Goal: Task Accomplishment & Management: Manage account settings

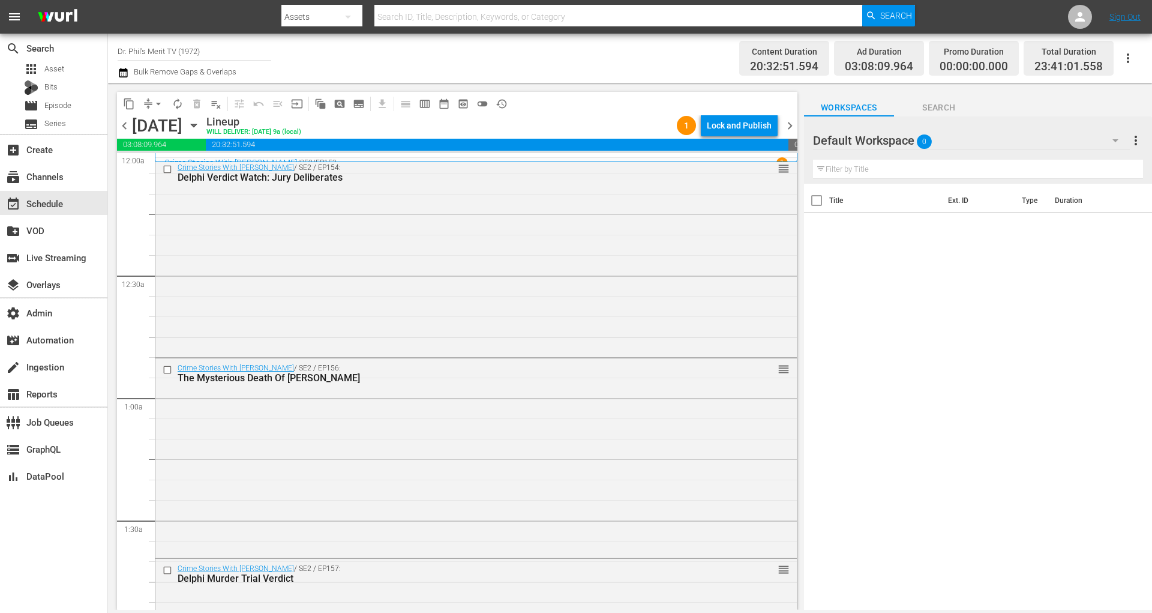
scroll to position [5419, 0]
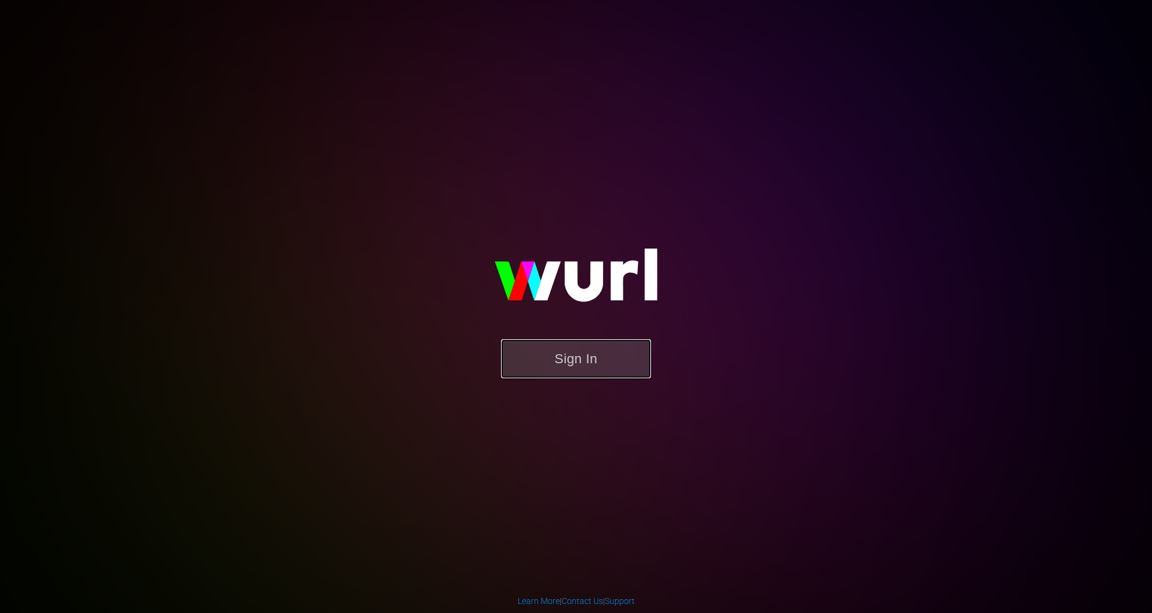
click at [636, 374] on button "Sign In" at bounding box center [576, 358] width 150 height 39
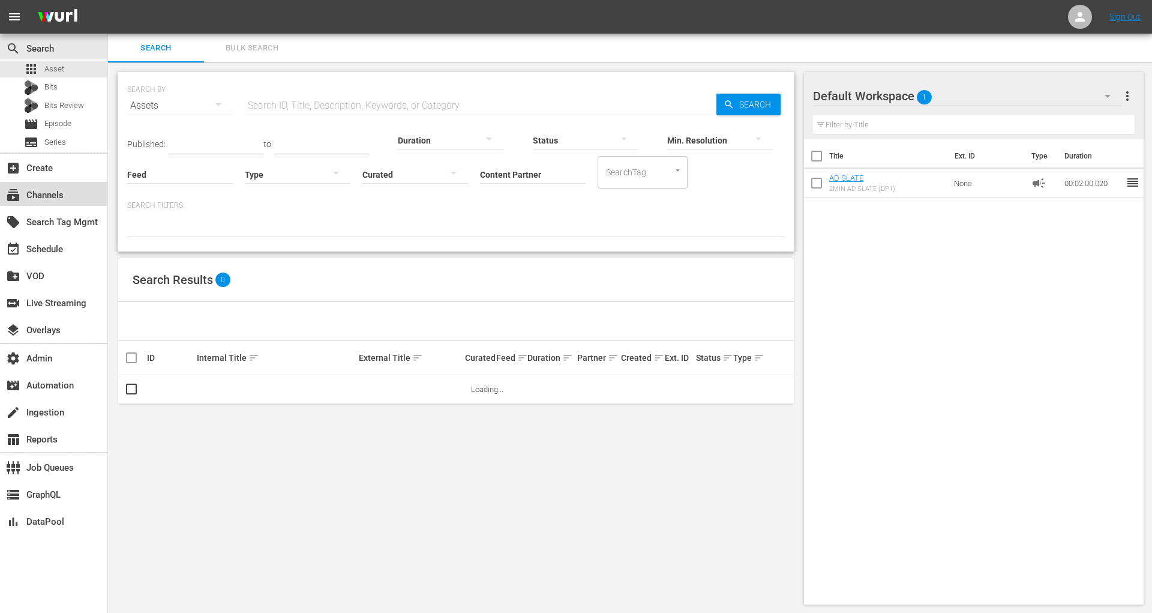
click at [80, 190] on div "subscriptions Channels" at bounding box center [53, 194] width 107 height 24
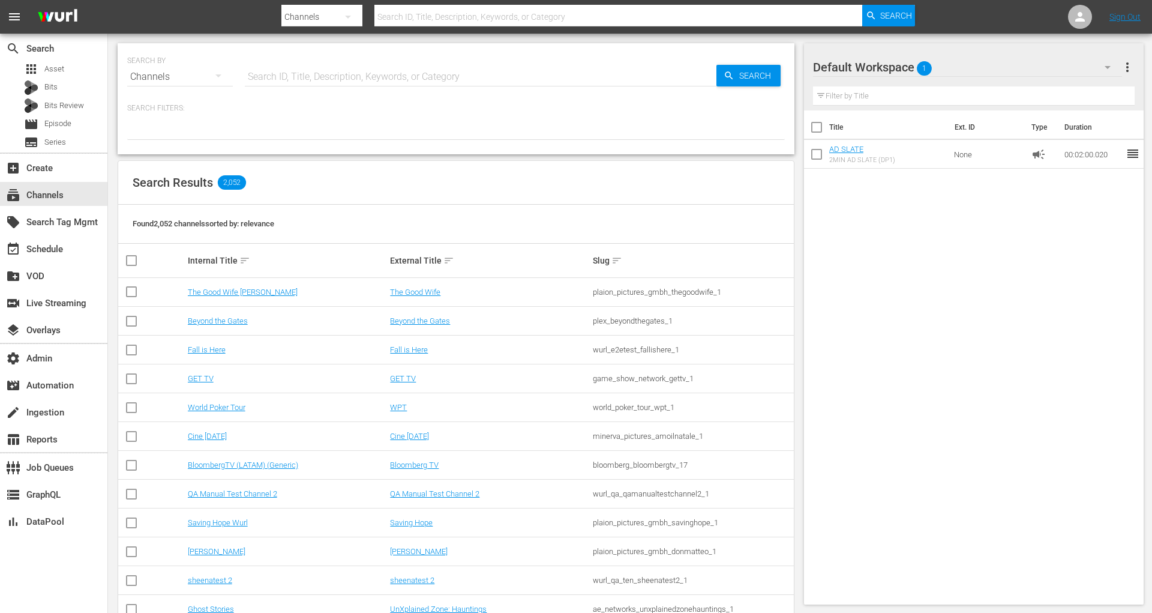
click at [373, 84] on input "text" at bounding box center [481, 76] width 472 height 29
type input "merit"
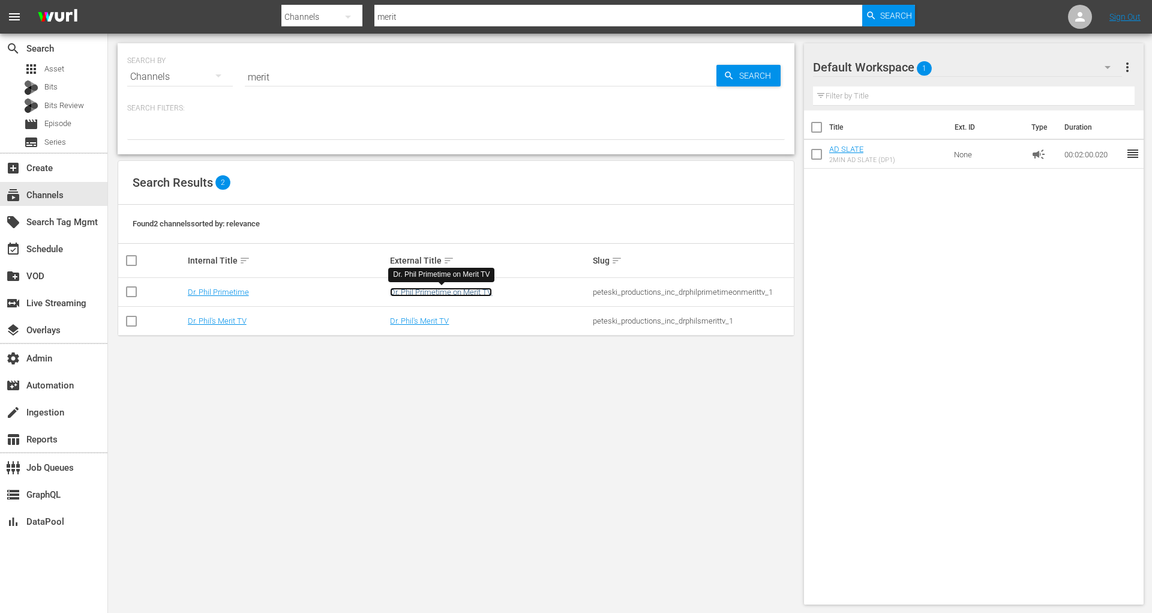
click at [446, 287] on link "Dr. Phil Primetime on Merit TV" at bounding box center [441, 291] width 102 height 9
click at [436, 320] on link "Dr. Phil's Merit TV" at bounding box center [419, 320] width 59 height 9
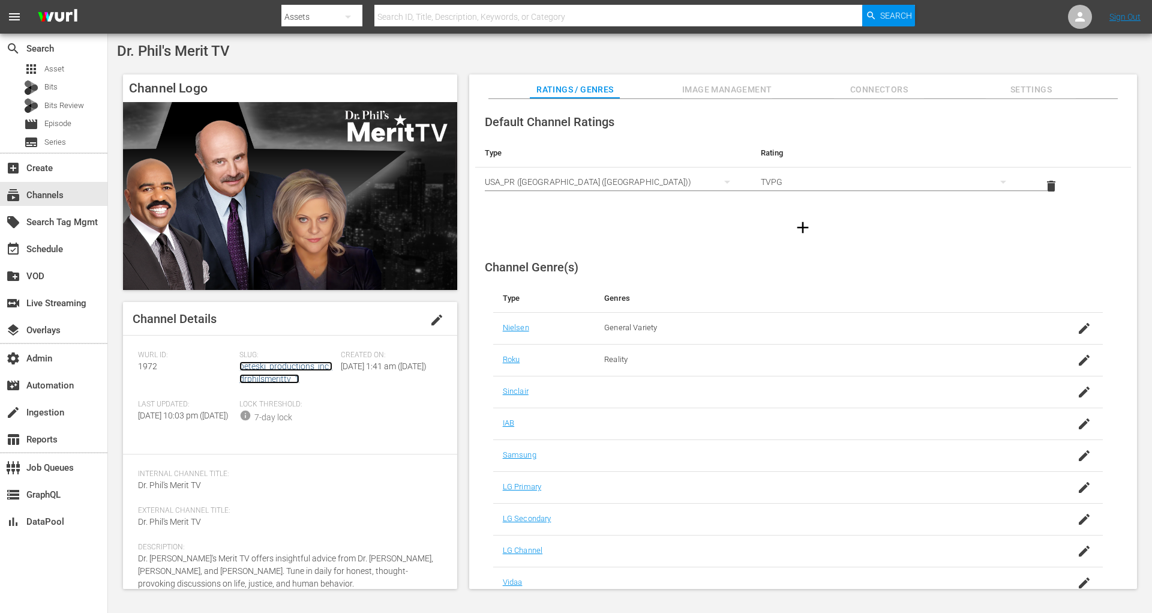
click at [278, 367] on link "peteski_productions_inc_drphilsmerittv_1" at bounding box center [285, 372] width 93 height 22
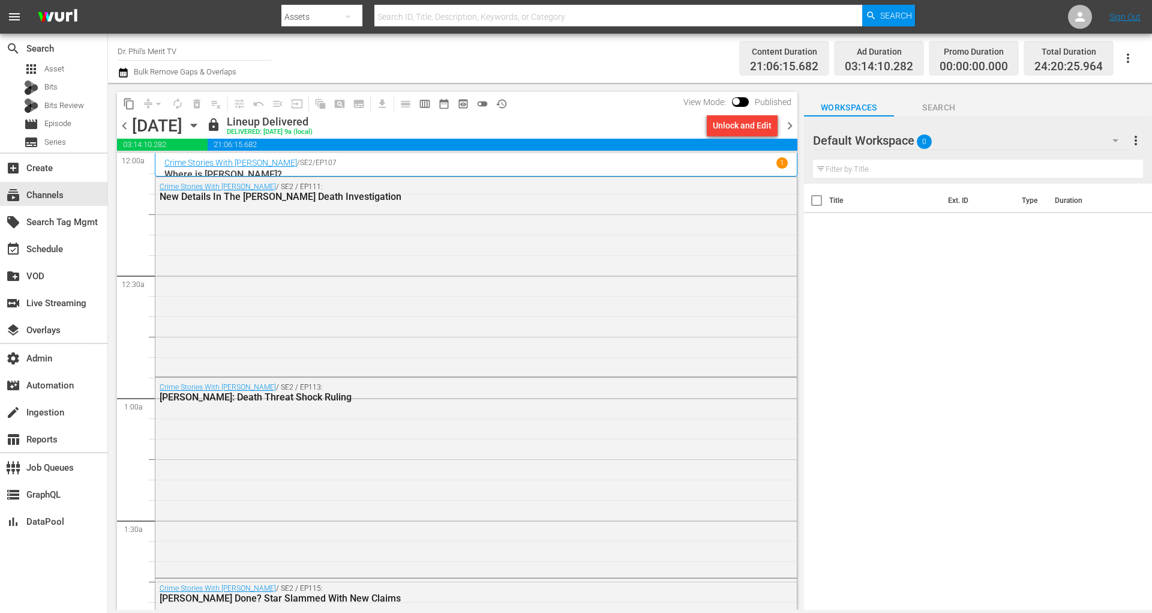
click at [427, 111] on button "calendar_view_week_outlined" at bounding box center [424, 103] width 19 height 19
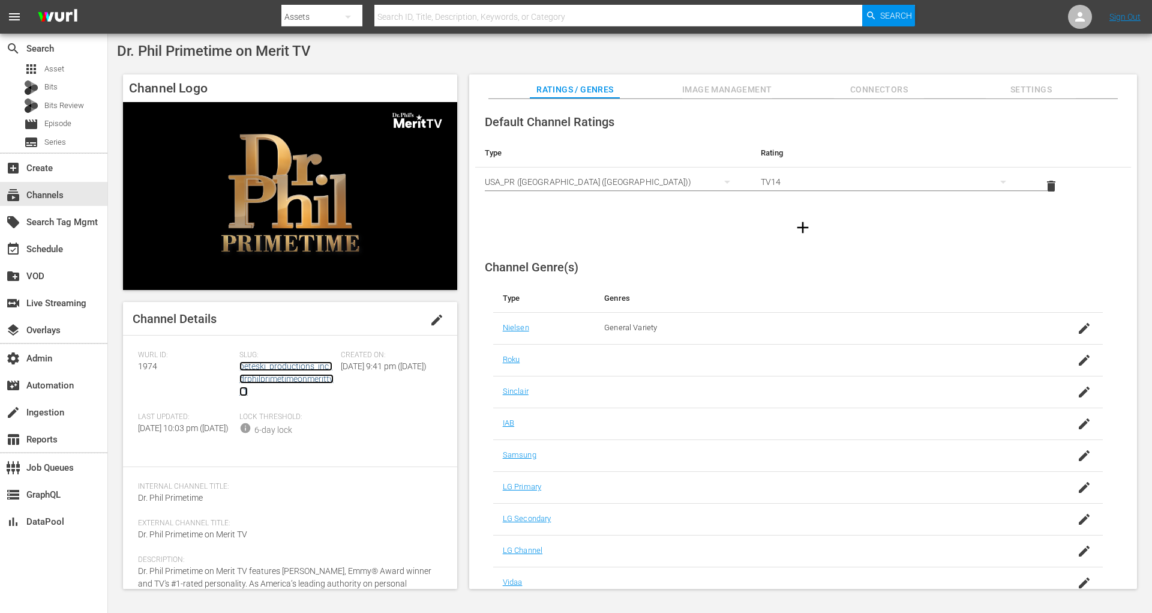
click at [323, 376] on link "peteski_productions_inc_drphilprimetimeonmerittv_1" at bounding box center [286, 378] width 94 height 35
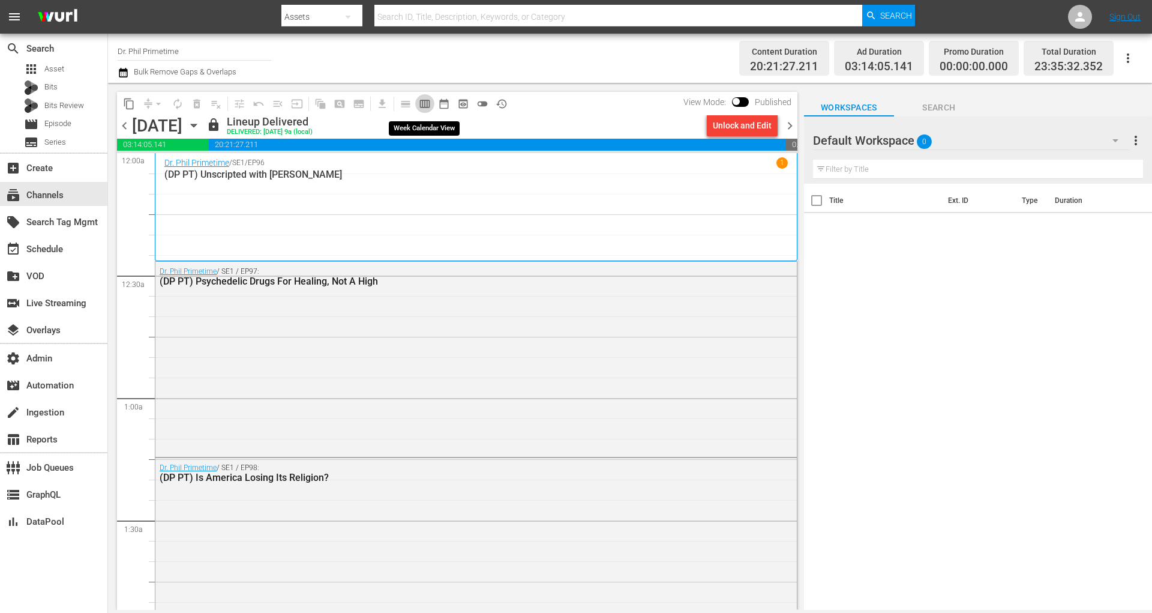
click at [431, 100] on button "calendar_view_week_outlined" at bounding box center [424, 103] width 19 height 19
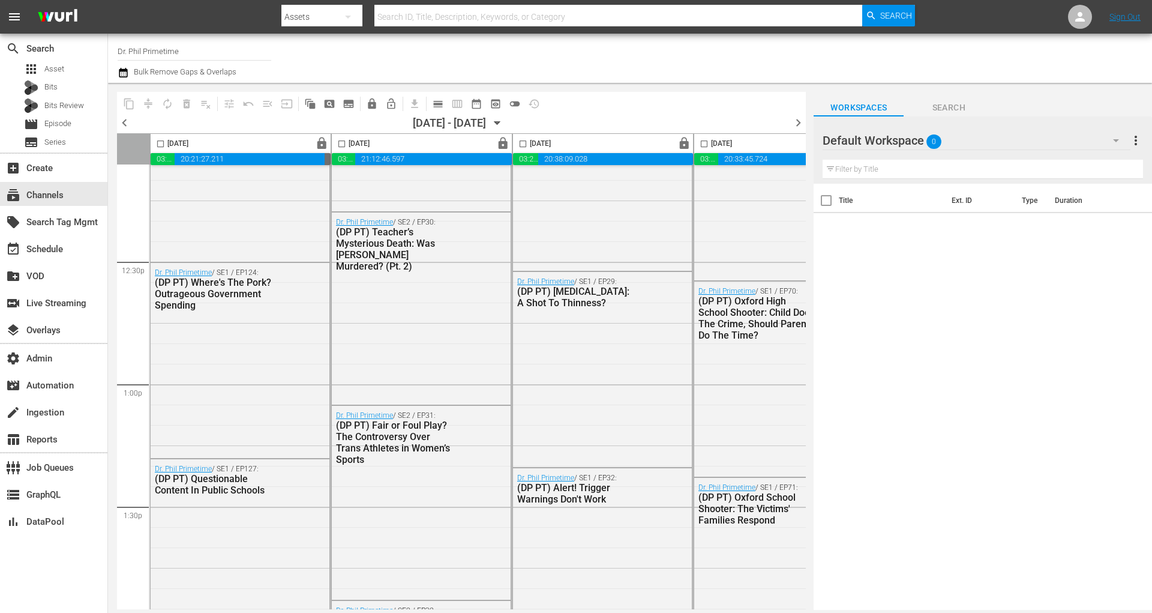
scroll to position [3035, 0]
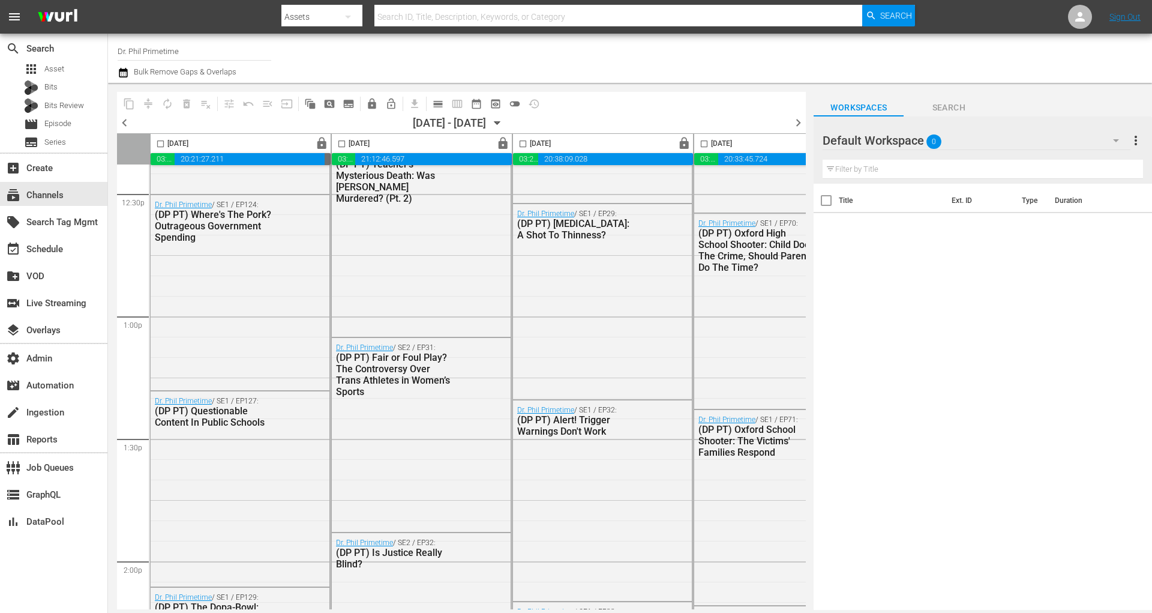
click at [1036, 133] on div "Default Workspace 0" at bounding box center [976, 141] width 307 height 34
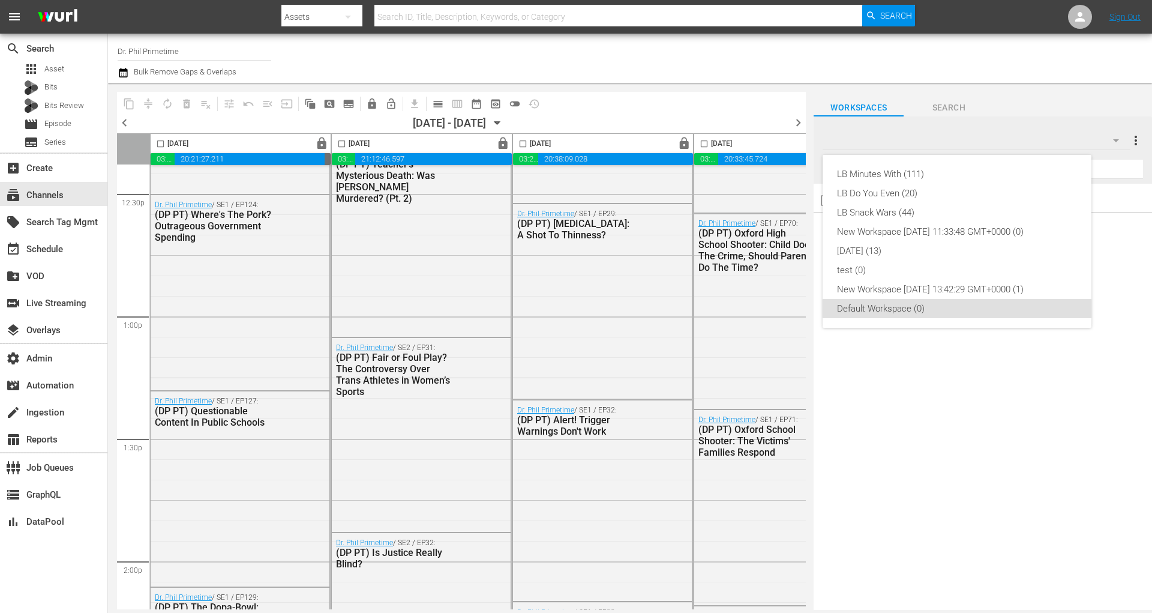
click at [1036, 133] on div "LB Minutes With (111) LB Do You Even (20) LB Snack Wars (44) New Workspace Fri …" at bounding box center [576, 306] width 1152 height 613
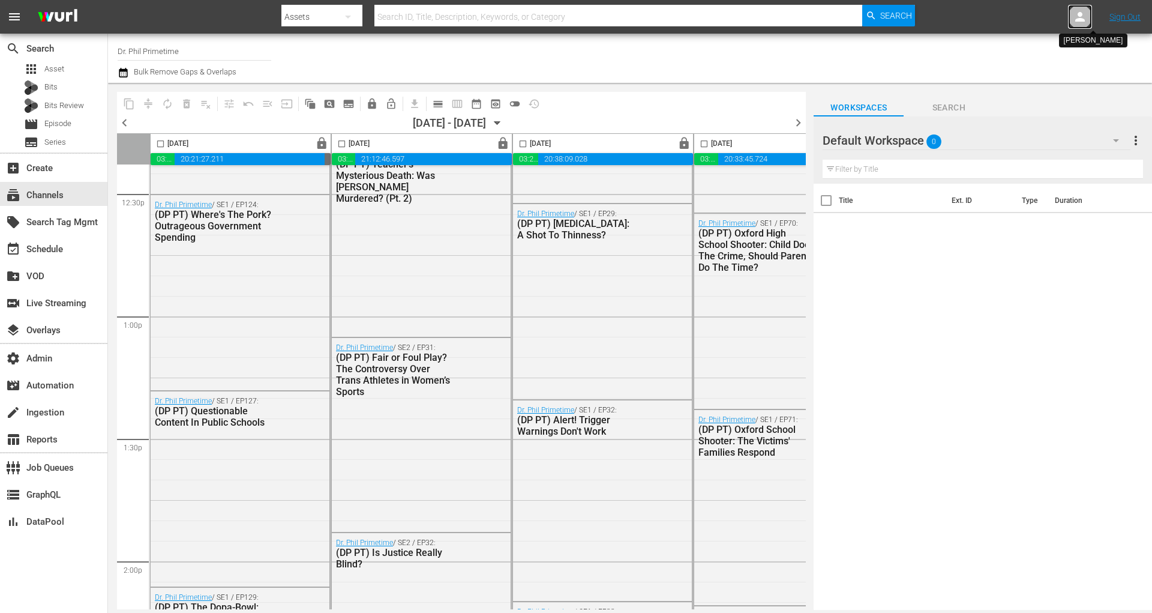
click at [1036, 8] on div at bounding box center [1080, 17] width 24 height 24
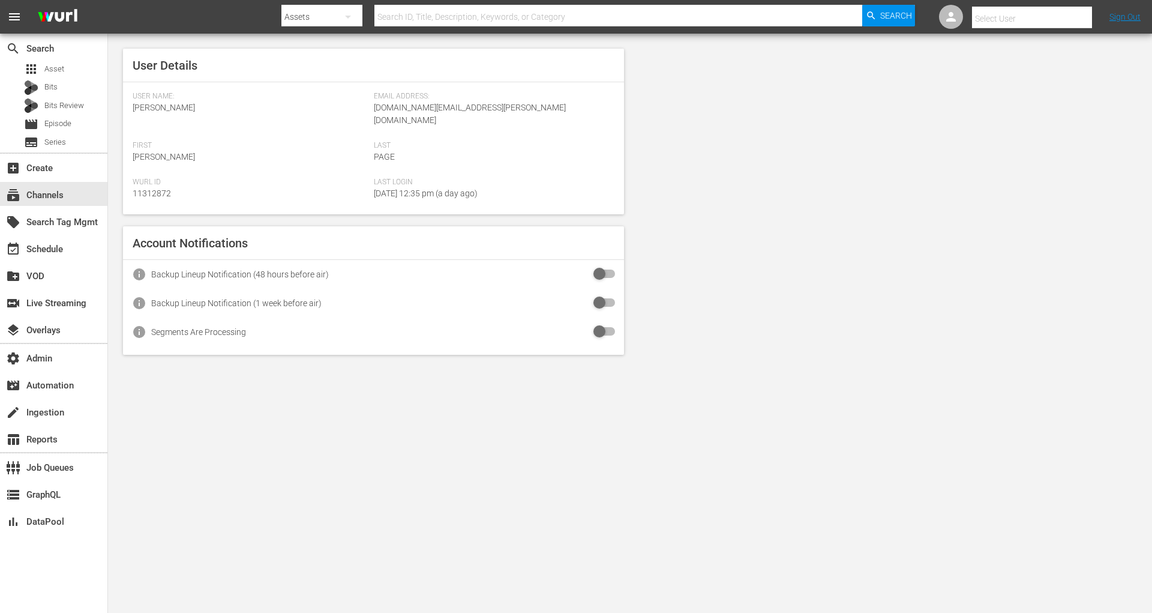
click at [1036, 14] on input "text" at bounding box center [1049, 18] width 154 height 29
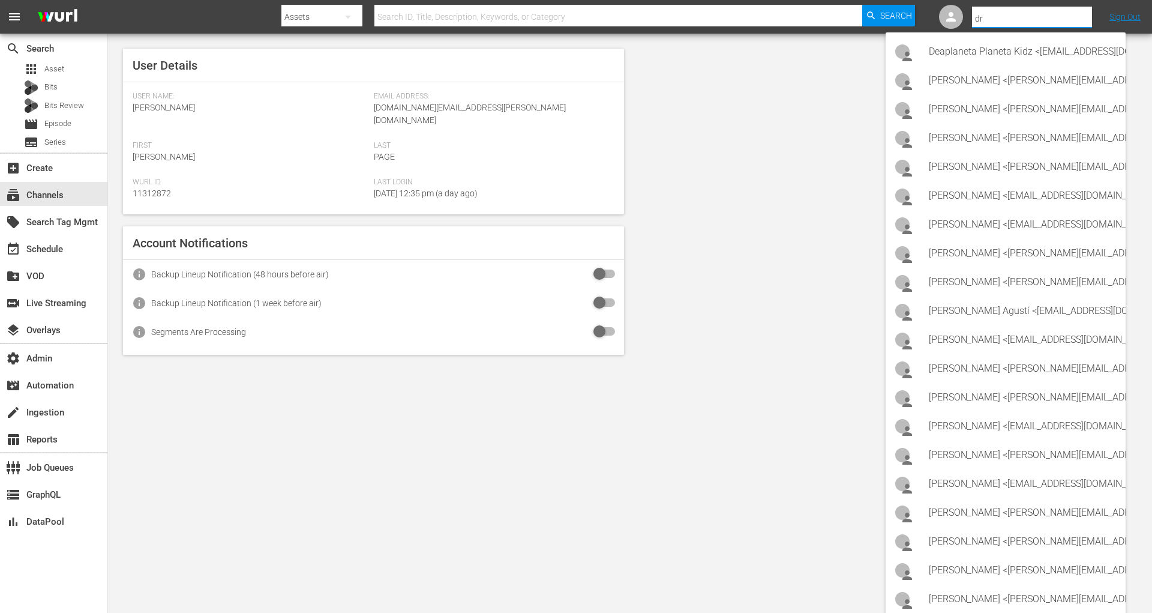
type input "d"
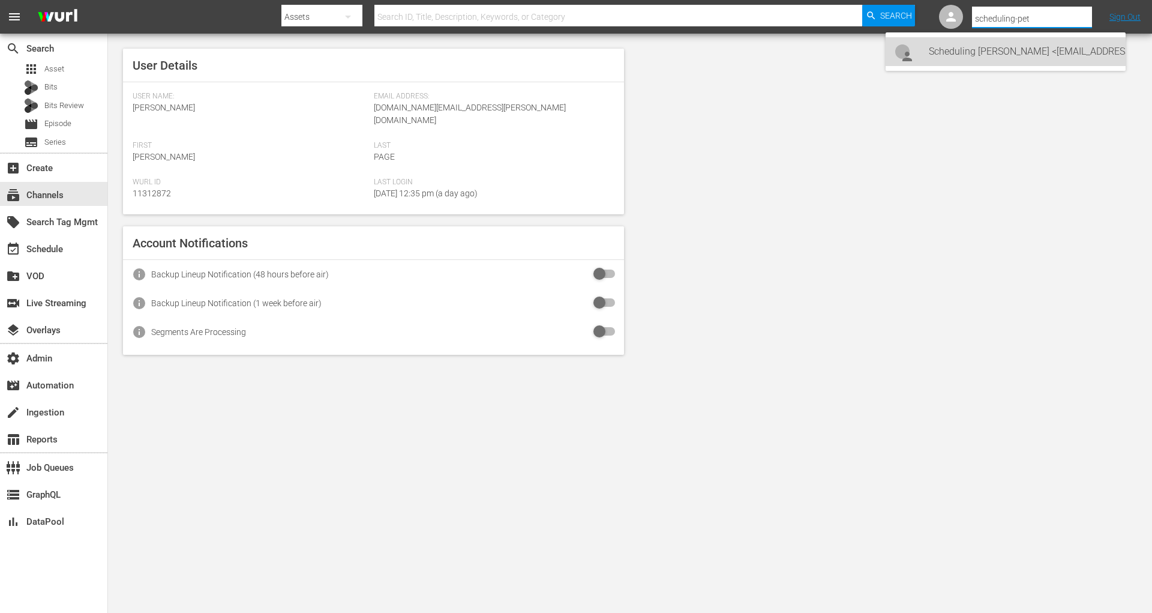
click at [1036, 56] on div "Scheduling Peteski <Scheduling-peteski@wurl.com>" at bounding box center [1022, 51] width 187 height 29
type input "Scheduling Peteski (11314475)"
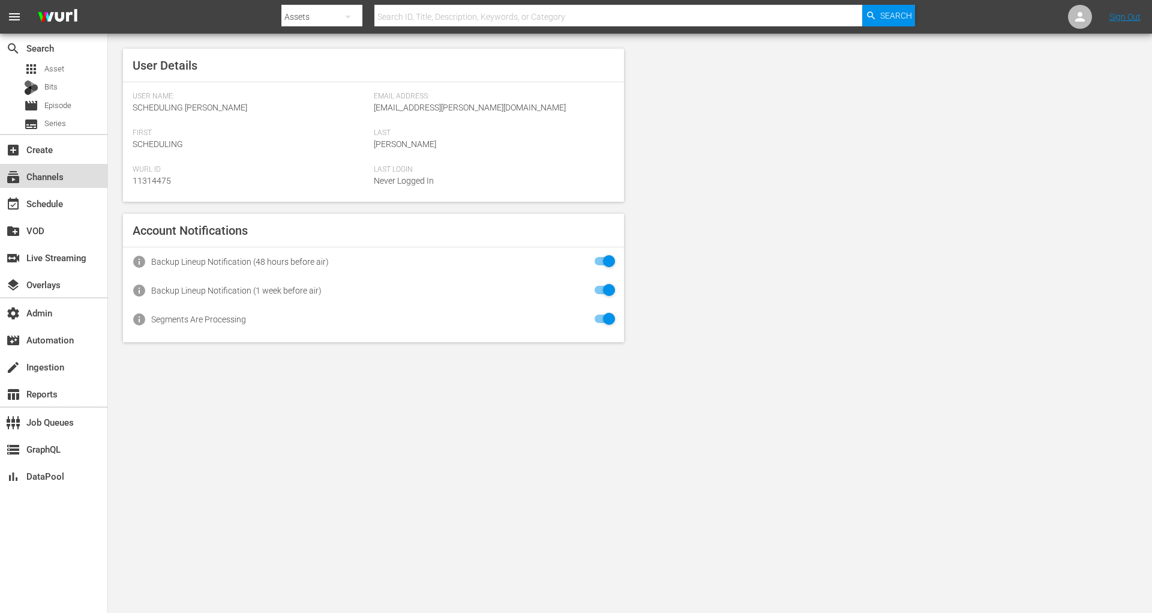
click at [58, 180] on div "subscriptions Channels" at bounding box center [33, 174] width 67 height 11
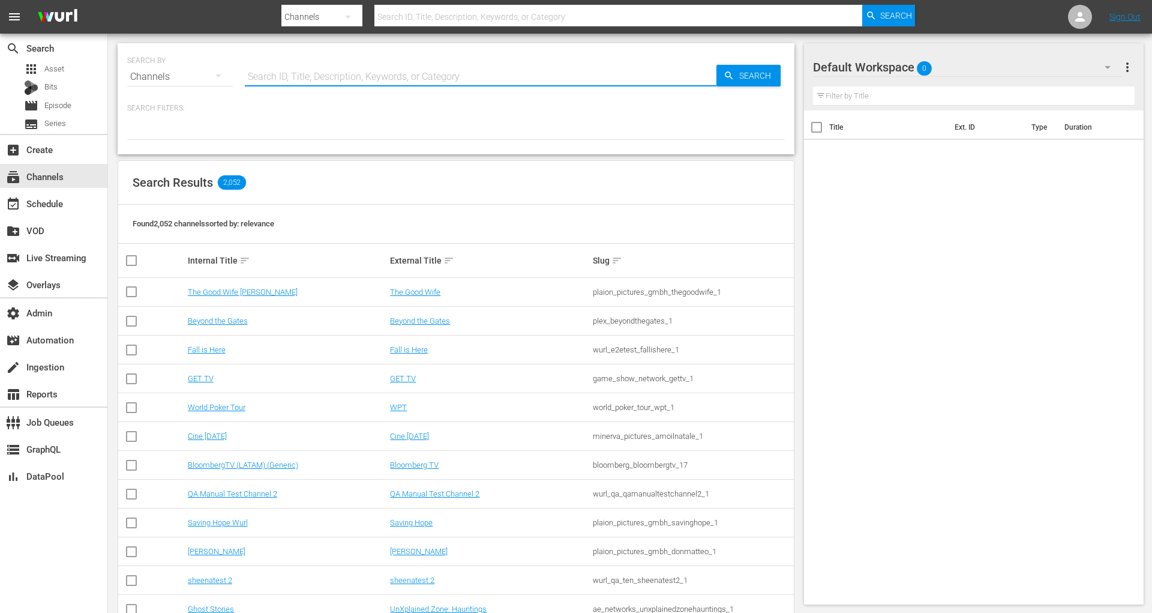
click at [401, 81] on input "text" at bounding box center [481, 76] width 472 height 29
type input "merit"
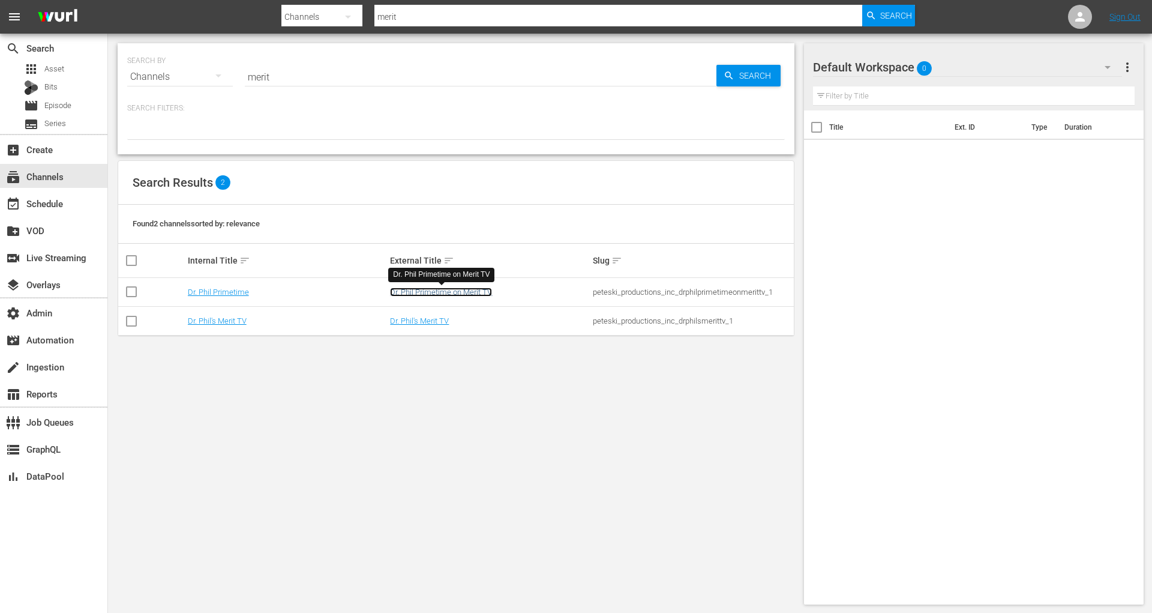
click at [462, 293] on link "Dr. Phil Primetime on Merit TV" at bounding box center [441, 291] width 102 height 9
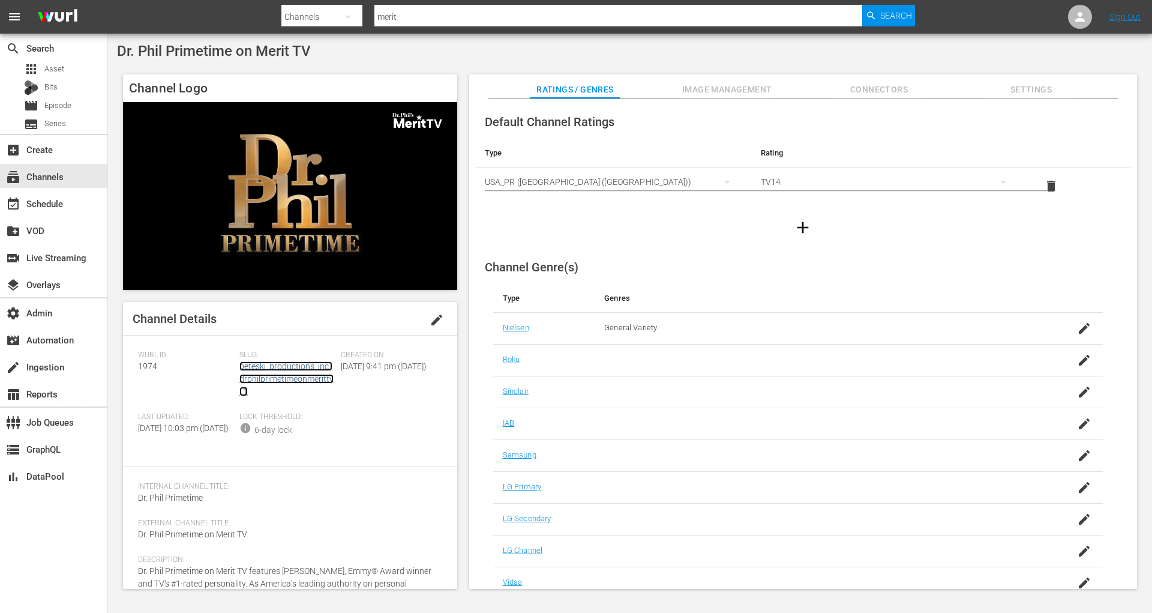
click at [261, 382] on link "peteski_productions_inc_drphilprimetimeonmerittv_1" at bounding box center [286, 378] width 94 height 35
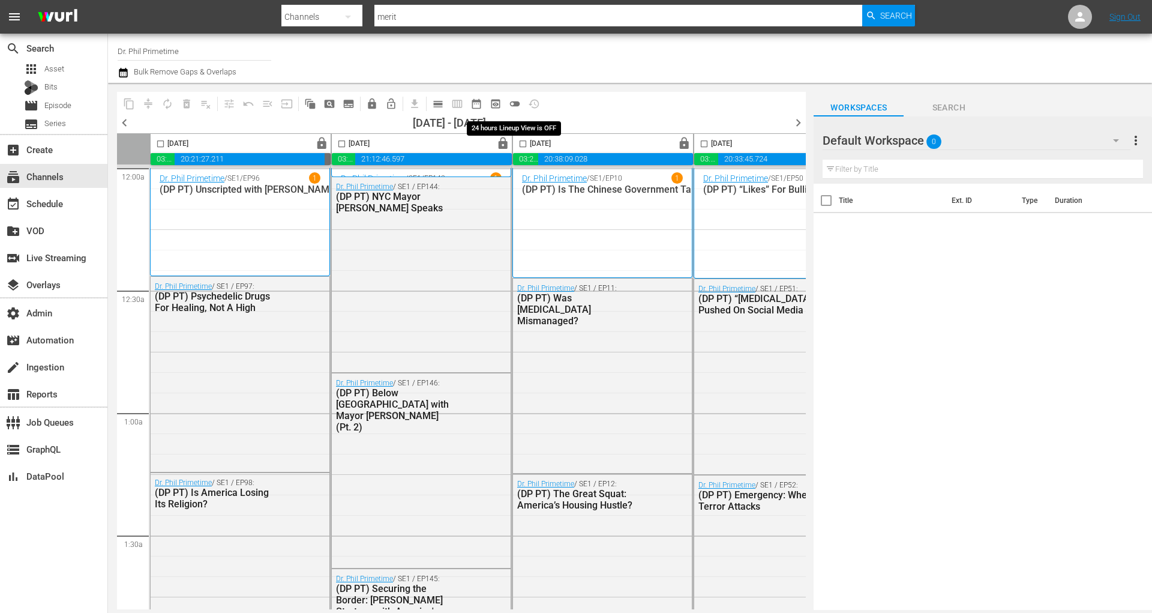
click at [516, 101] on span "toggle_off" at bounding box center [515, 104] width 12 height 12
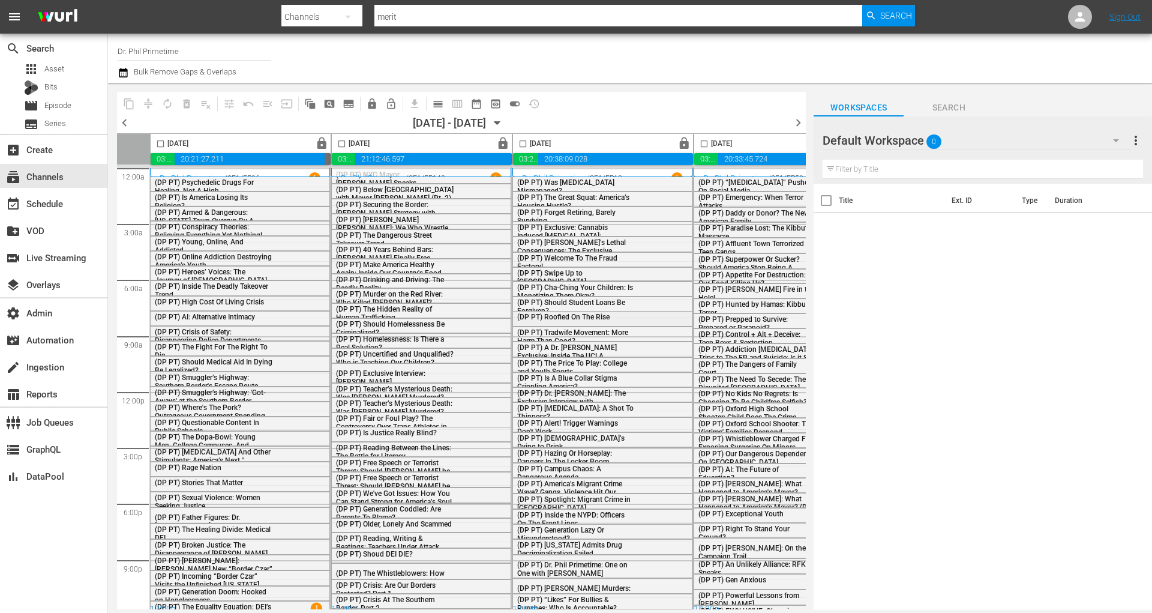
scroll to position [11, 0]
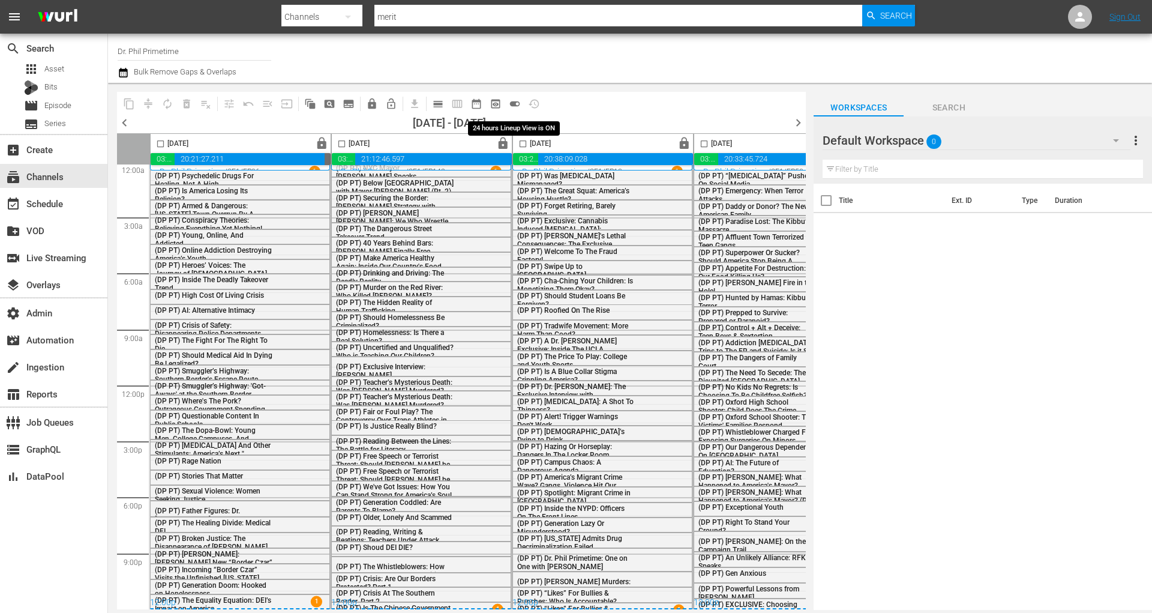
click at [516, 100] on span "toggle_on" at bounding box center [515, 104] width 12 height 12
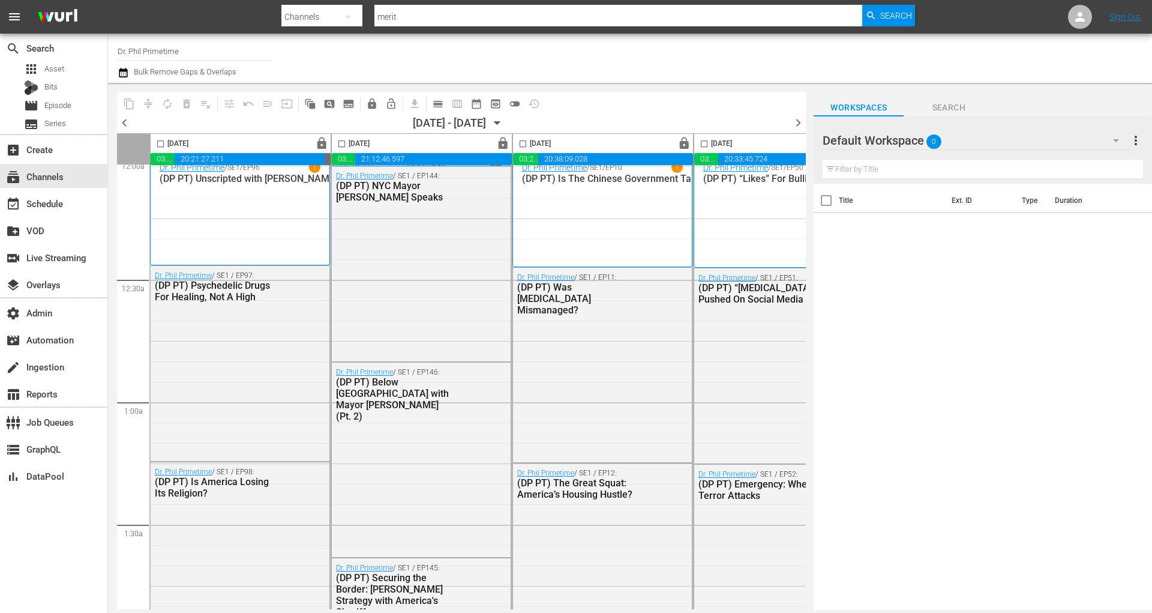
click at [1081, 142] on div "Default Workspace 0" at bounding box center [976, 141] width 307 height 34
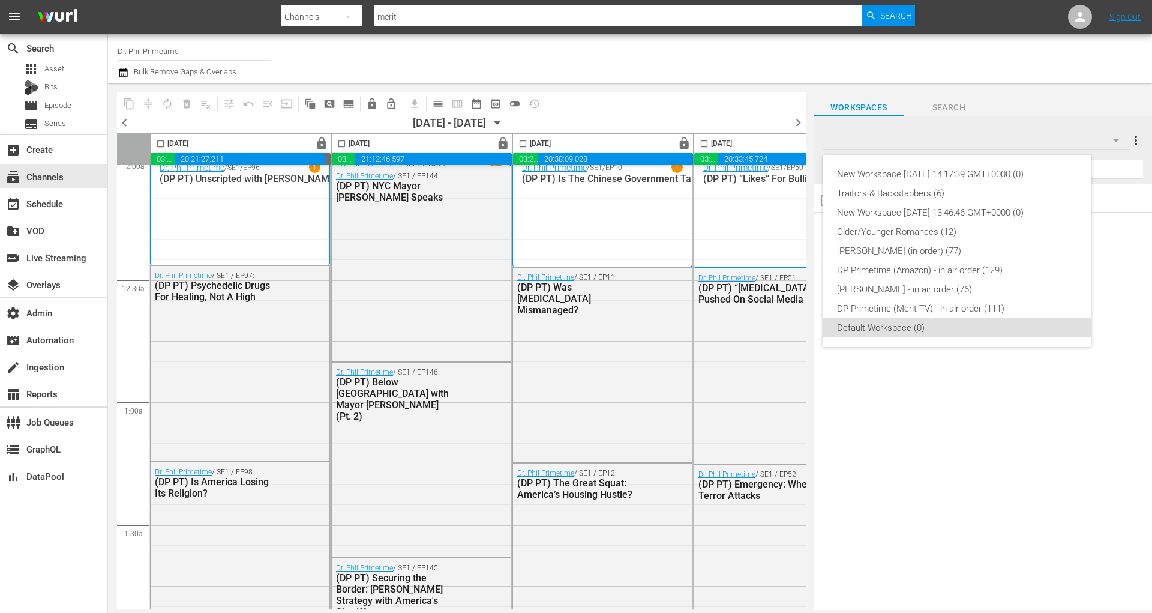
click at [1023, 72] on div "New Workspace Tue Sep 16 2025 14:17:39 GMT+0000 (0) Traitors & Backstabbers (6)…" at bounding box center [576, 306] width 1152 height 613
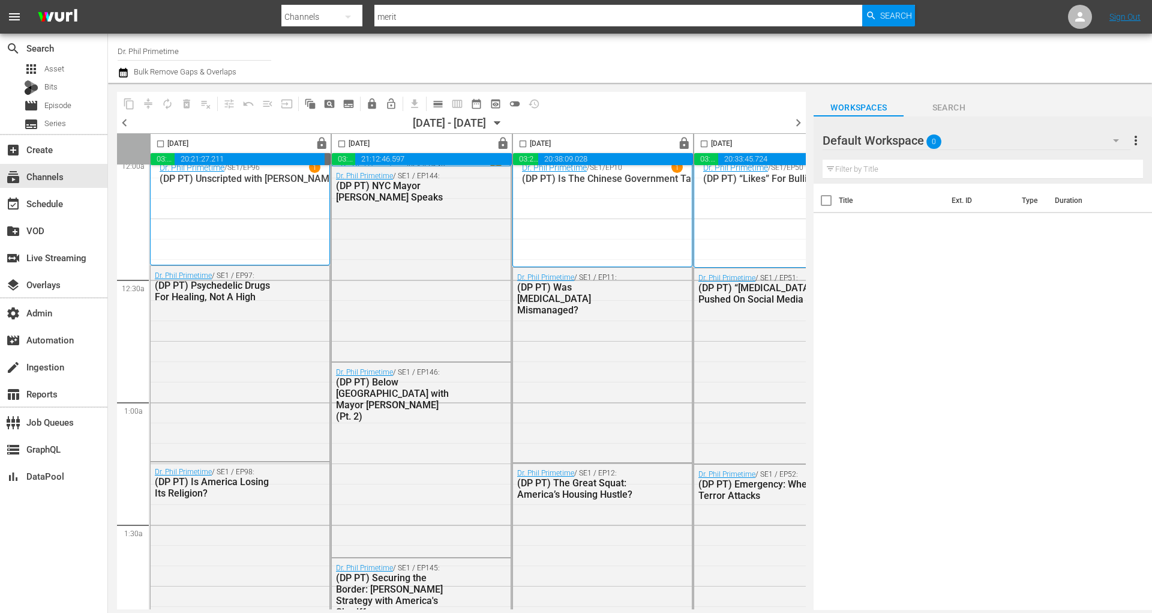
click at [1105, 143] on button "button" at bounding box center [1116, 140] width 29 height 29
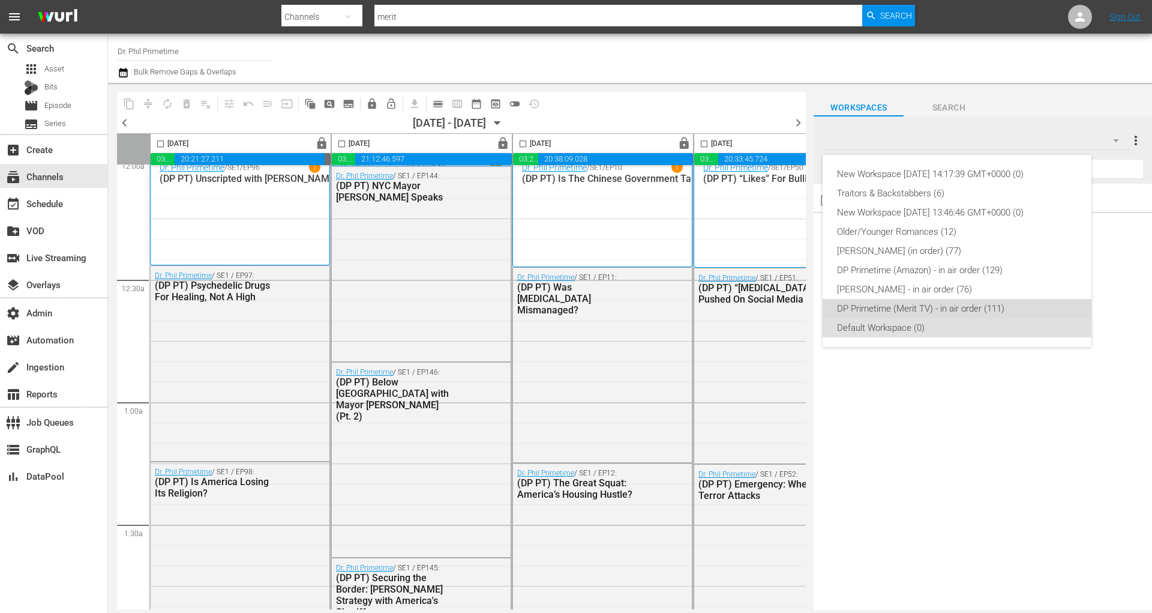
click at [1022, 311] on div "DP Primetime (Merit TV) - in air order (111)" at bounding box center [957, 308] width 240 height 19
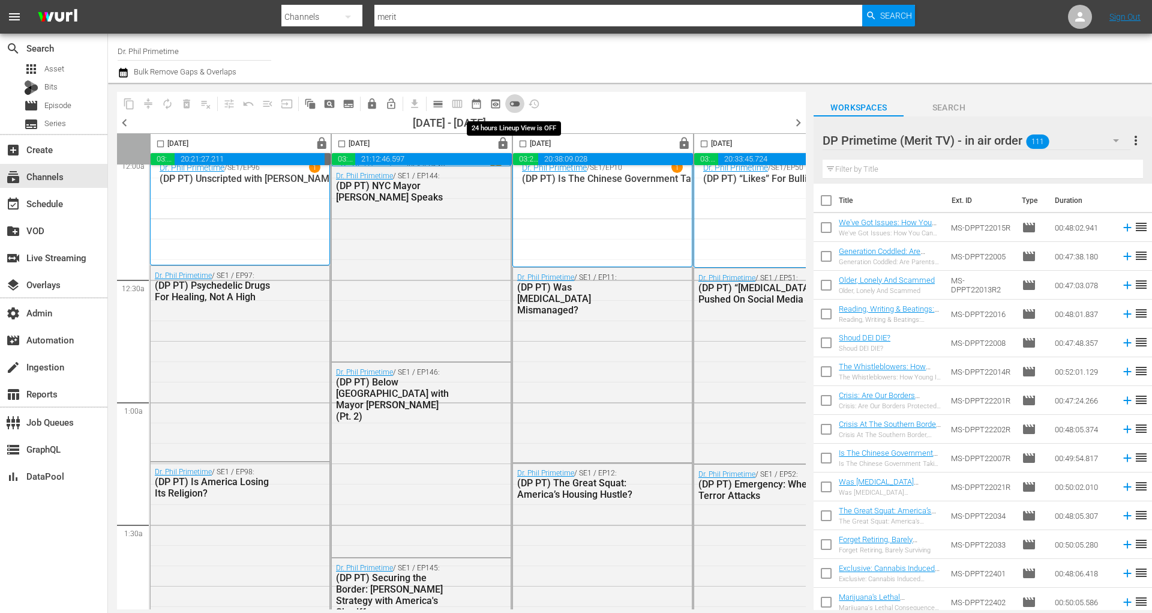
click at [516, 103] on span "toggle_off" at bounding box center [515, 104] width 12 height 12
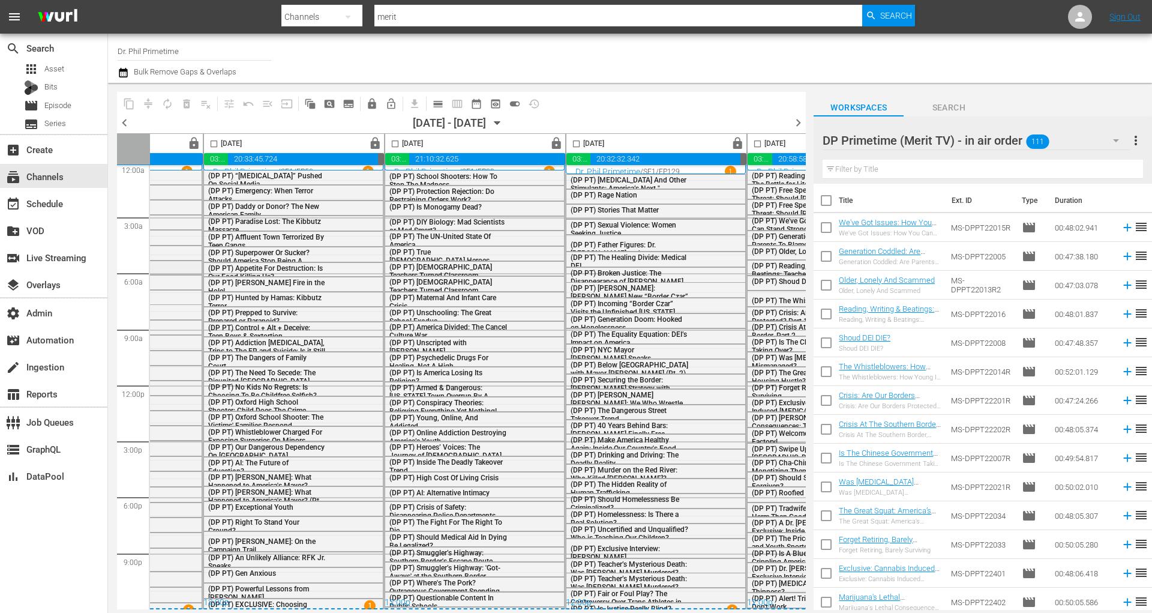
scroll to position [11, 615]
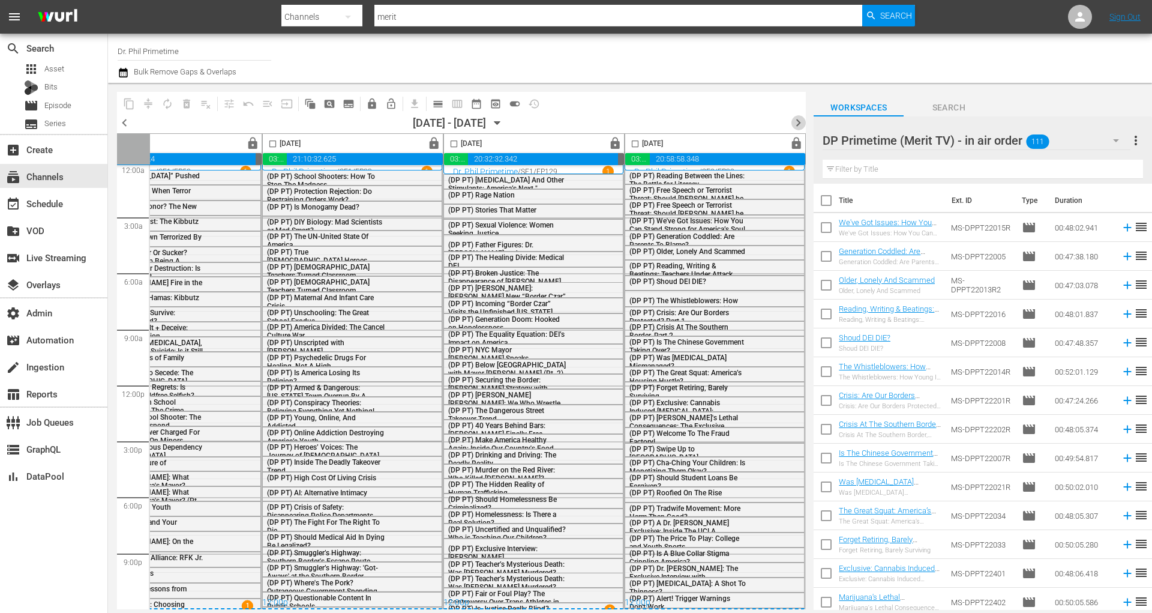
click at [799, 122] on span "chevron_right" at bounding box center [798, 122] width 15 height 15
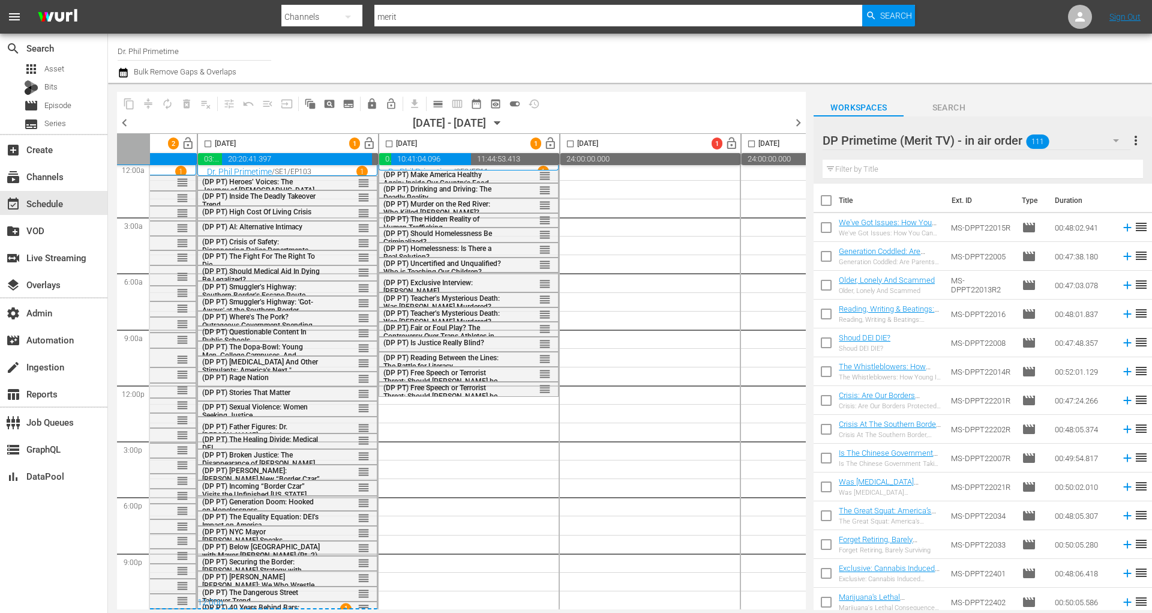
scroll to position [11, 323]
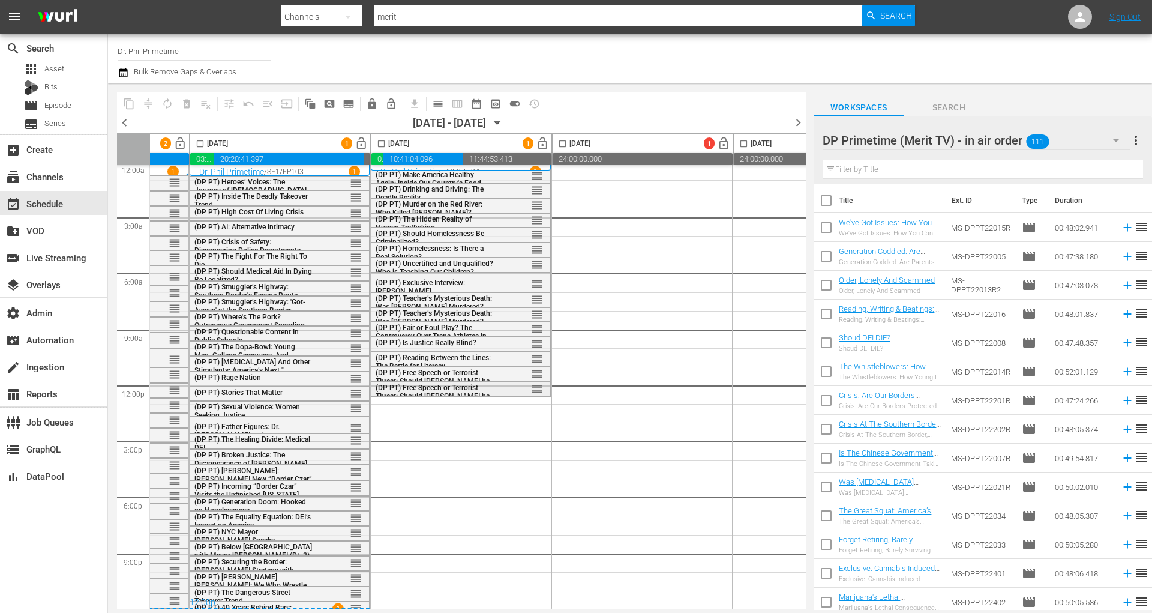
click at [516, 385] on div "reorder" at bounding box center [519, 388] width 47 height 12
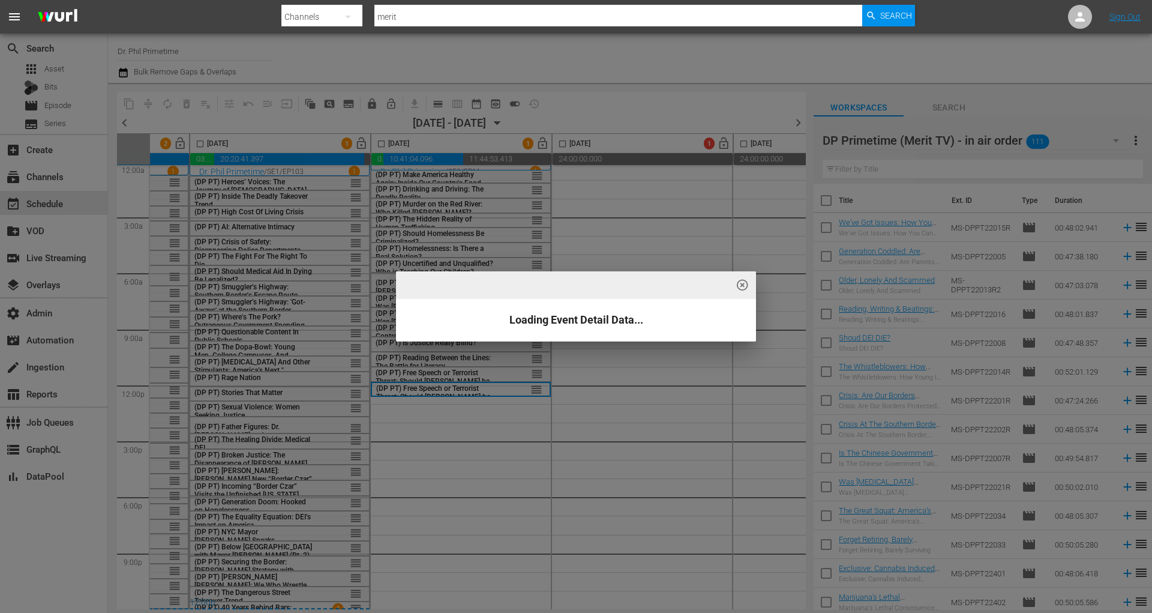
click at [279, 124] on div "highlight_off_icon Loading Event Detail Data..." at bounding box center [576, 306] width 1152 height 613
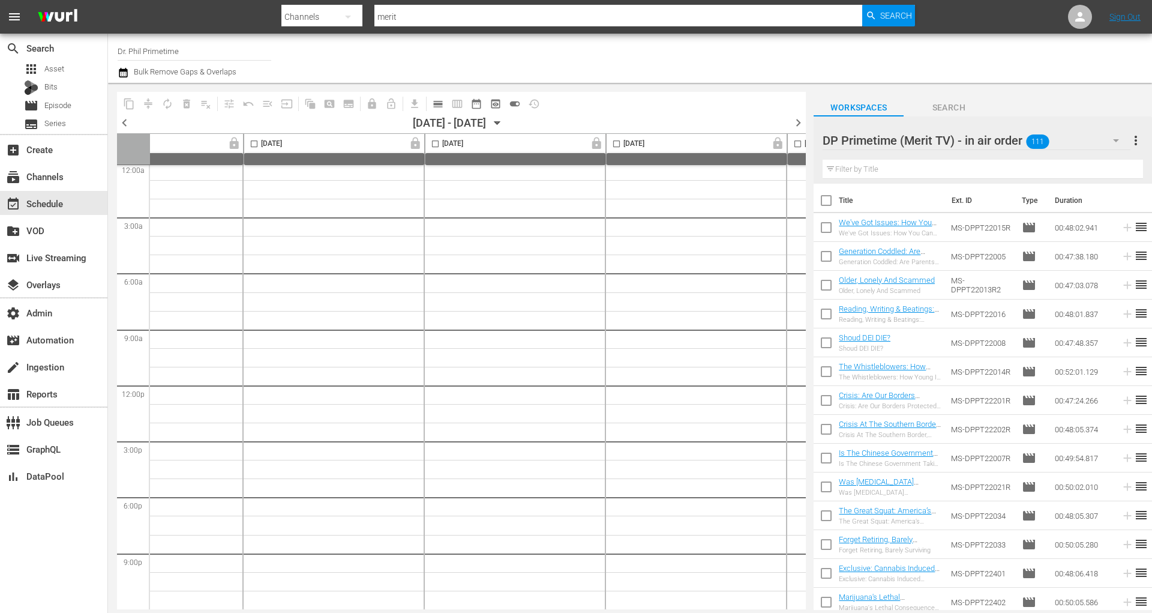
scroll to position [11, 0]
click at [504, 127] on icon "button" at bounding box center [497, 122] width 13 height 13
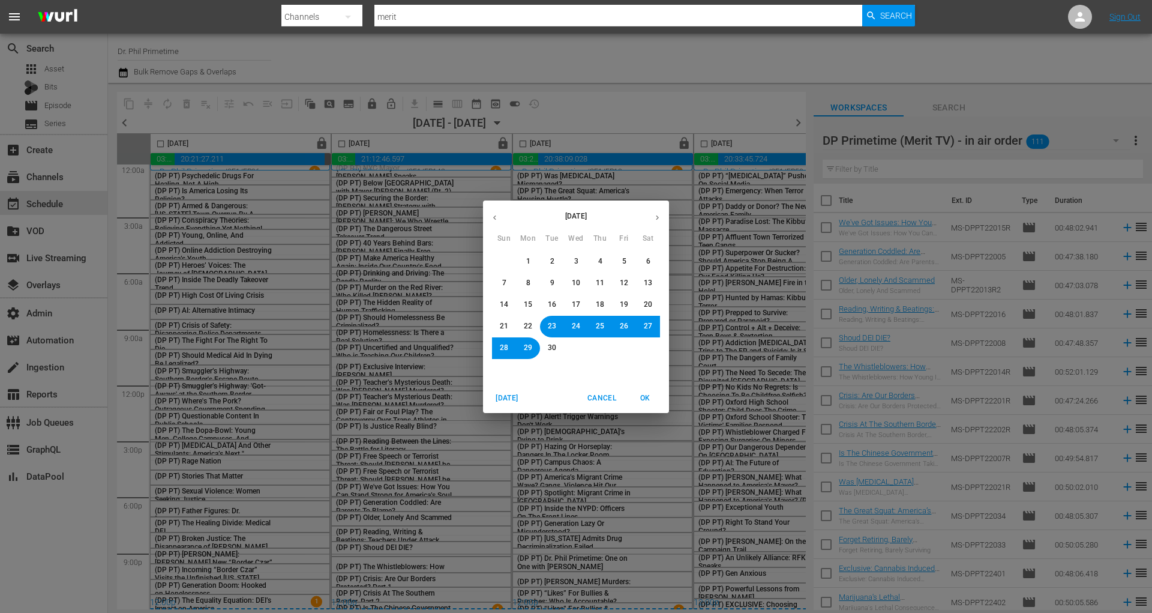
click at [550, 347] on span "30" at bounding box center [552, 348] width 8 height 10
click at [646, 405] on button "OK" at bounding box center [645, 398] width 38 height 20
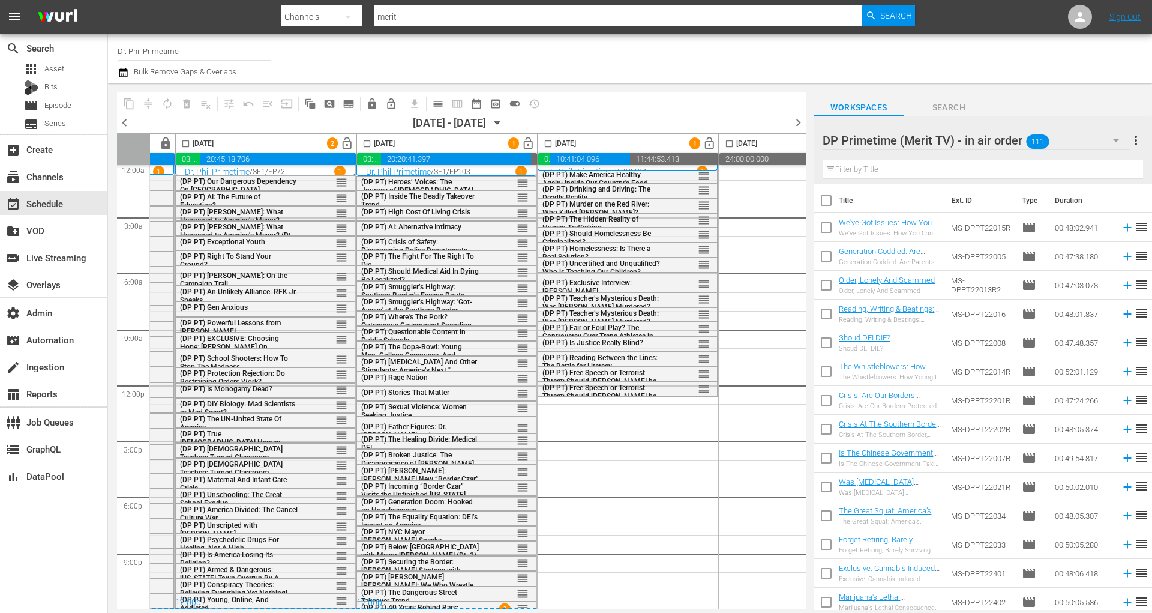
scroll to position [10, 165]
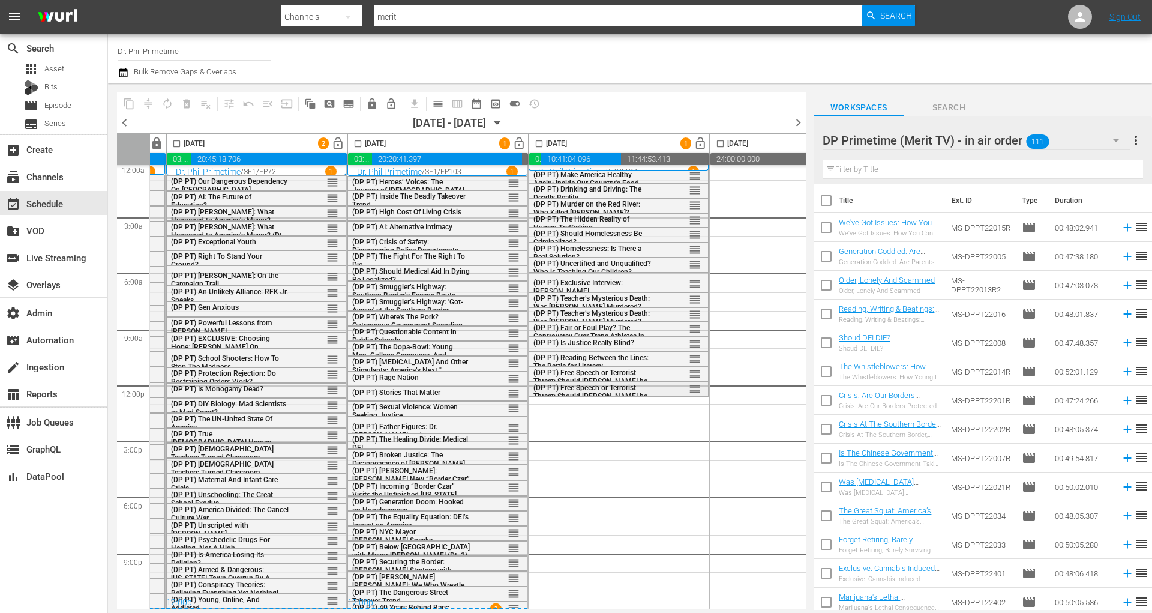
click at [620, 386] on span "(DP PT) Free Speech or Terrorist Threat: Should [PERSON_NAME] be Deported? (pt.…" at bounding box center [591, 395] width 114 height 25
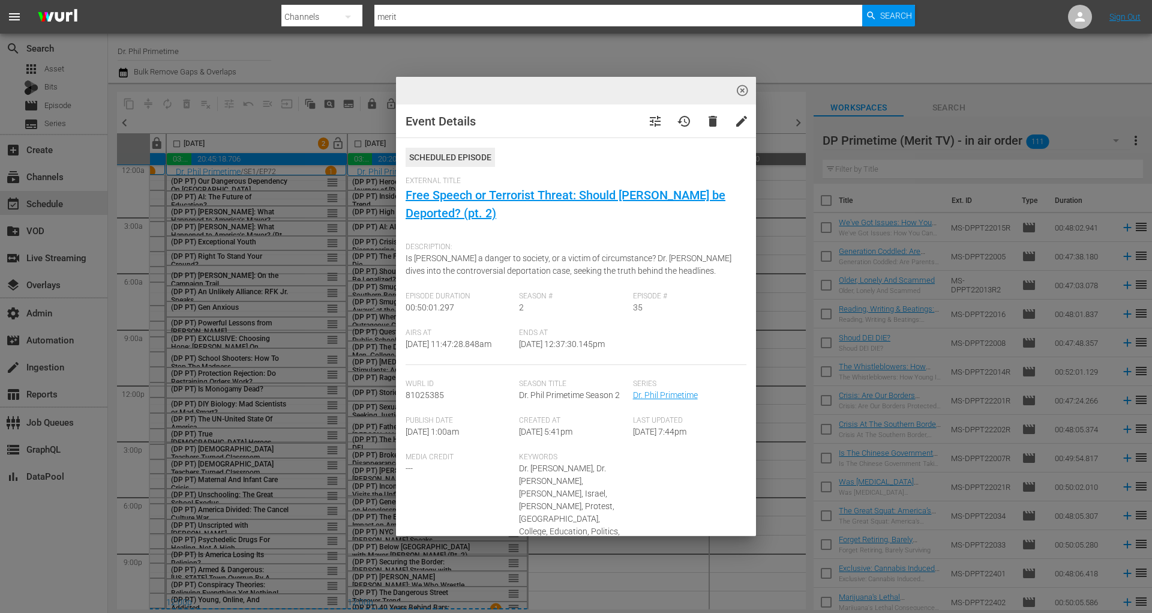
click at [739, 92] on span "highlight_off_icon" at bounding box center [743, 91] width 14 height 14
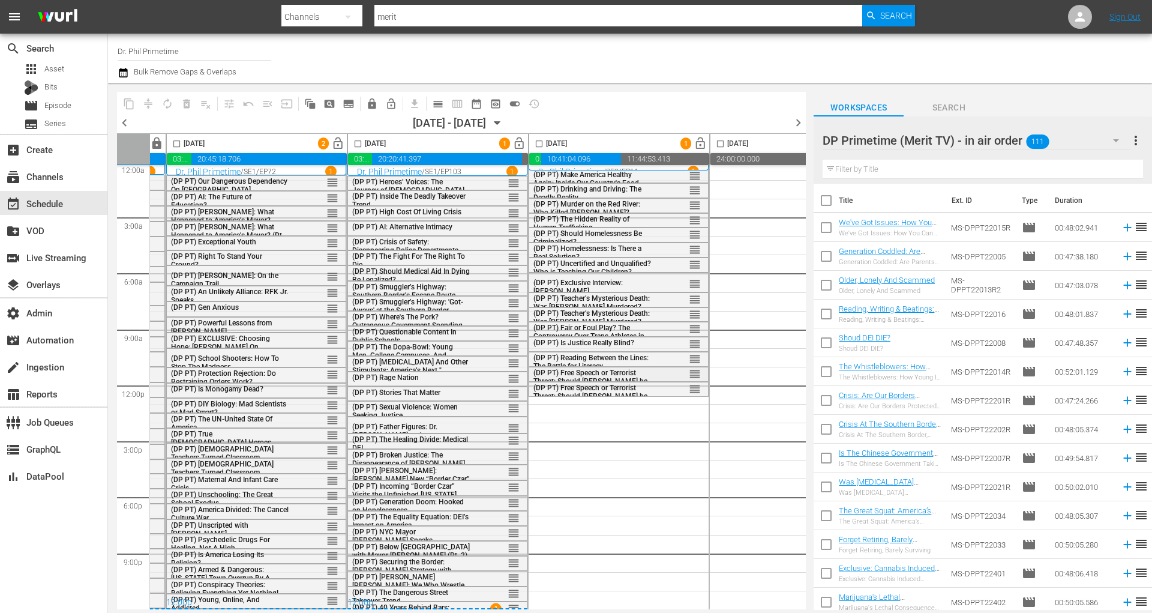
click at [634, 368] on span "(DP PT) Free Speech or Terrorist Threat: Should [PERSON_NAME] be Deported?" at bounding box center [591, 380] width 114 height 25
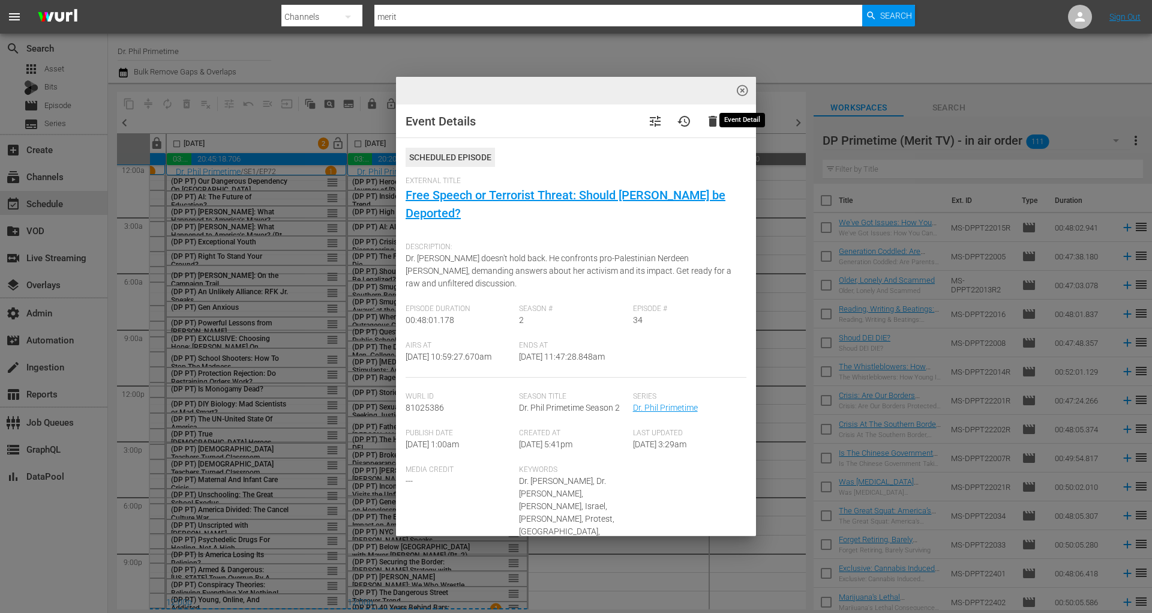
click at [746, 89] on span "highlight_off_icon" at bounding box center [743, 91] width 14 height 14
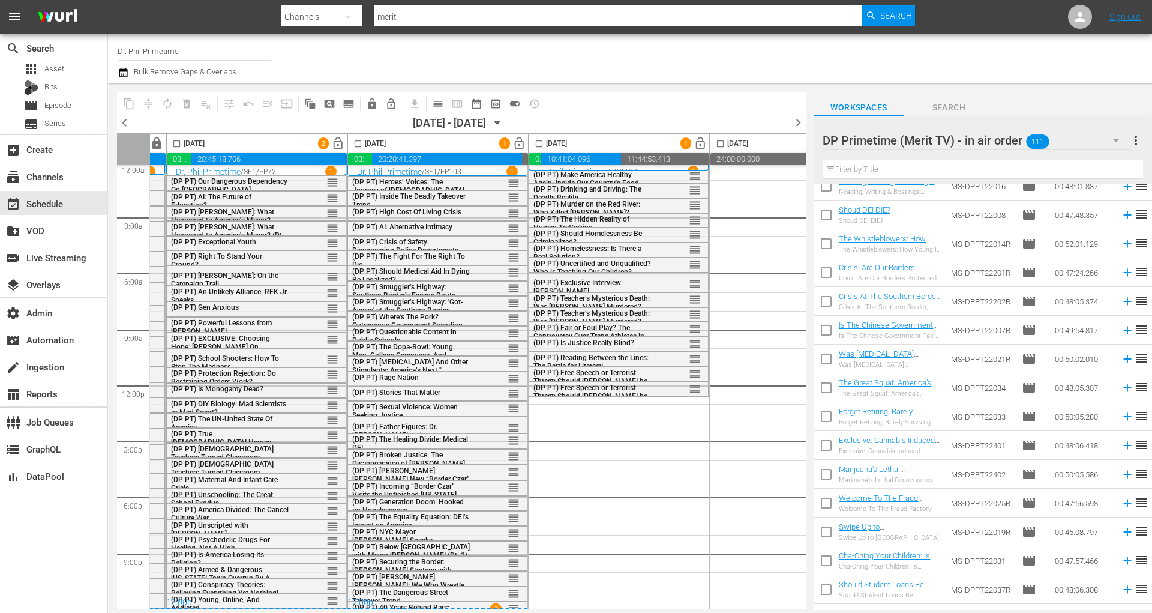
scroll to position [0, 0]
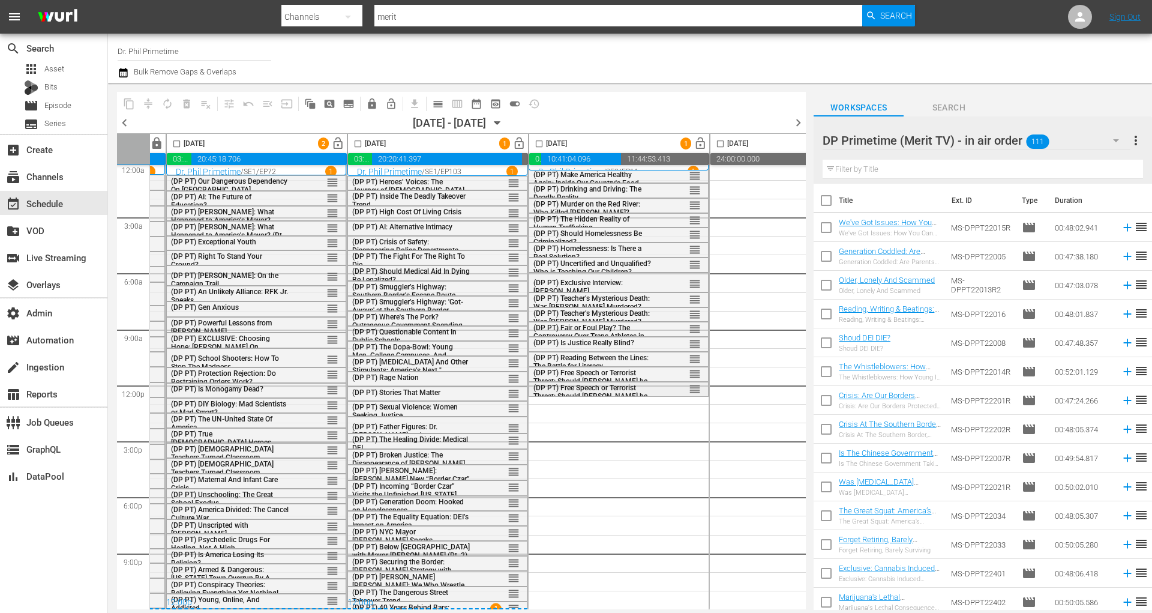
click at [627, 387] on span "(DP PT) Free Speech or Terrorist Threat: Should [PERSON_NAME] be Deported? (pt.…" at bounding box center [591, 395] width 114 height 25
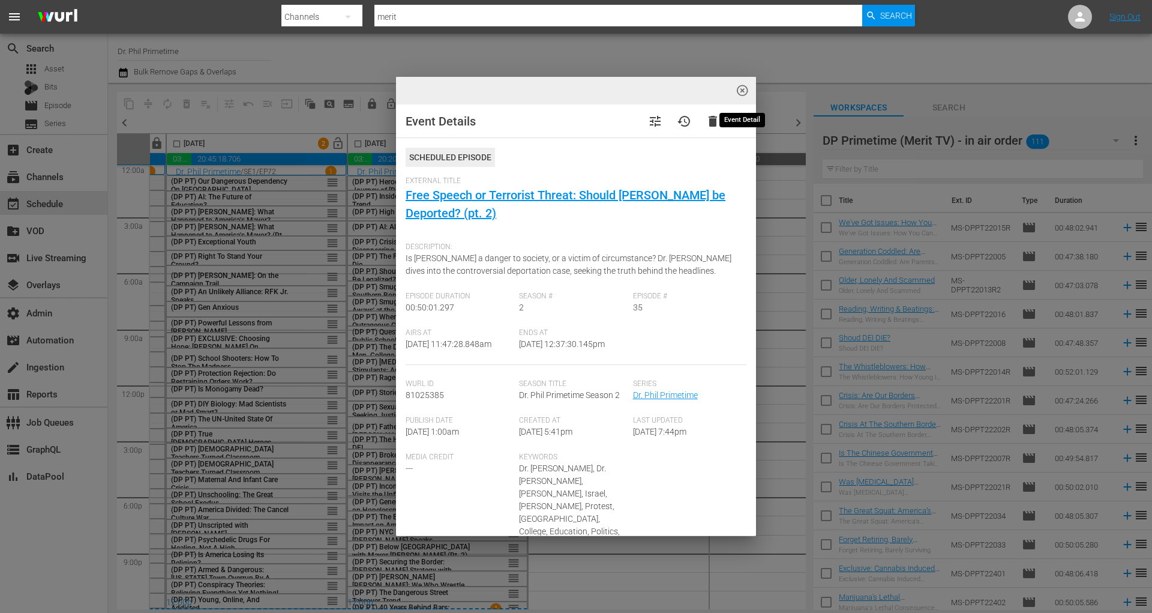
click at [741, 91] on span "highlight_off_icon" at bounding box center [743, 91] width 14 height 14
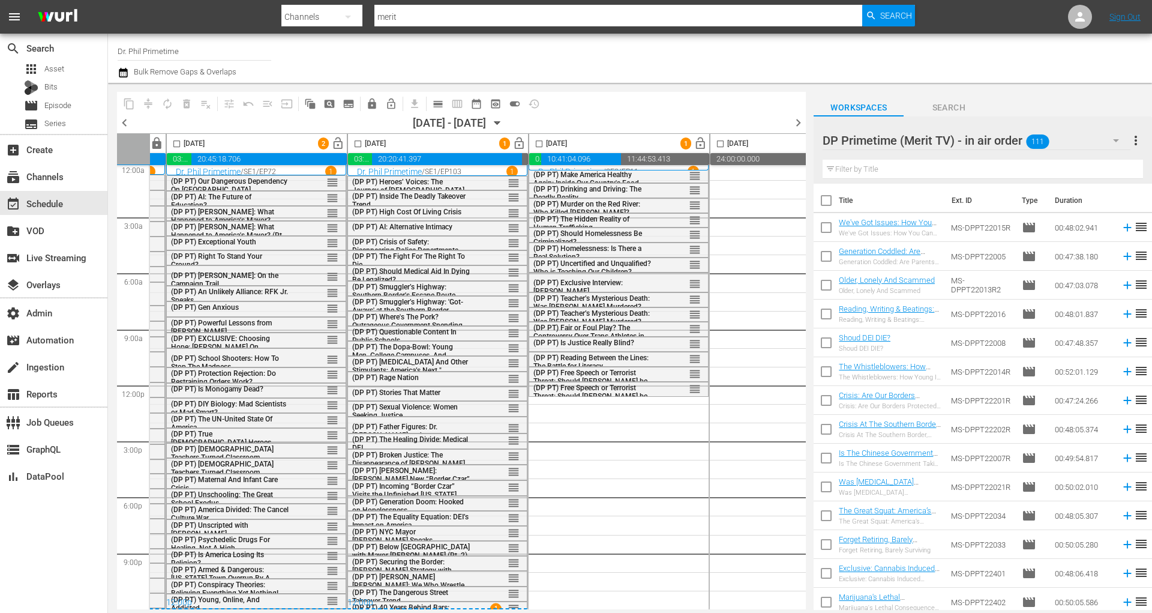
click at [1072, 140] on div "DP Primetime (Merit TV) - in air order 111" at bounding box center [976, 141] width 307 height 34
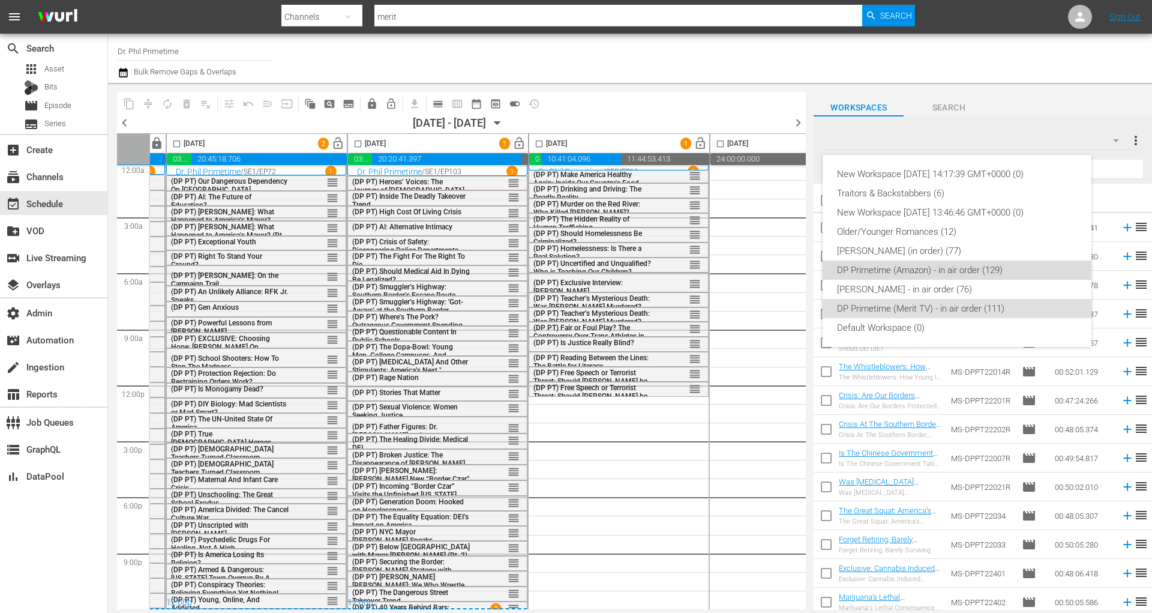
click at [951, 272] on div "DP Primetime (Amazon) - in air order (129)" at bounding box center [957, 269] width 240 height 19
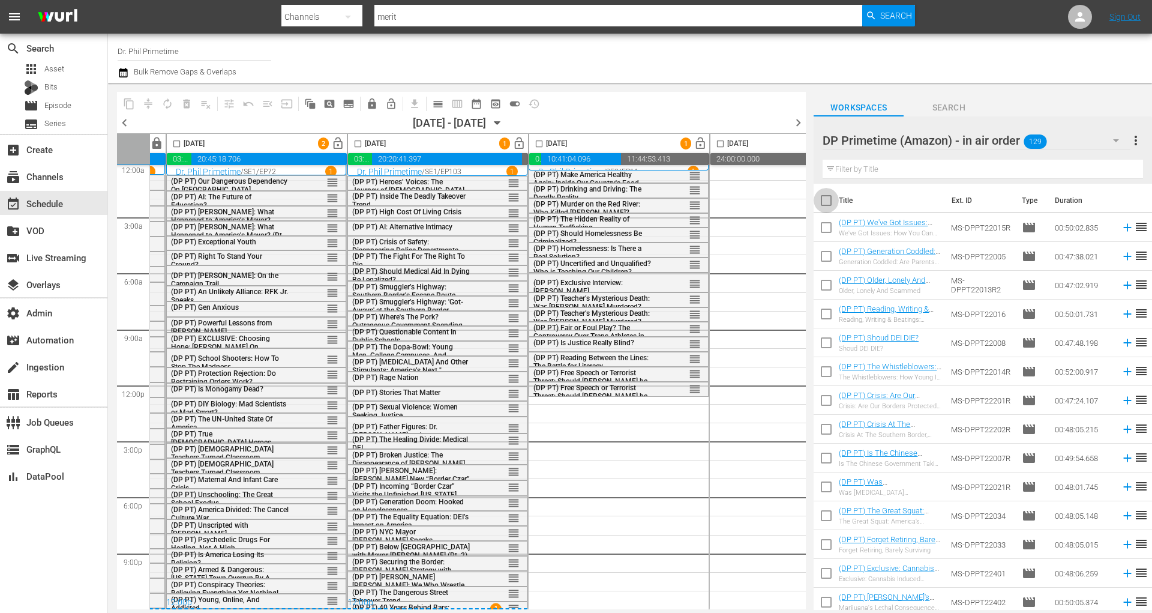
click at [831, 200] on input "checkbox" at bounding box center [826, 202] width 25 height 25
checkbox input "true"
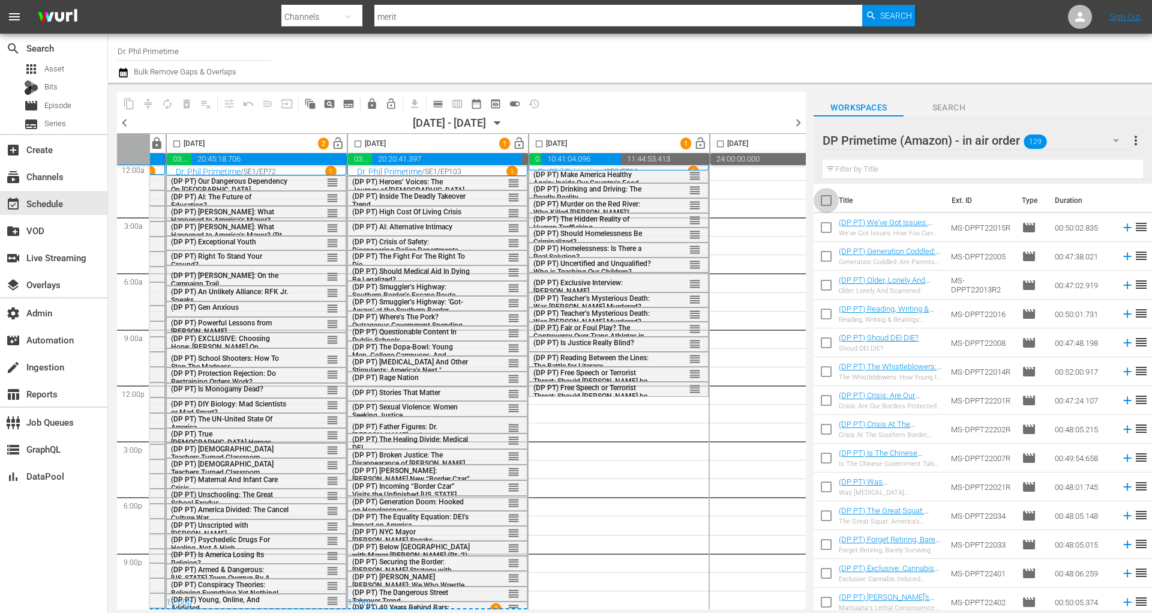
checkbox input "true"
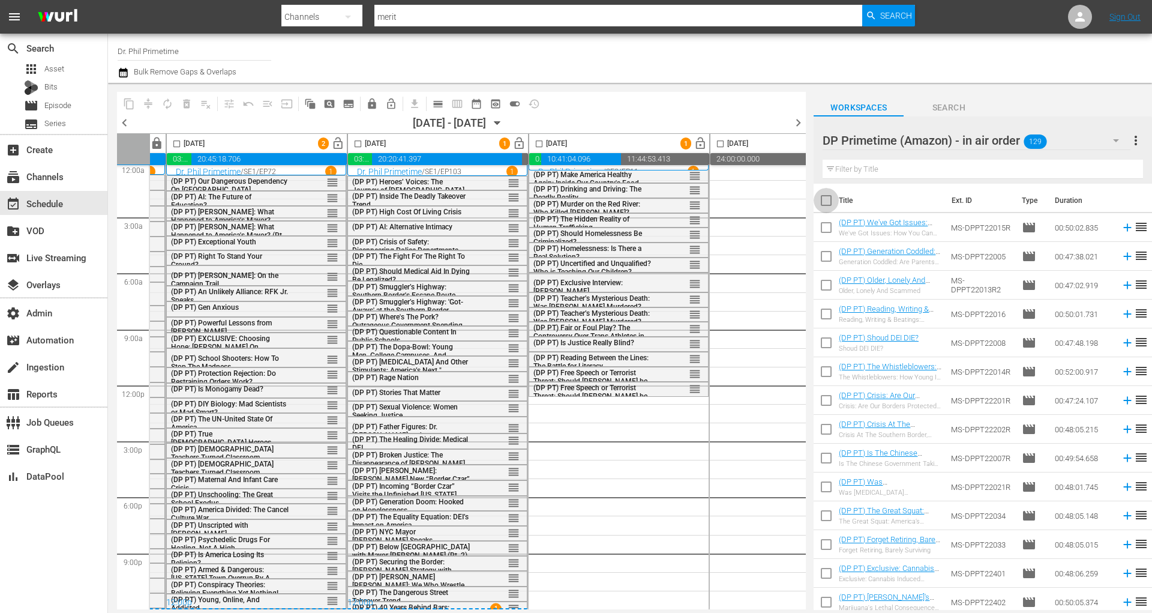
checkbox input "true"
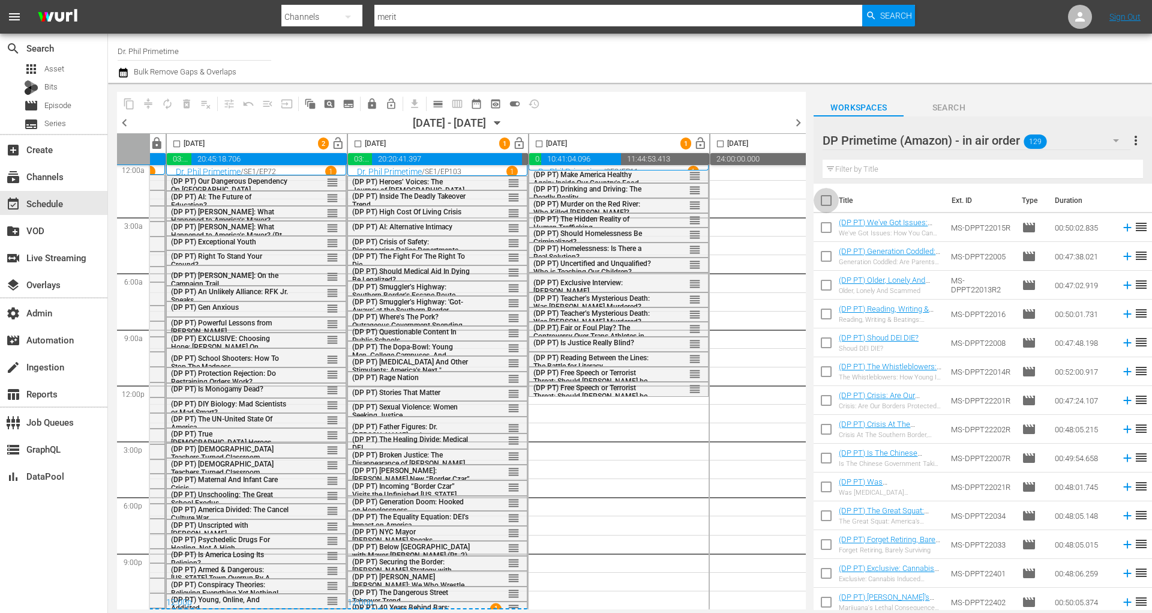
checkbox input "true"
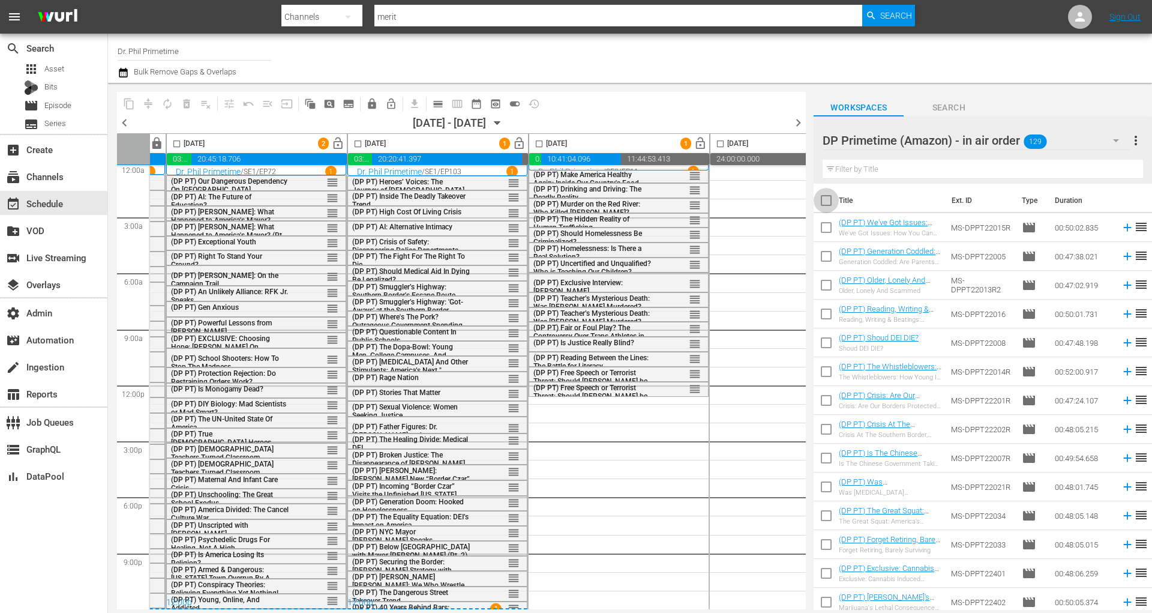
checkbox input "true"
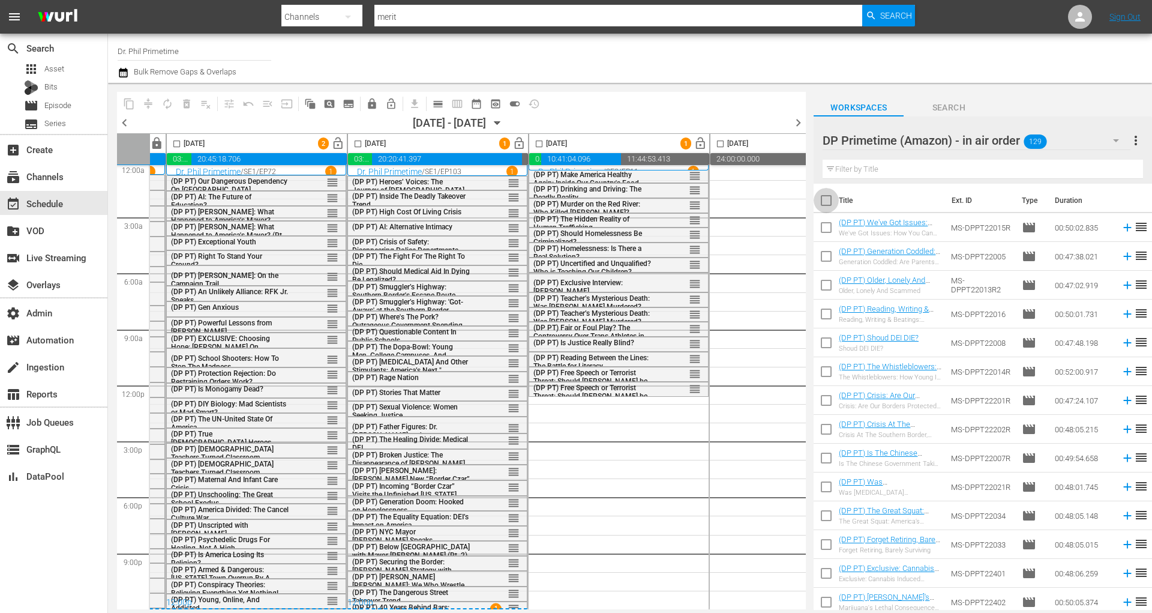
checkbox input "true"
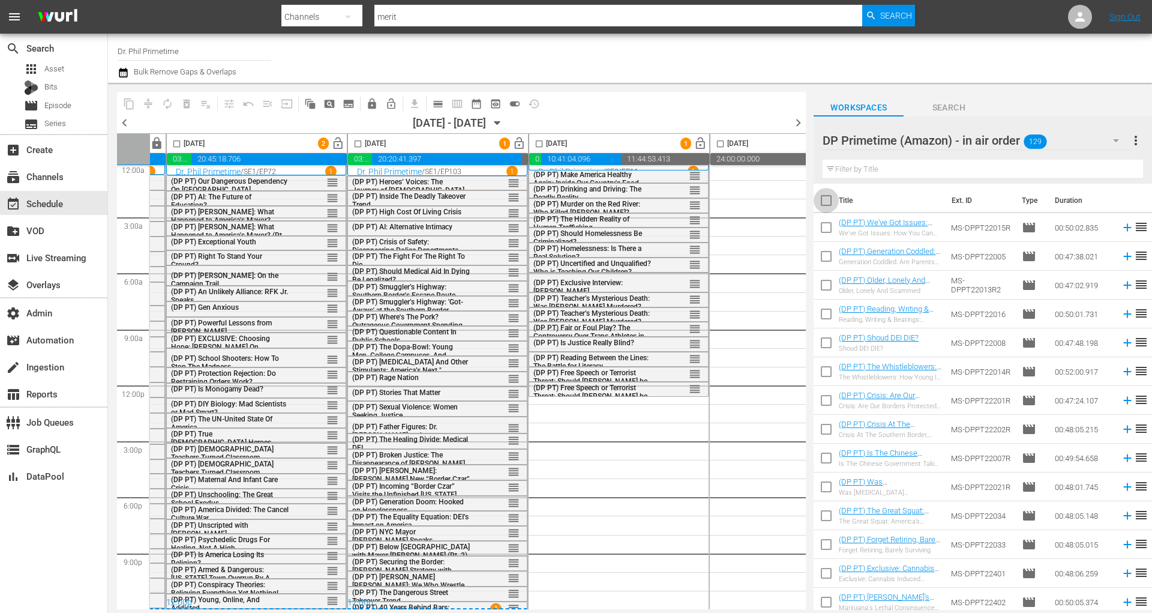
checkbox input "true"
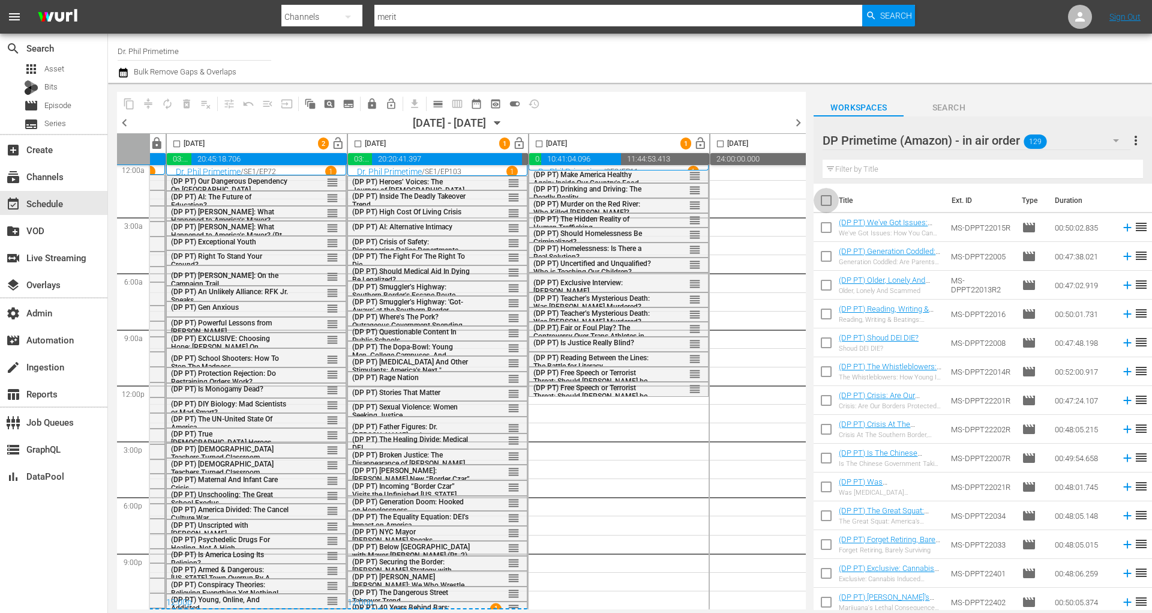
checkbox input "true"
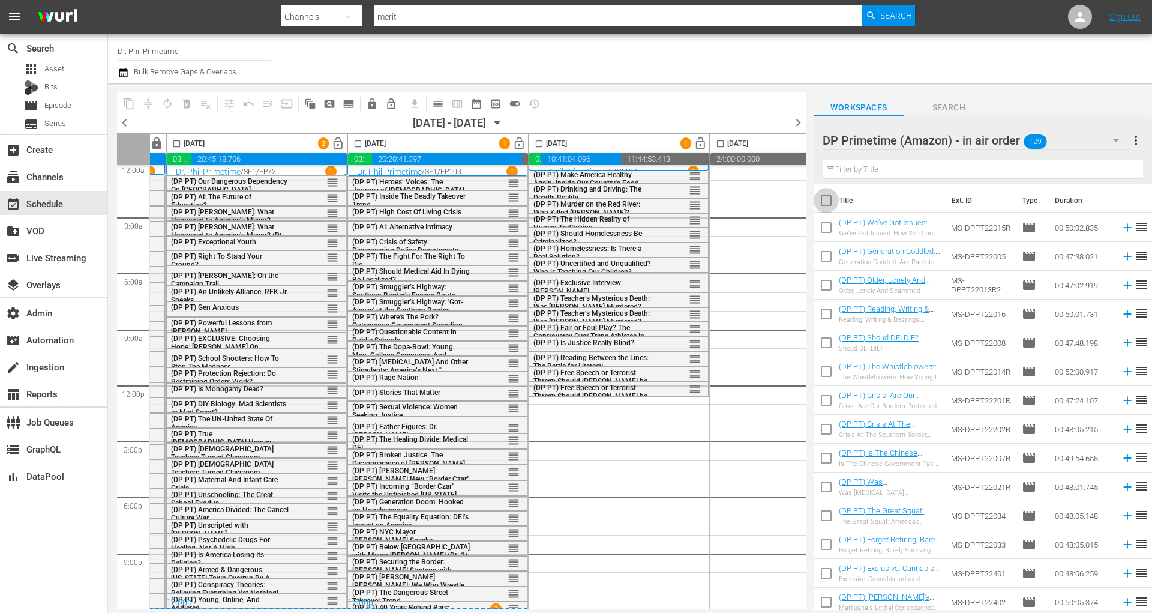
checkbox input "true"
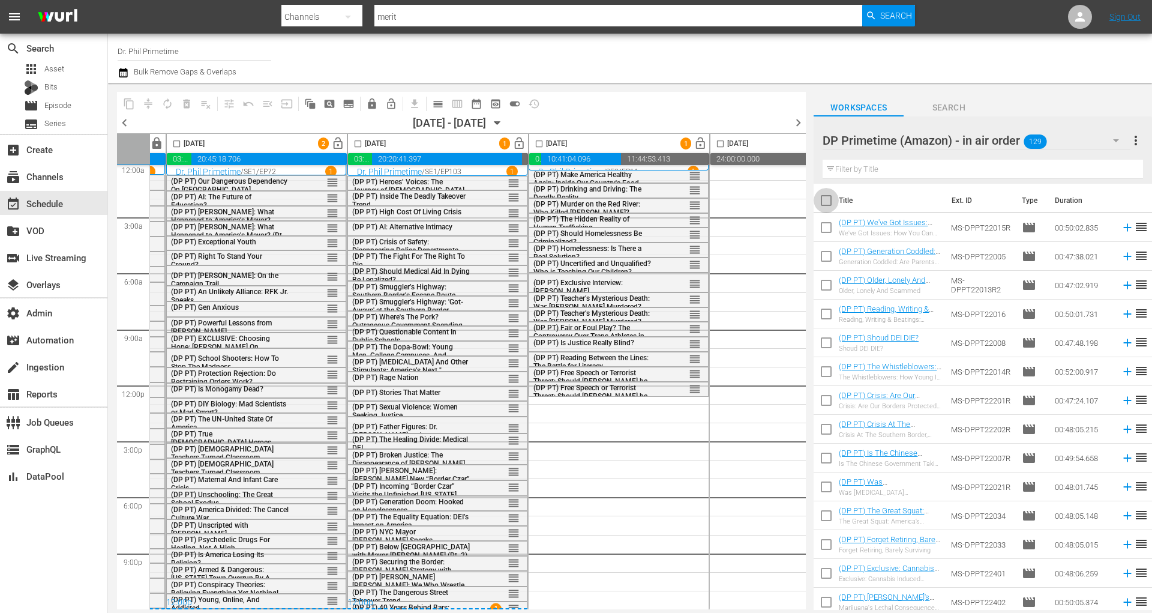
checkbox input "true"
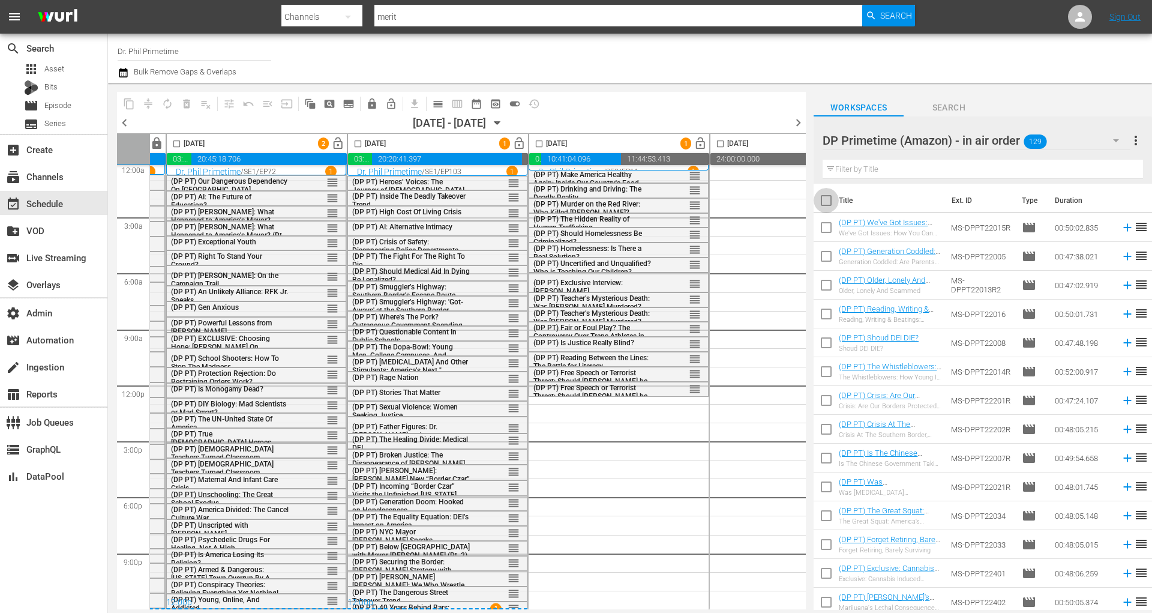
checkbox input "true"
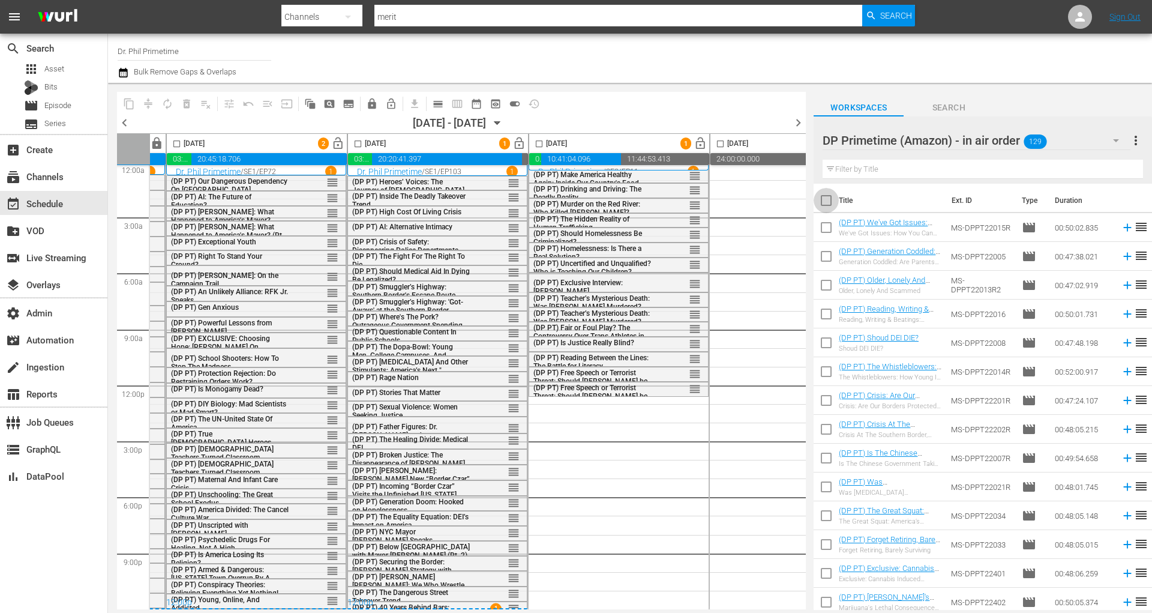
checkbox input "true"
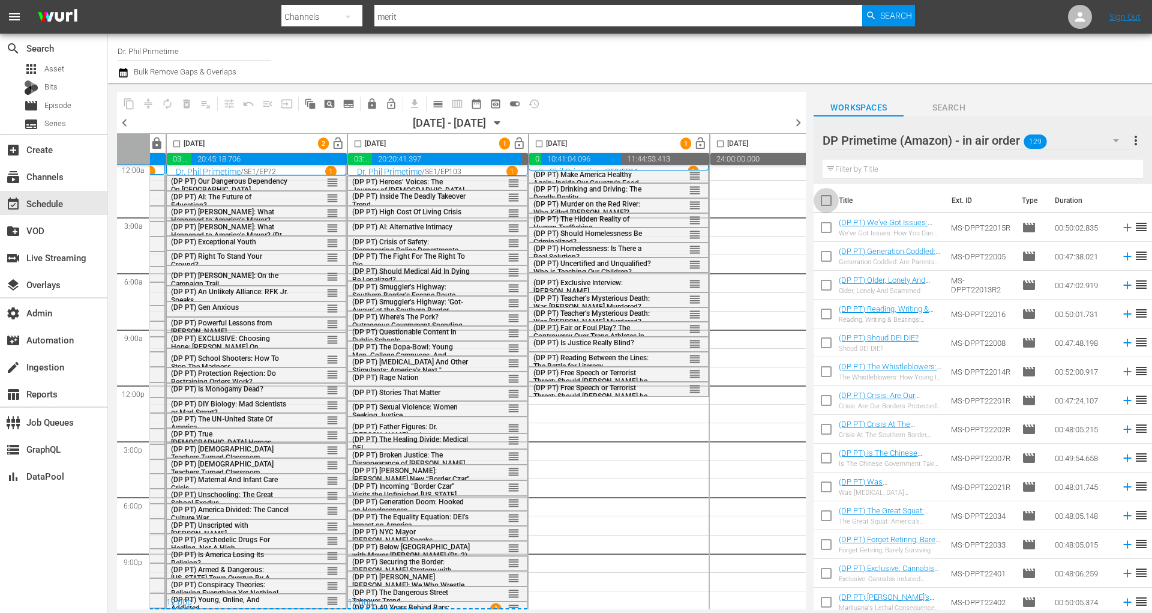
checkbox input "true"
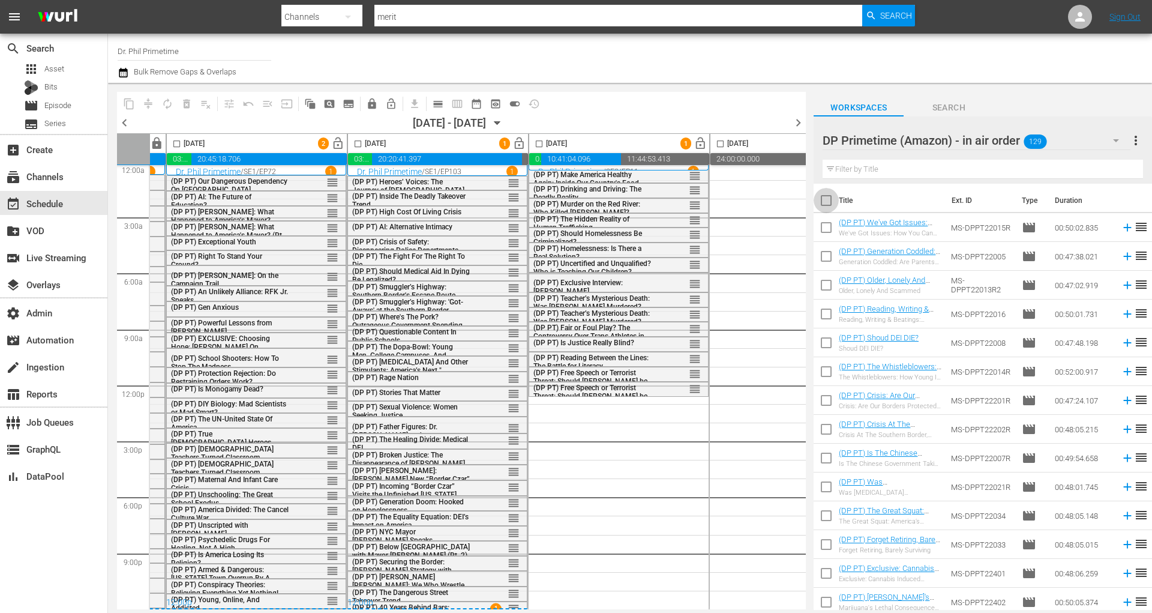
checkbox input "true"
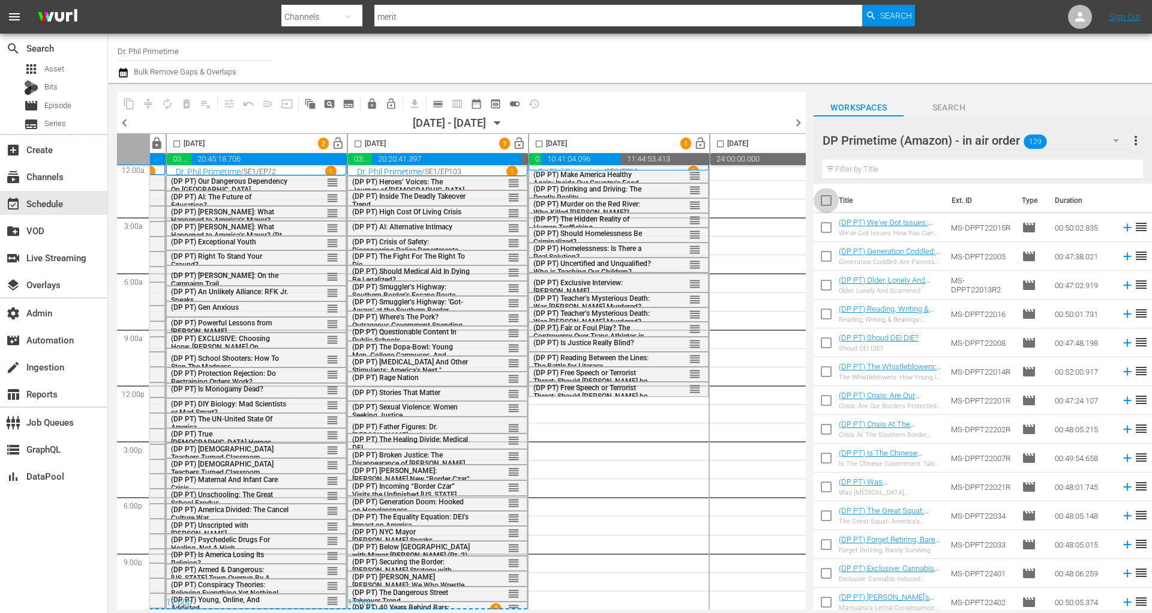
checkbox input "true"
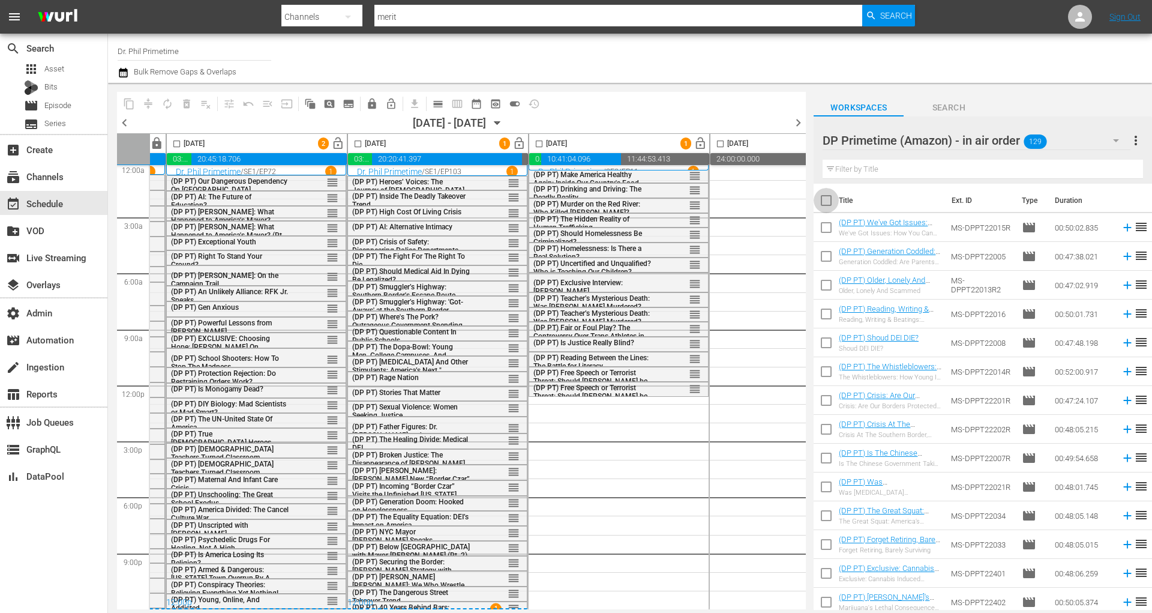
checkbox input "true"
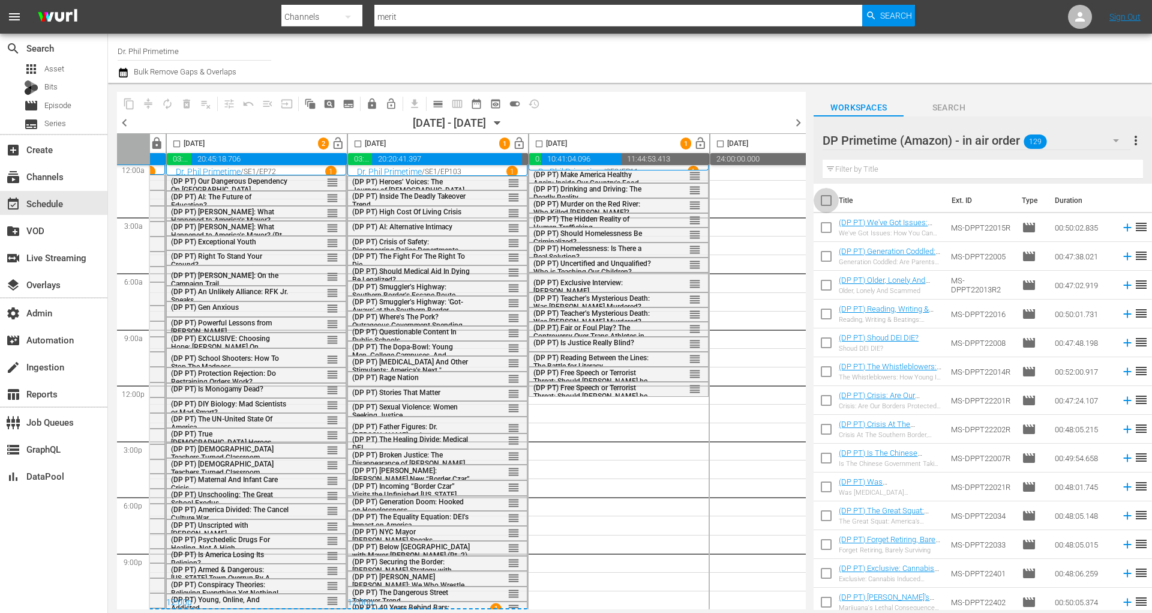
checkbox input "true"
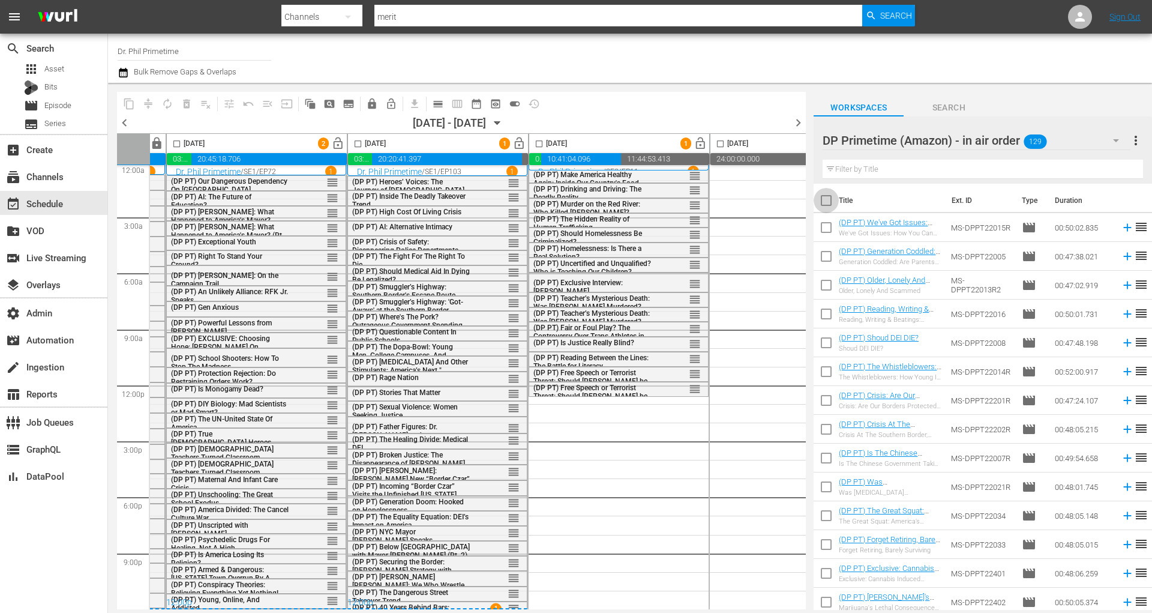
checkbox input "true"
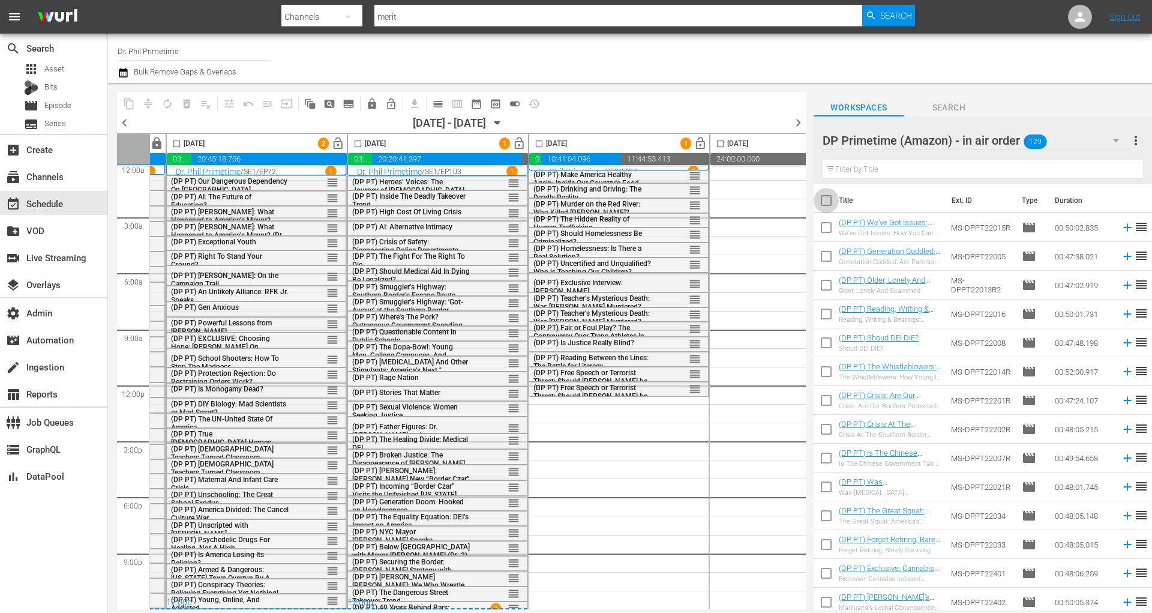
checkbox input "true"
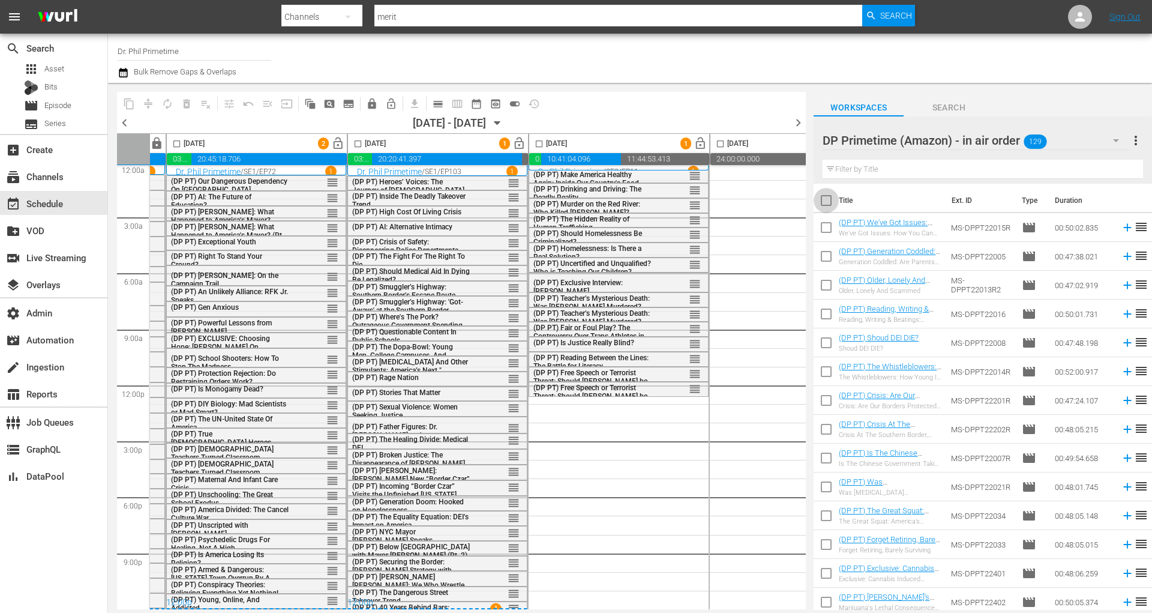
checkbox input "true"
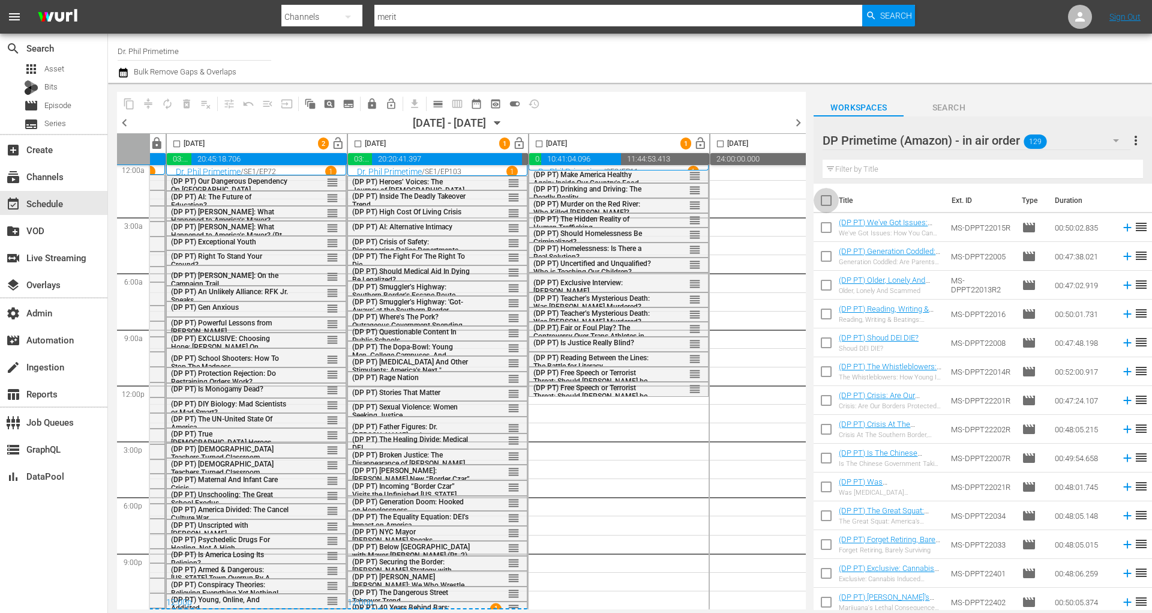
checkbox input "true"
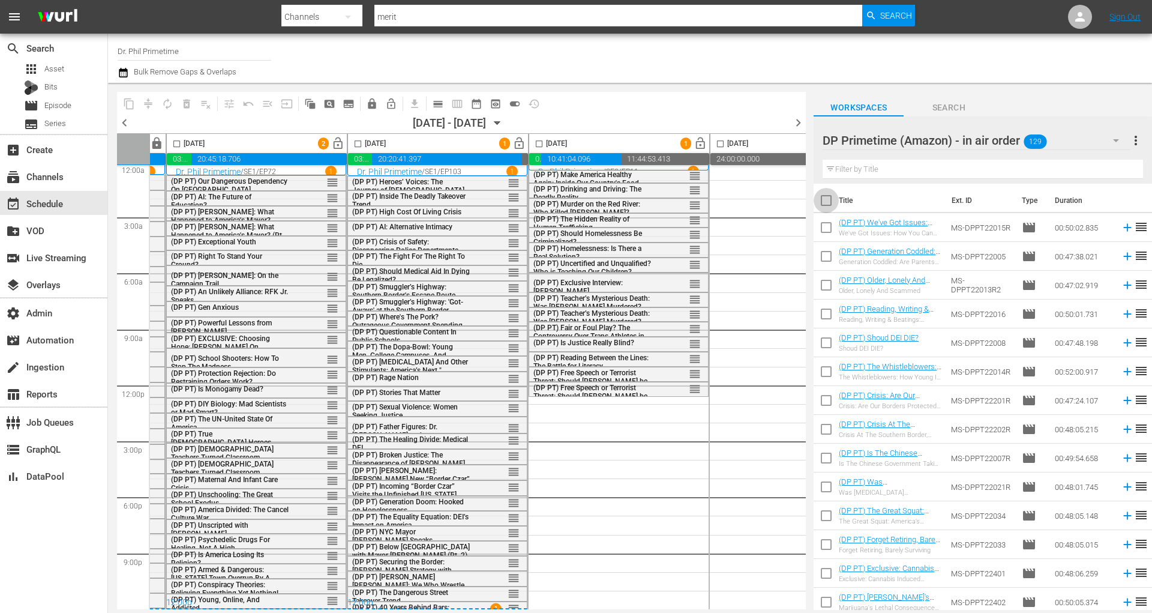
checkbox input "true"
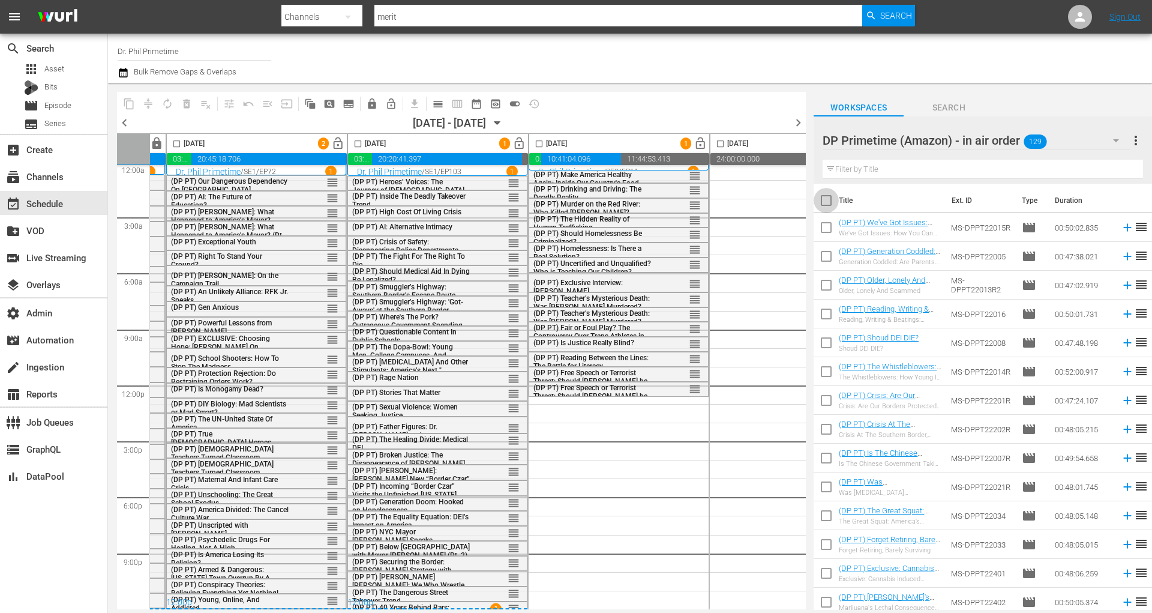
checkbox input "true"
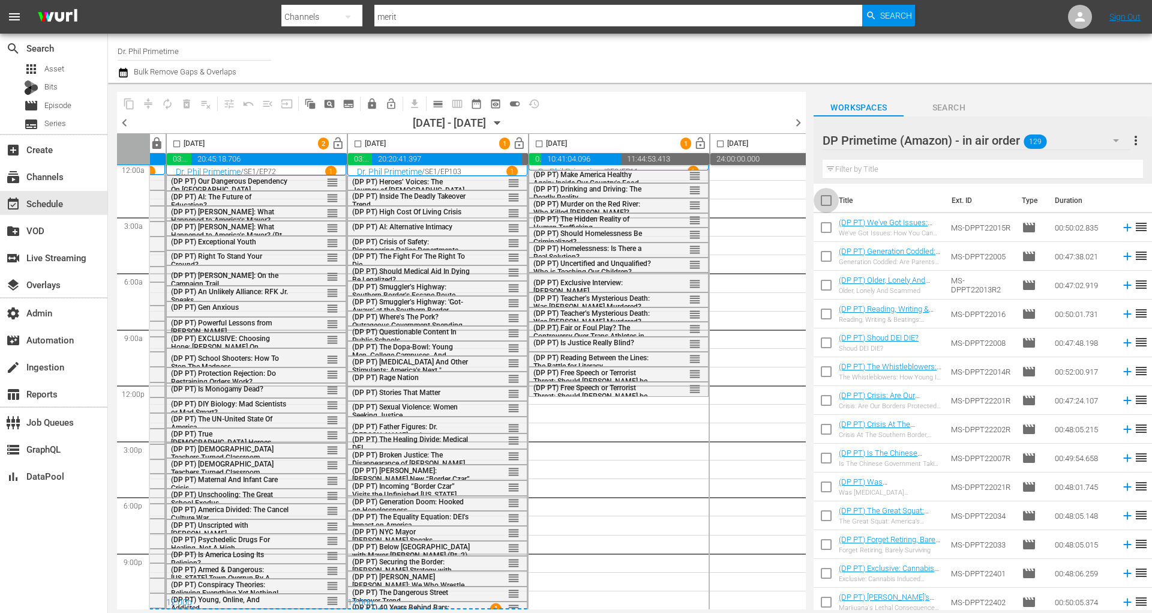
checkbox input "true"
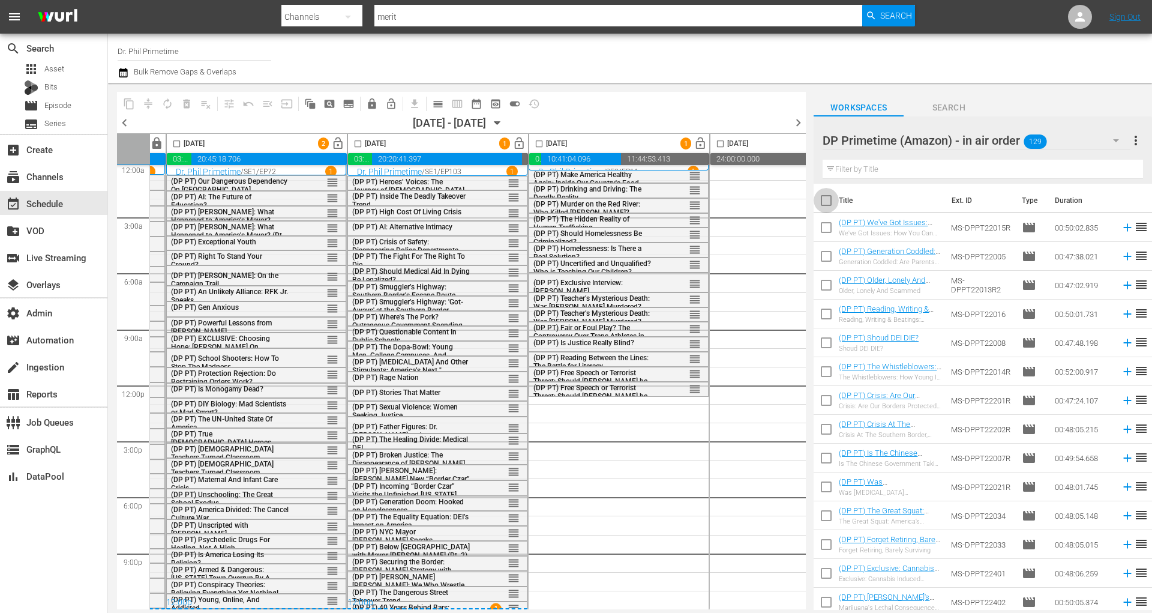
checkbox input "true"
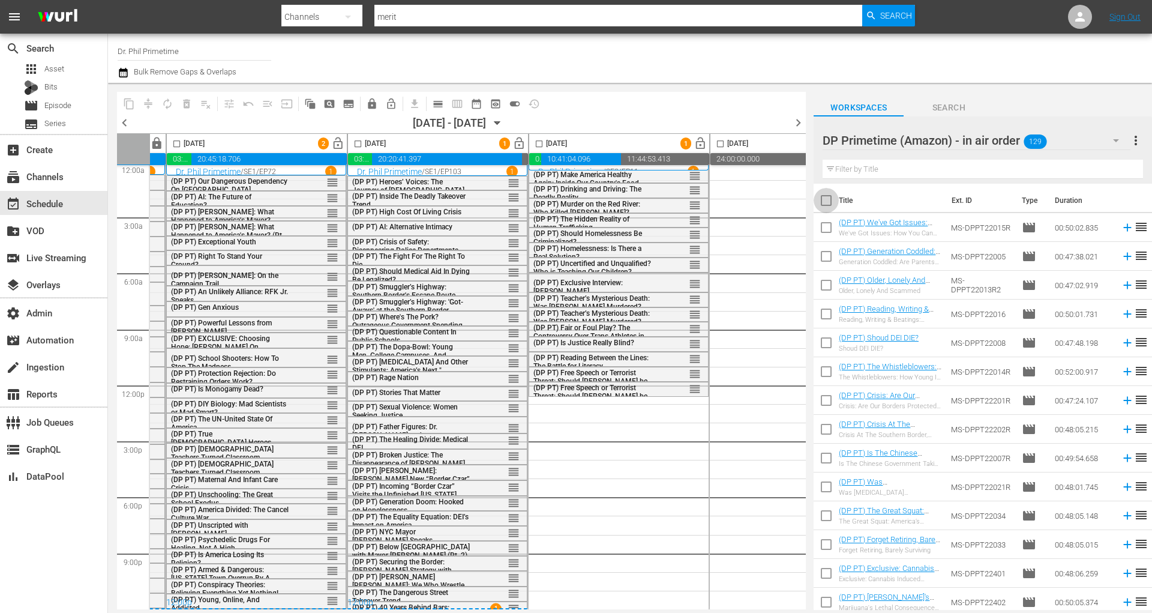
checkbox input "true"
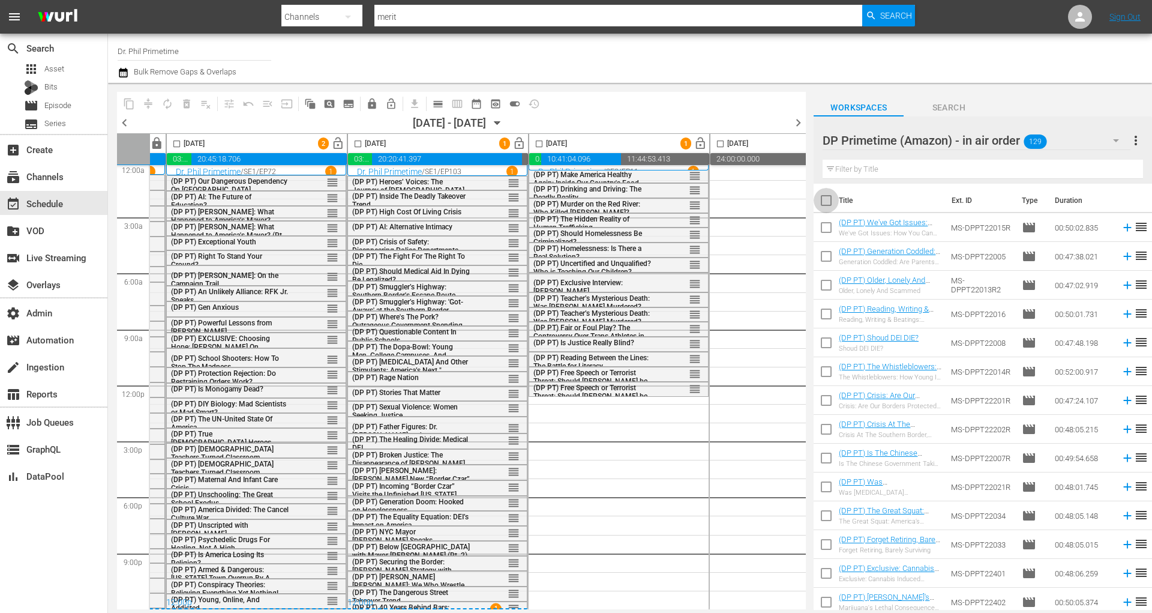
checkbox input "true"
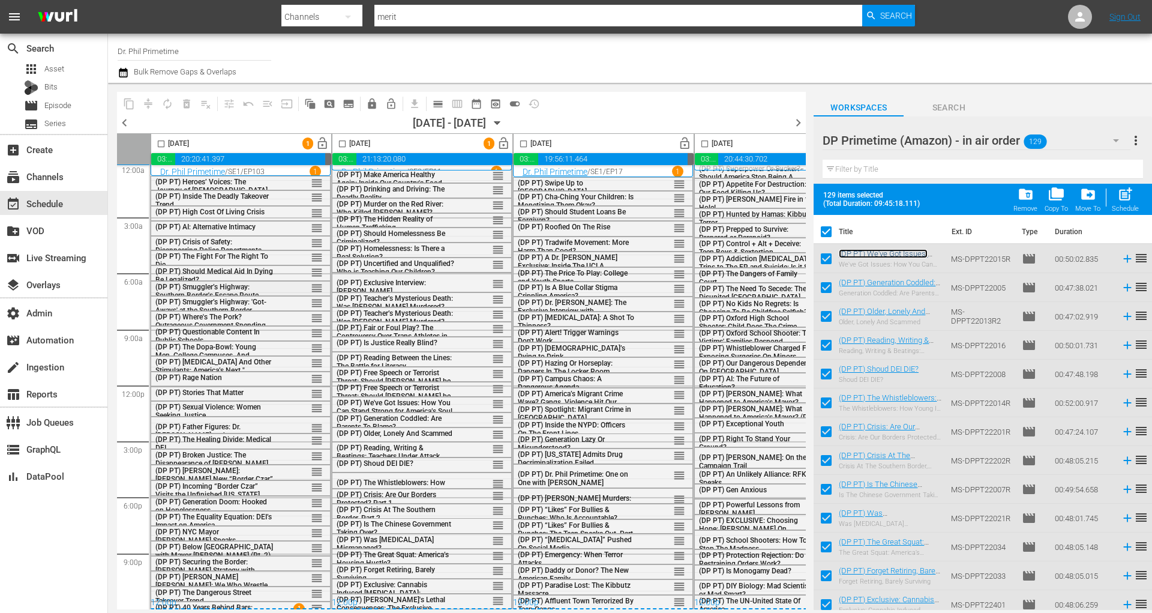
scroll to position [11, 0]
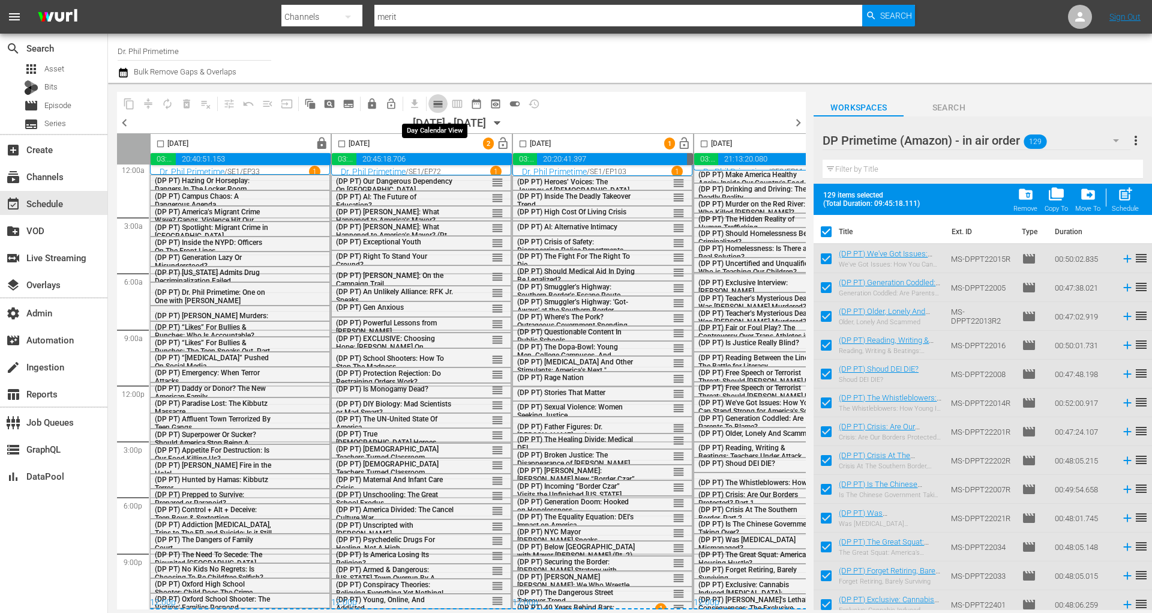
click at [438, 103] on span "calendar_view_day_outlined" at bounding box center [438, 104] width 12 height 12
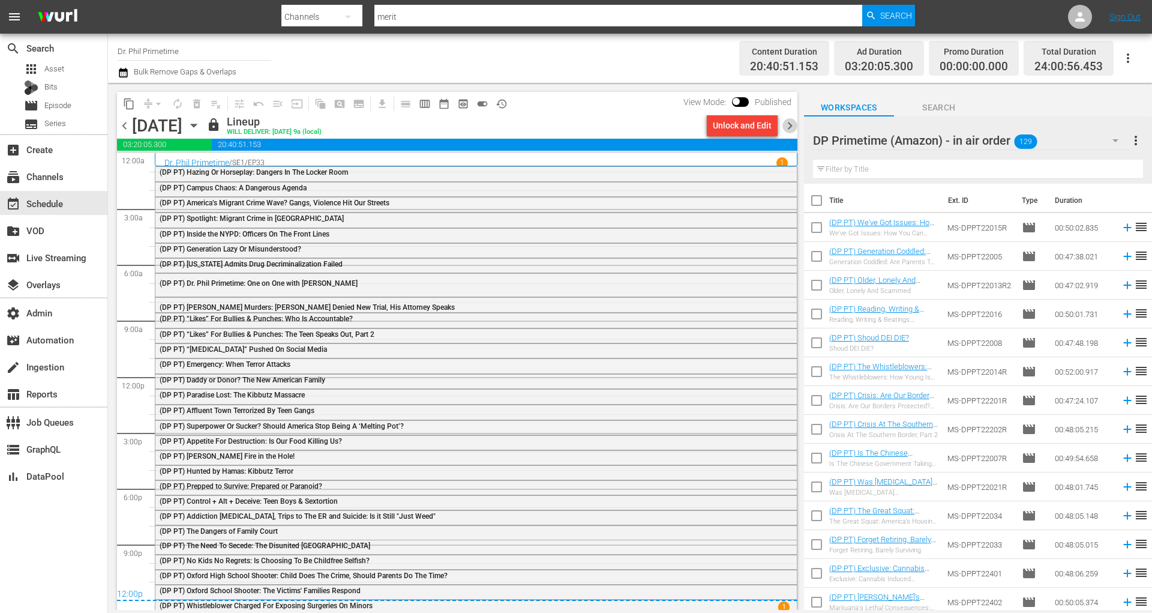
click at [793, 126] on span "chevron_right" at bounding box center [790, 125] width 15 height 15
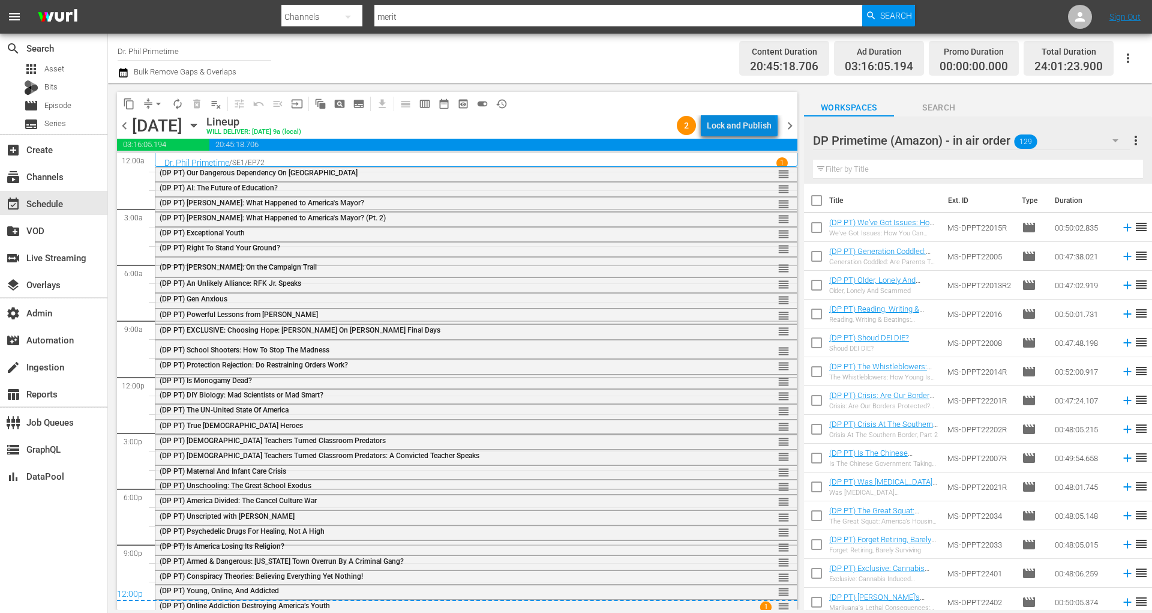
click at [744, 130] on div "Lock and Publish" at bounding box center [739, 126] width 65 height 22
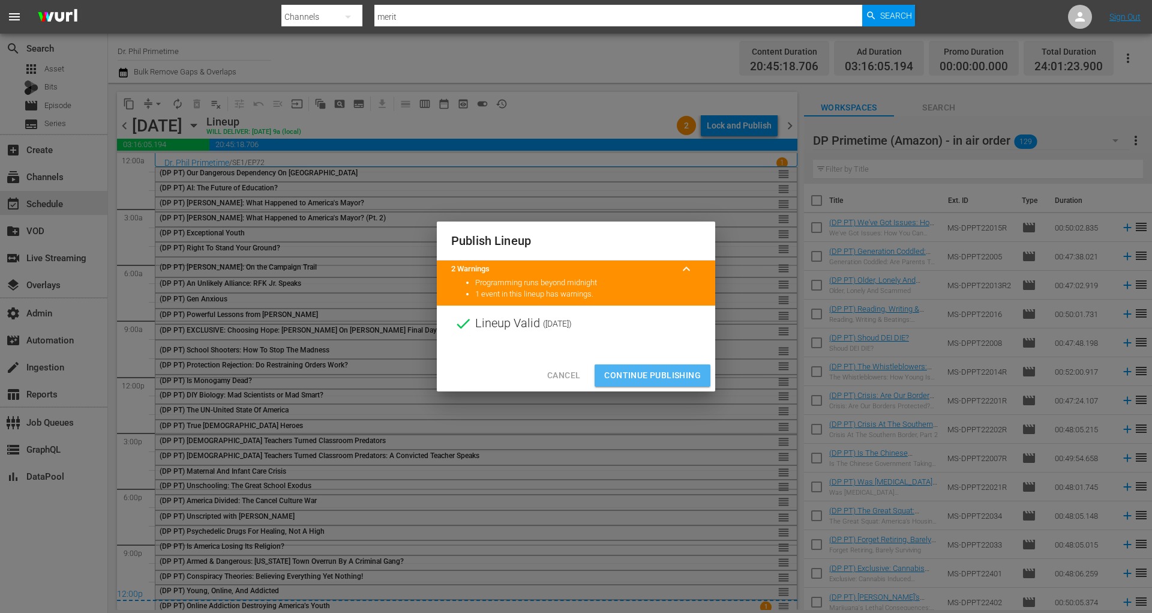
click at [684, 380] on span "Continue Publishing" at bounding box center [652, 375] width 97 height 15
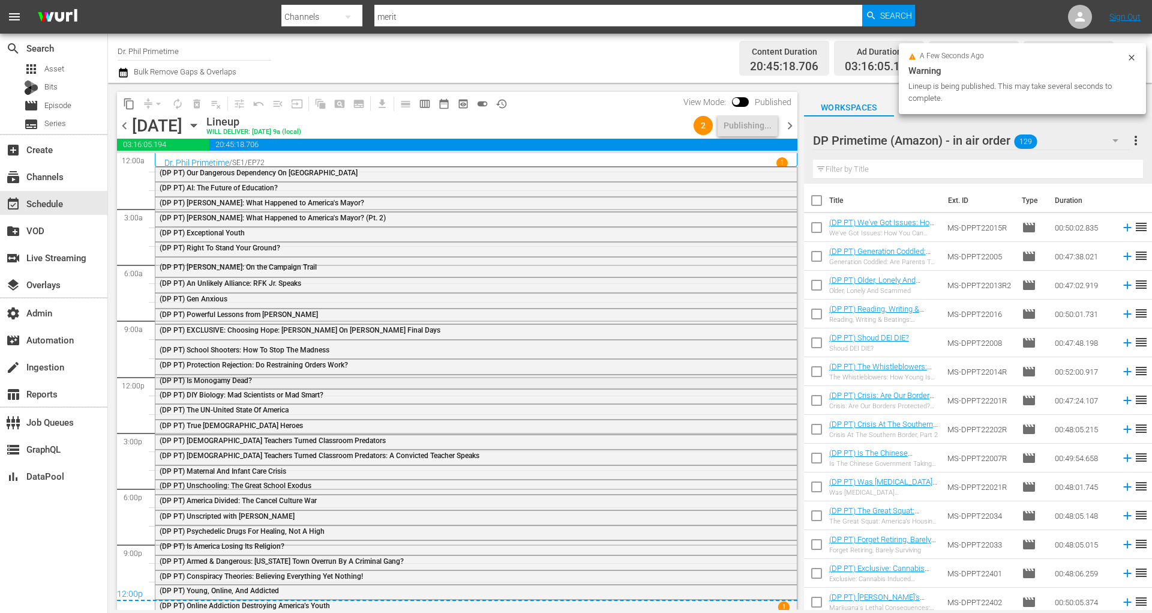
scroll to position [4, 0]
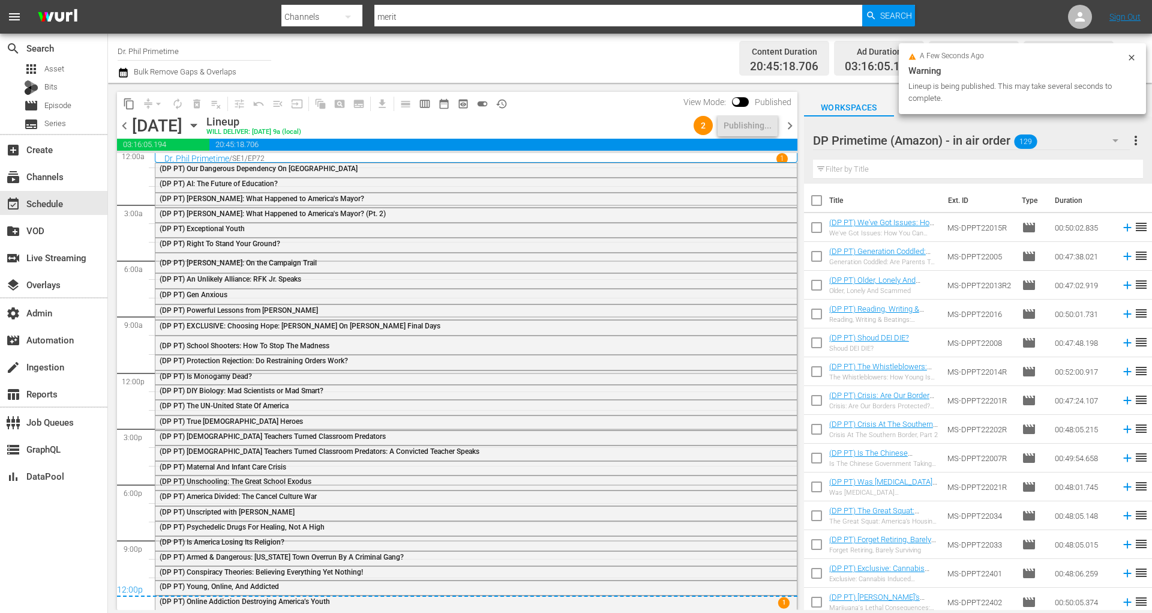
click at [793, 128] on span "chevron_right" at bounding box center [790, 125] width 15 height 15
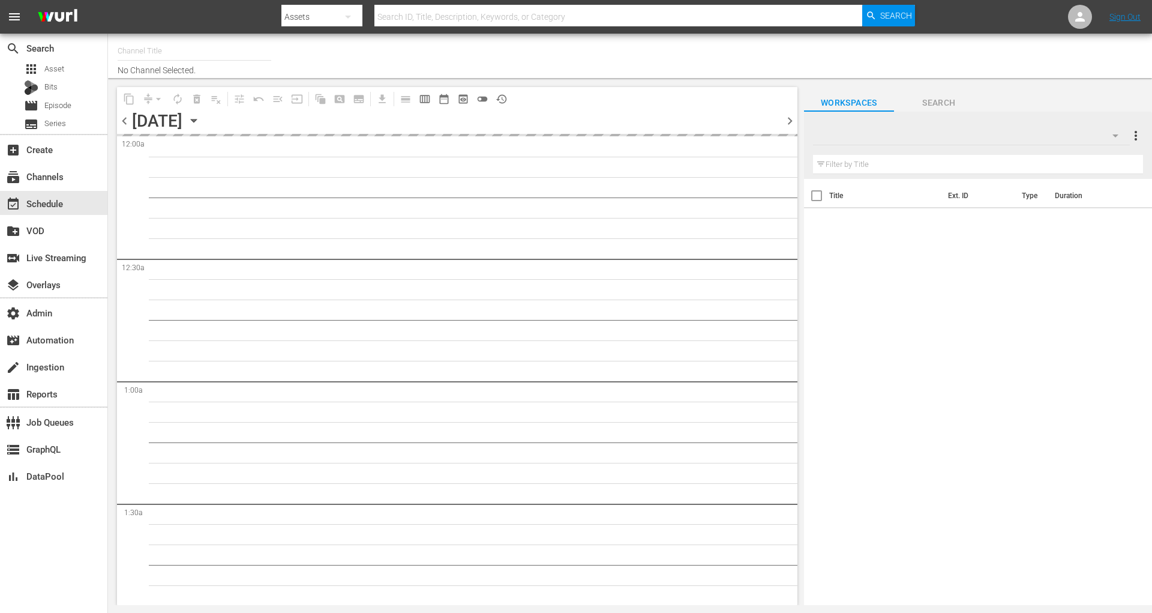
type input "Dr. [PERSON_NAME] (1974)"
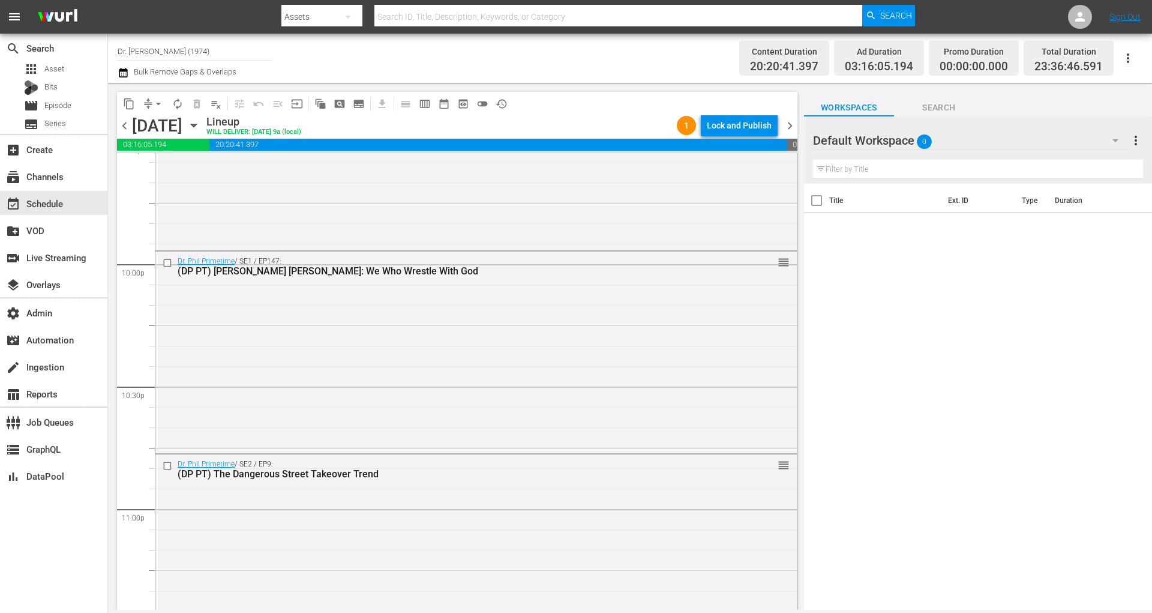
scroll to position [5511, 0]
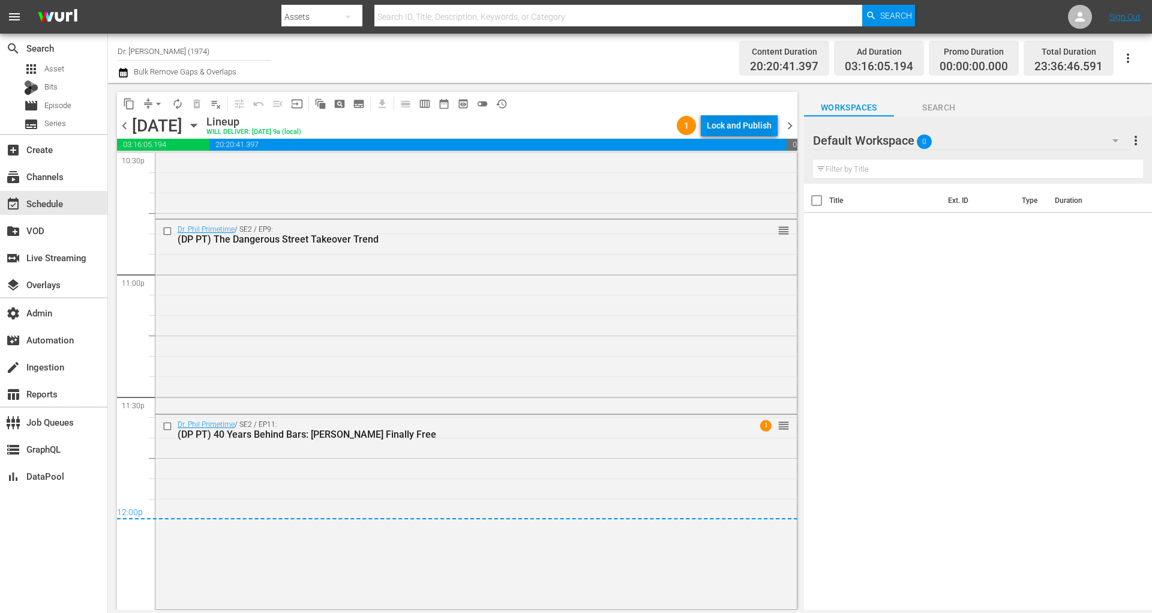
click at [752, 131] on div "Lock and Publish" at bounding box center [739, 126] width 65 height 22
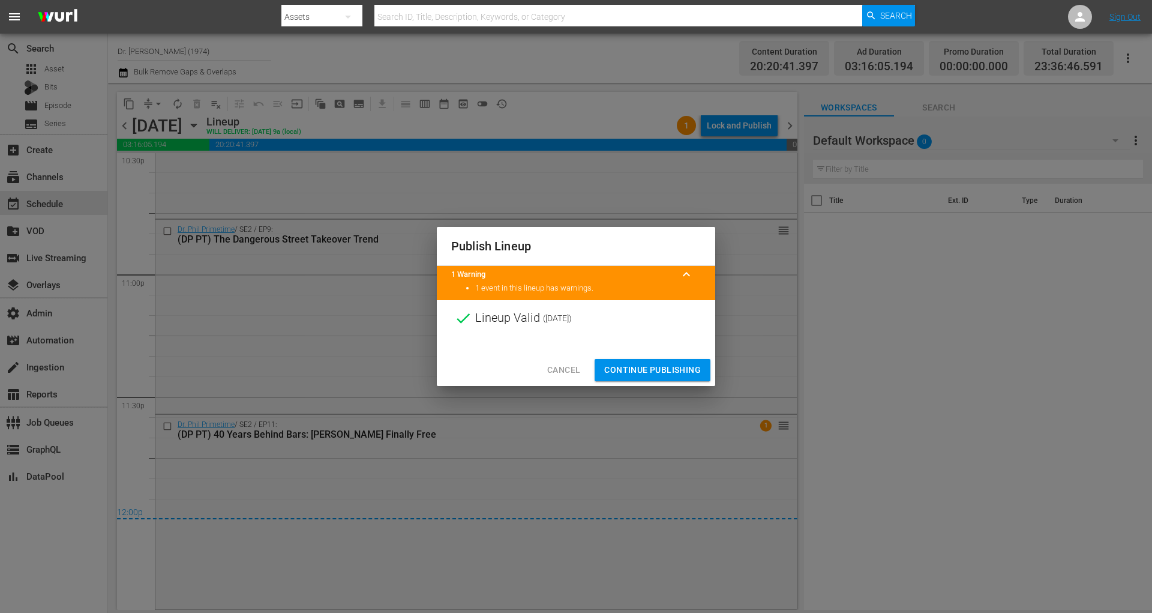
click at [685, 377] on button "Continue Publishing" at bounding box center [653, 370] width 116 height 22
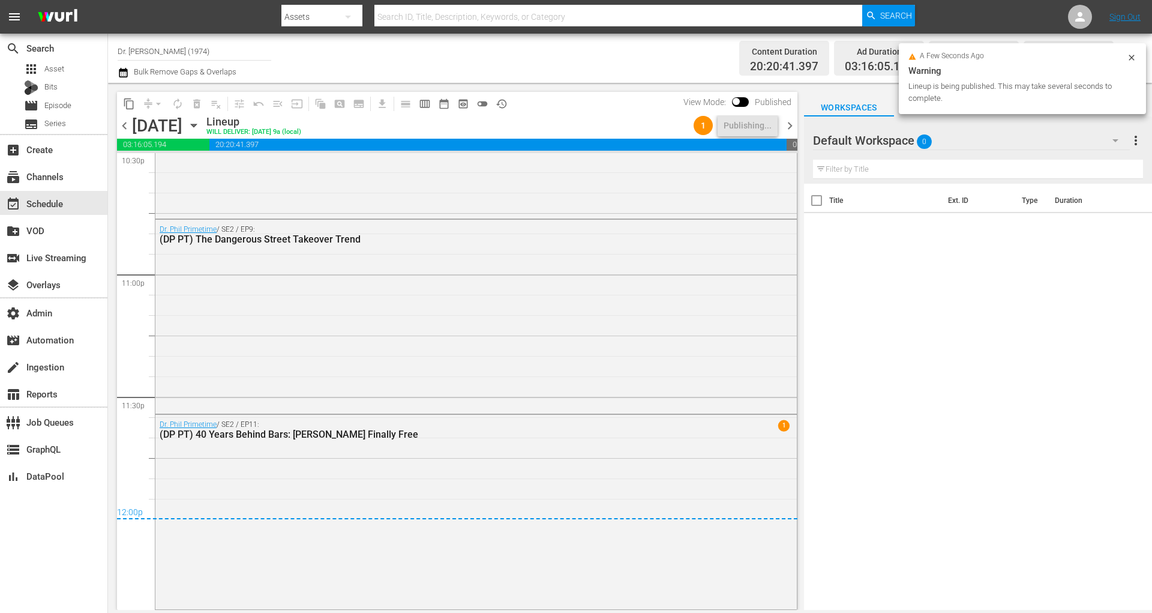
click at [792, 128] on span "chevron_right" at bounding box center [790, 125] width 15 height 15
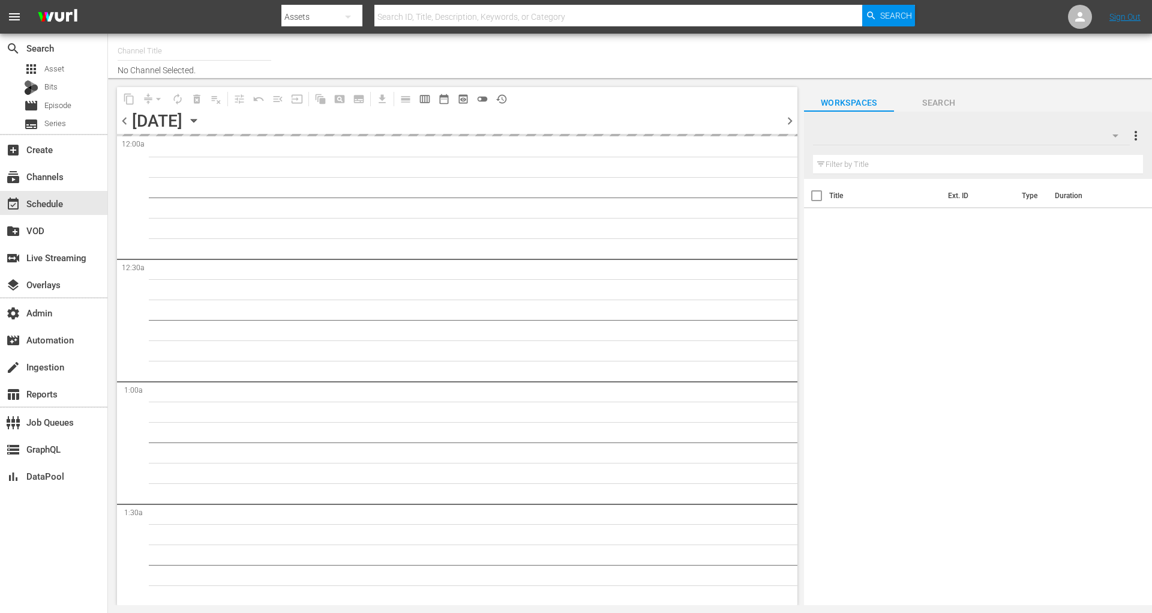
type input "Dr. [PERSON_NAME] (1974)"
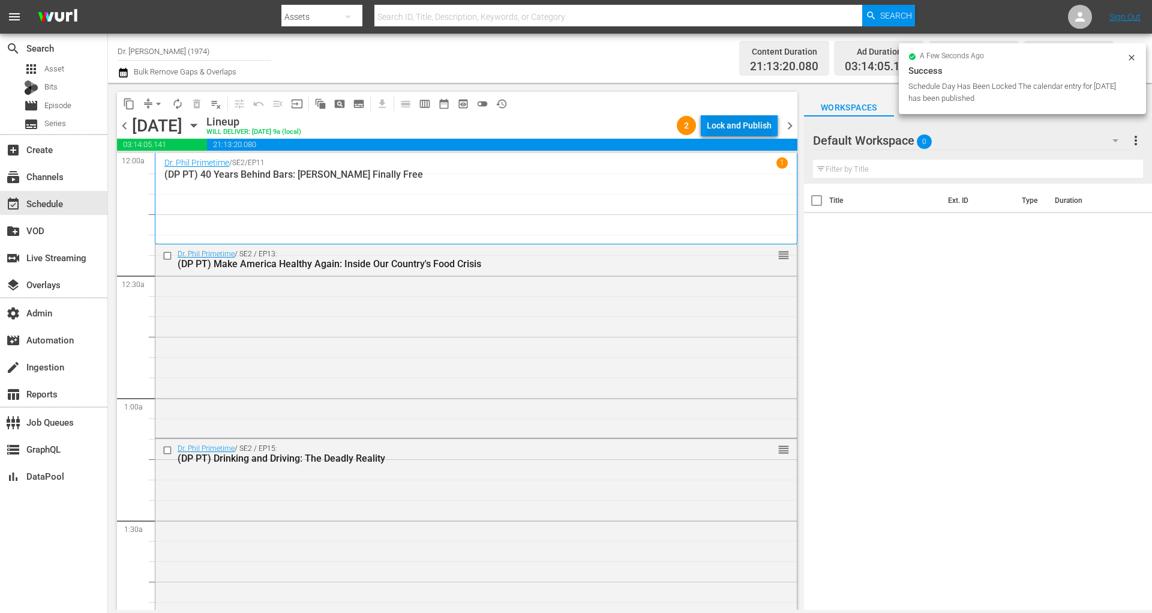
click at [748, 124] on div "Lock and Publish" at bounding box center [739, 126] width 65 height 22
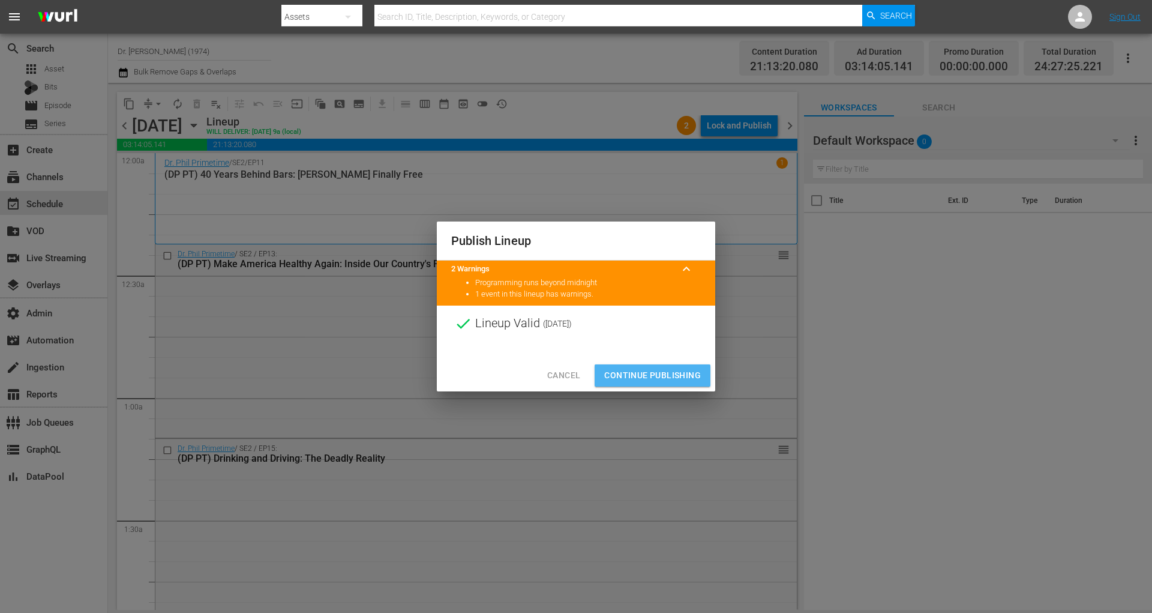
click at [664, 371] on span "Continue Publishing" at bounding box center [652, 375] width 97 height 15
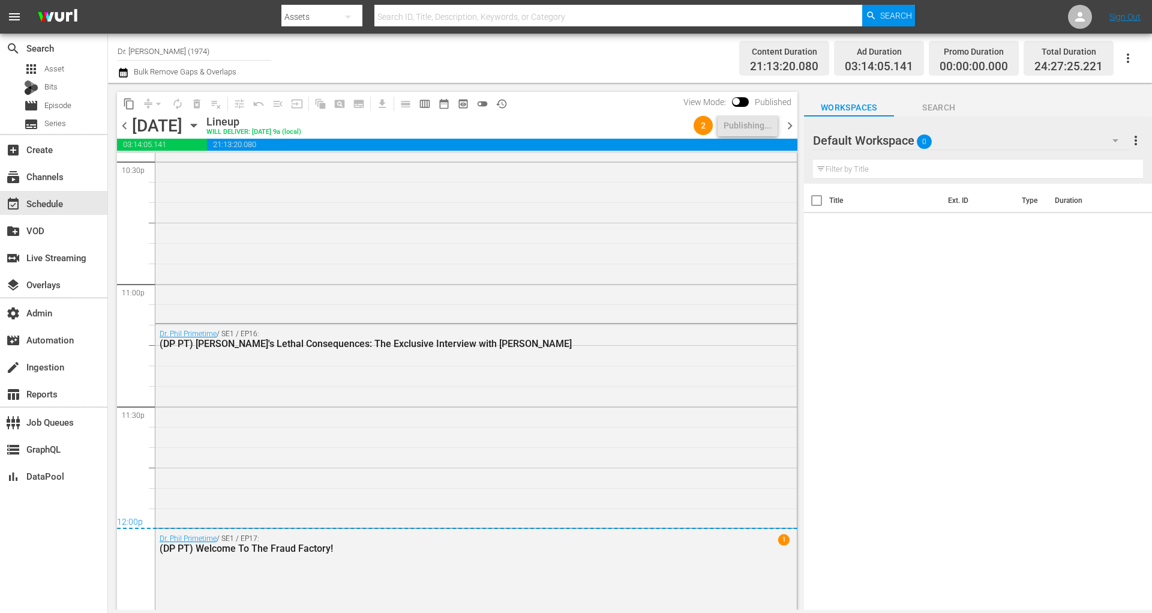
scroll to position [5622, 0]
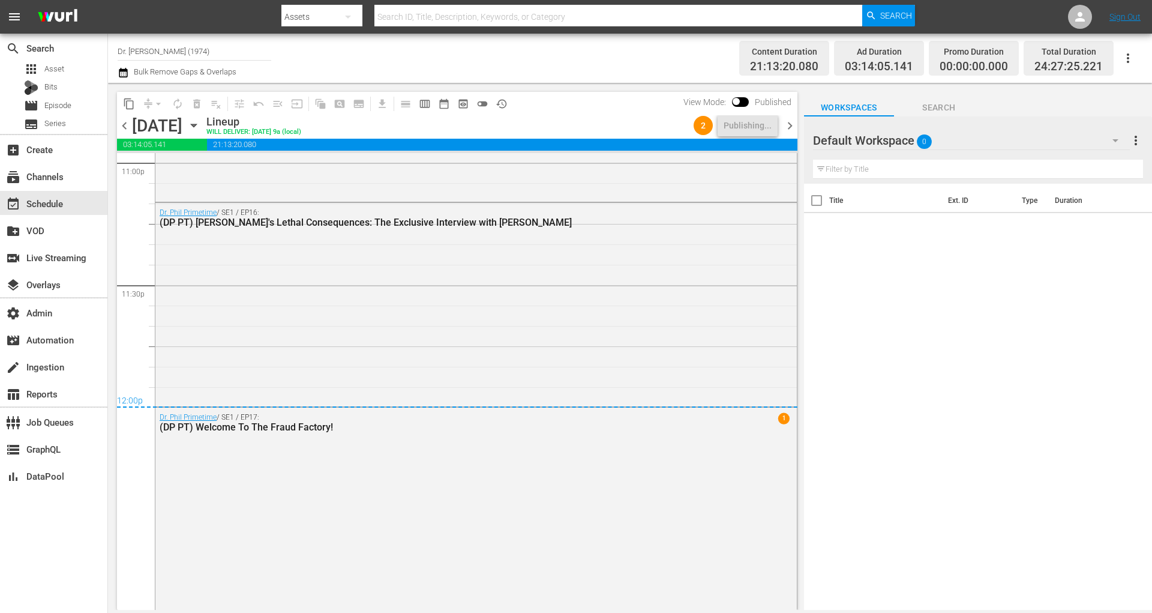
click at [790, 127] on span "chevron_right" at bounding box center [790, 125] width 15 height 15
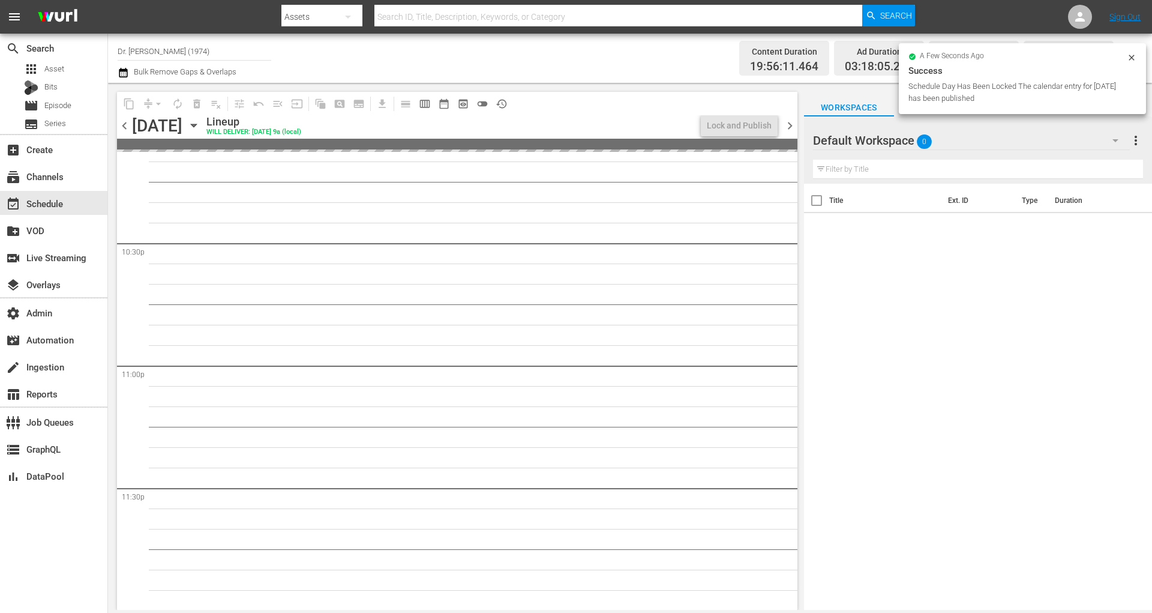
scroll to position [5436, 0]
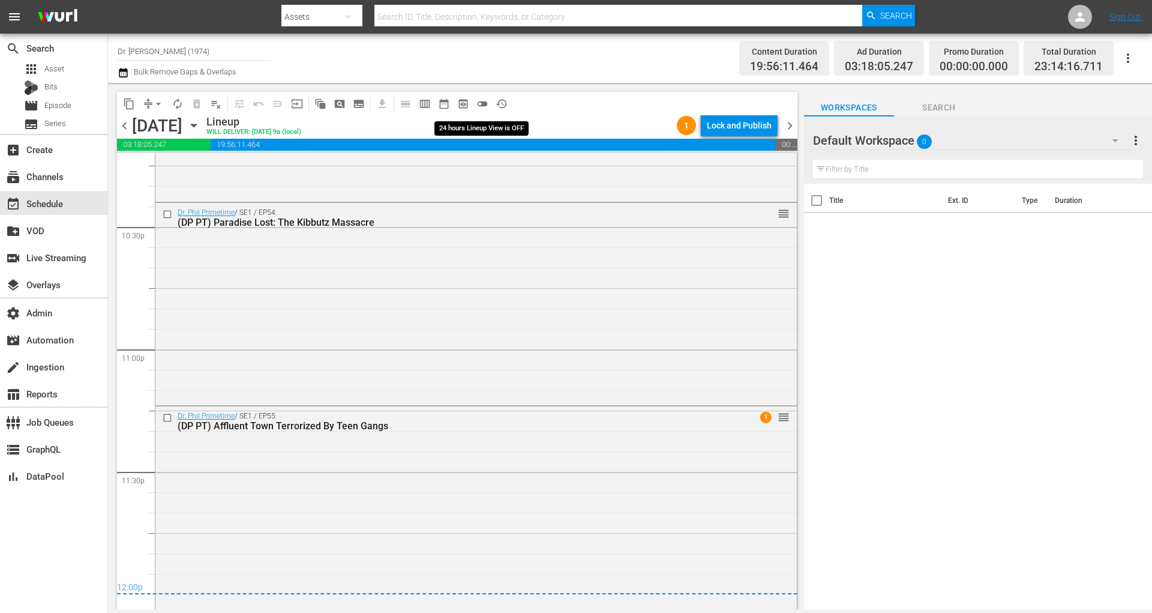
click at [484, 106] on span "toggle_off" at bounding box center [483, 104] width 12 height 12
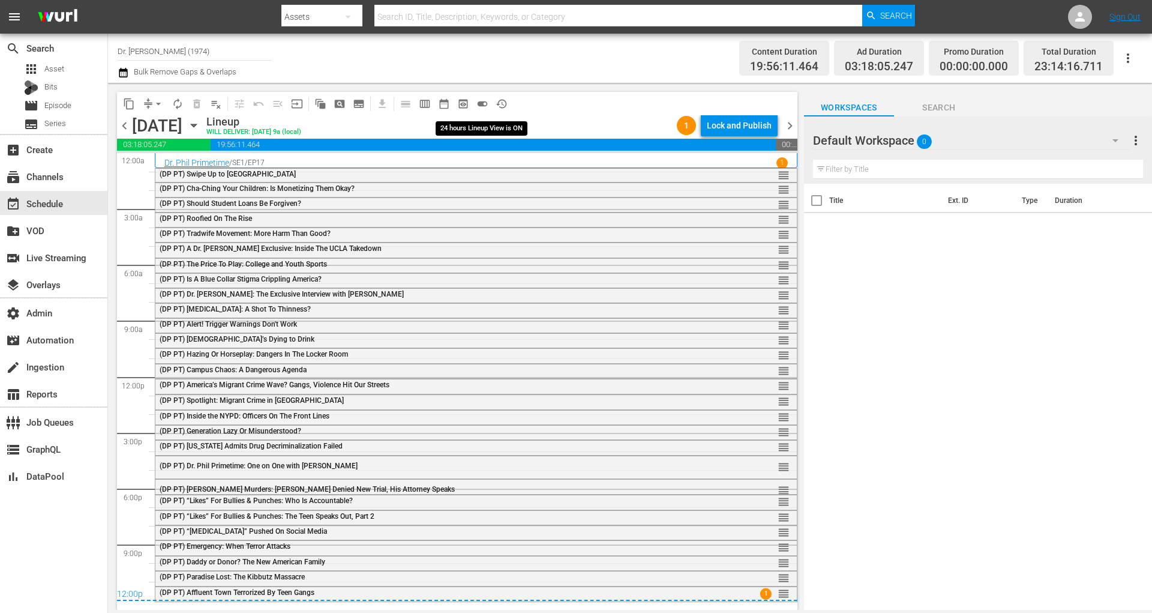
scroll to position [0, 0]
click at [761, 130] on div "Lock and Publish" at bounding box center [739, 126] width 65 height 22
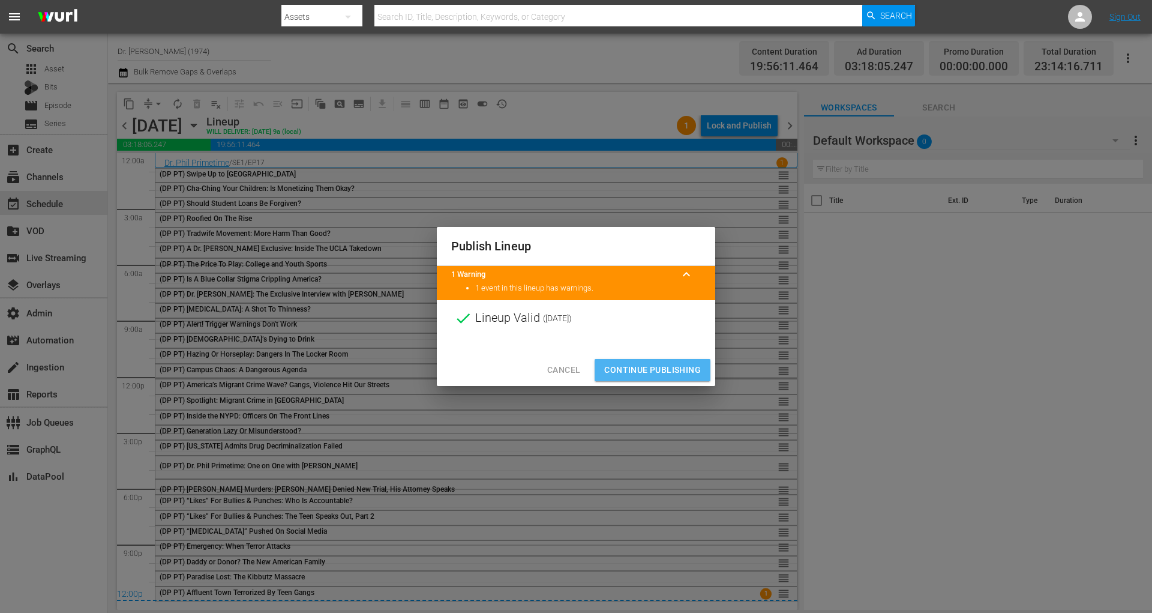
click at [673, 373] on span "Continue Publishing" at bounding box center [652, 369] width 97 height 15
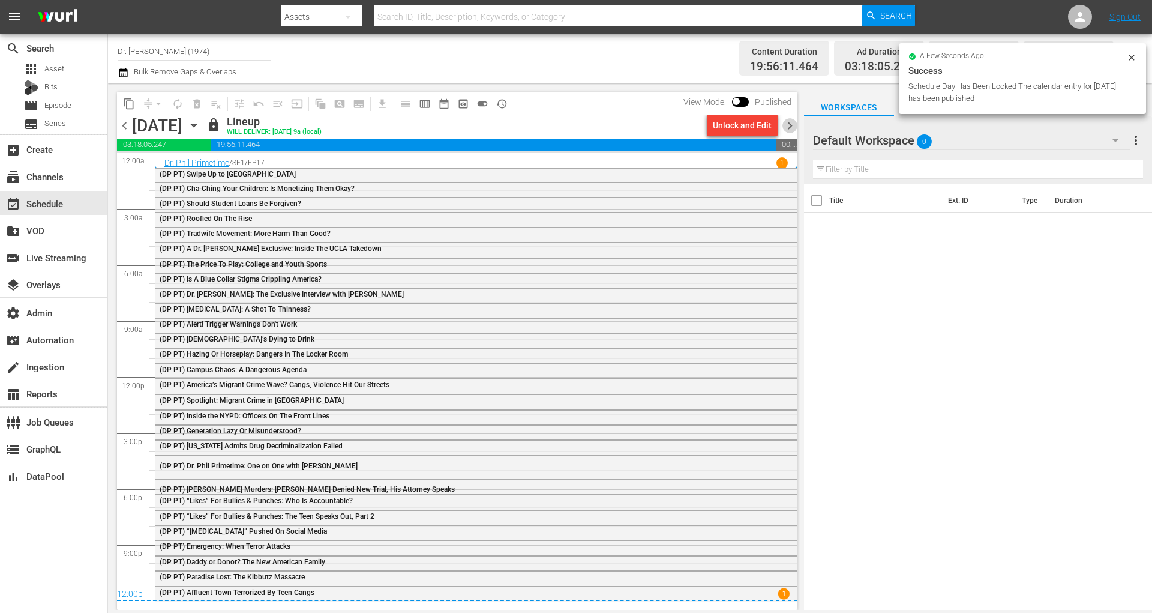
click at [791, 122] on span "chevron_right" at bounding box center [790, 125] width 15 height 15
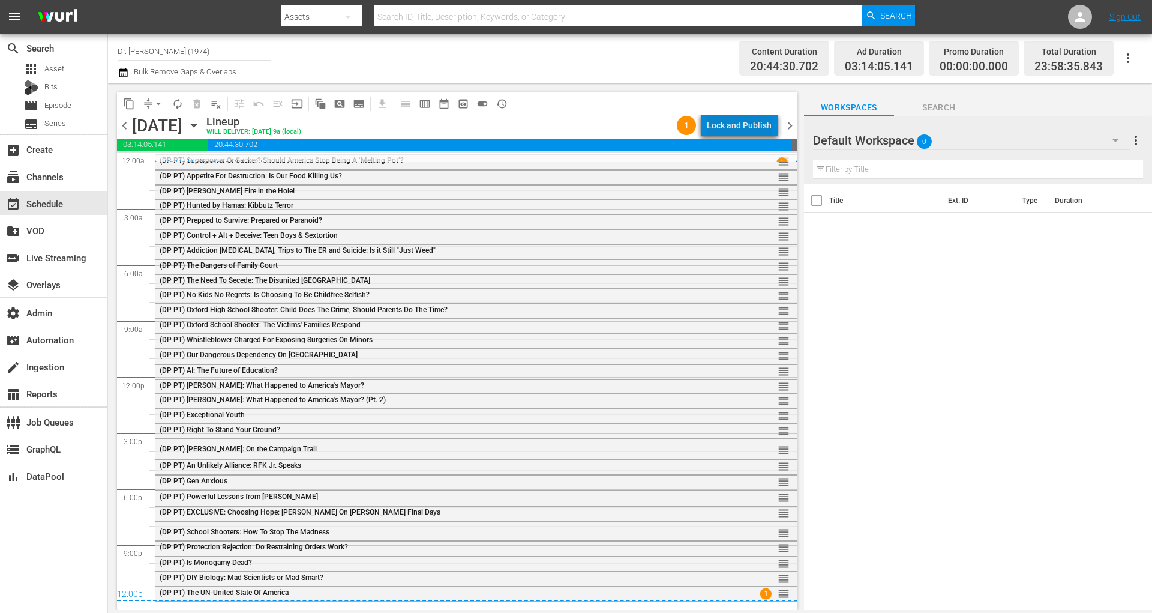
click at [757, 126] on div "Lock and Publish" at bounding box center [739, 126] width 65 height 22
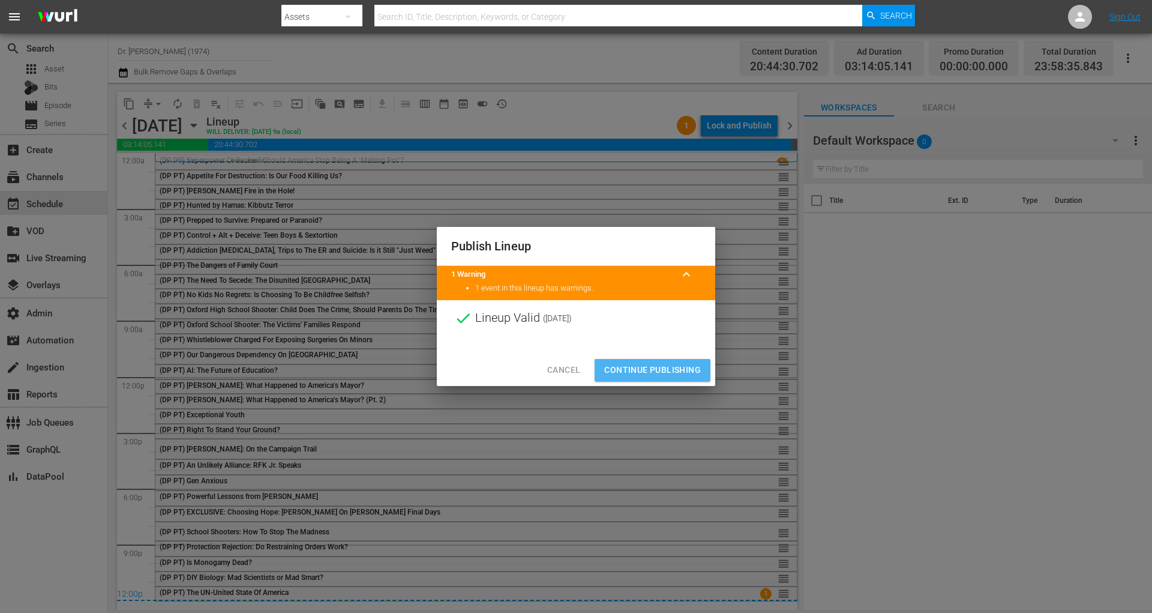
click at [691, 361] on button "Continue Publishing" at bounding box center [653, 370] width 116 height 22
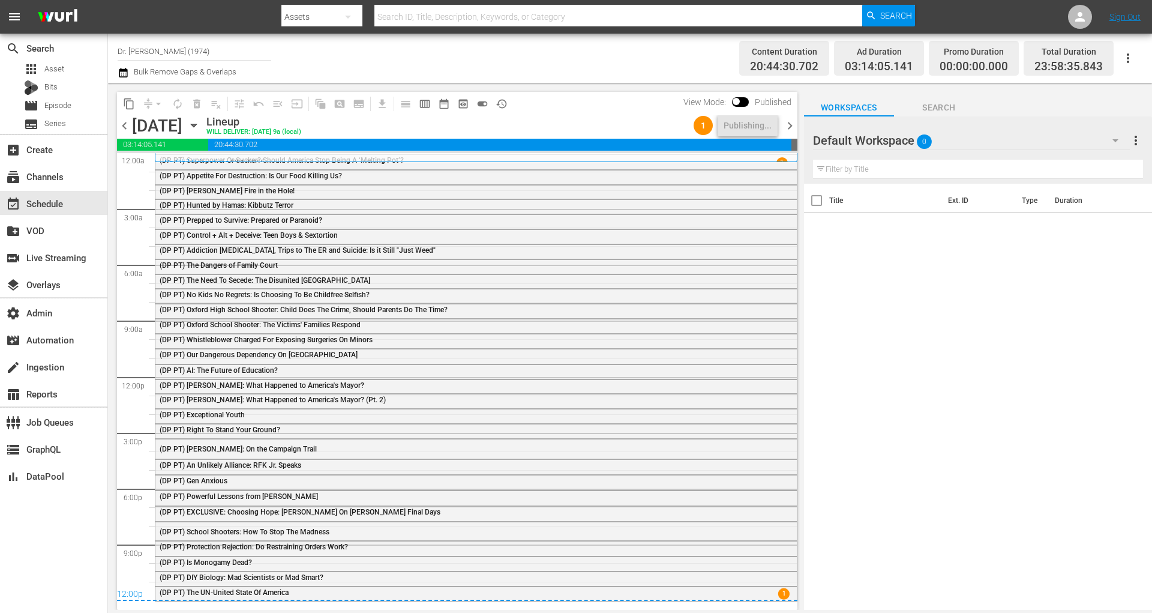
click at [790, 122] on span "chevron_right" at bounding box center [790, 125] width 15 height 15
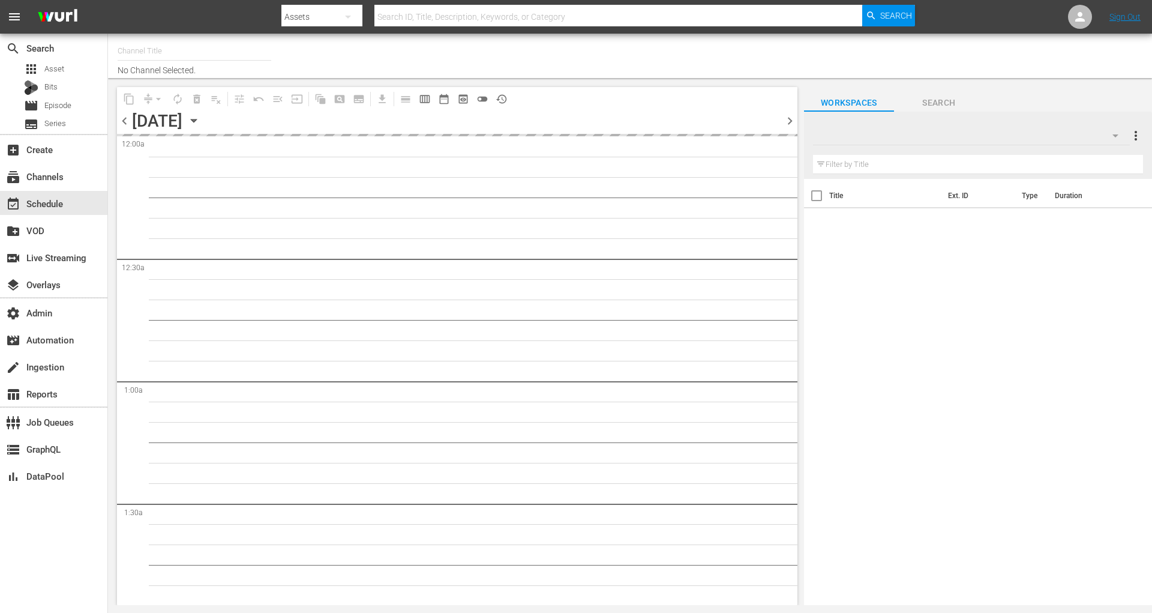
type input "Dr. [PERSON_NAME] (1974)"
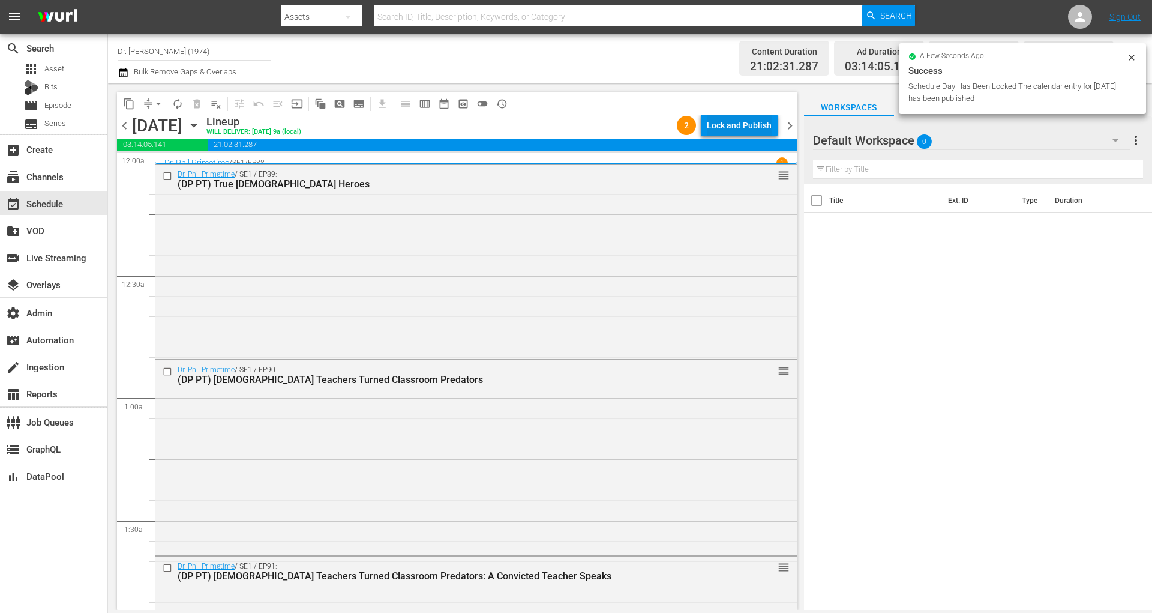
click at [757, 132] on div "Lock and Publish" at bounding box center [739, 126] width 65 height 22
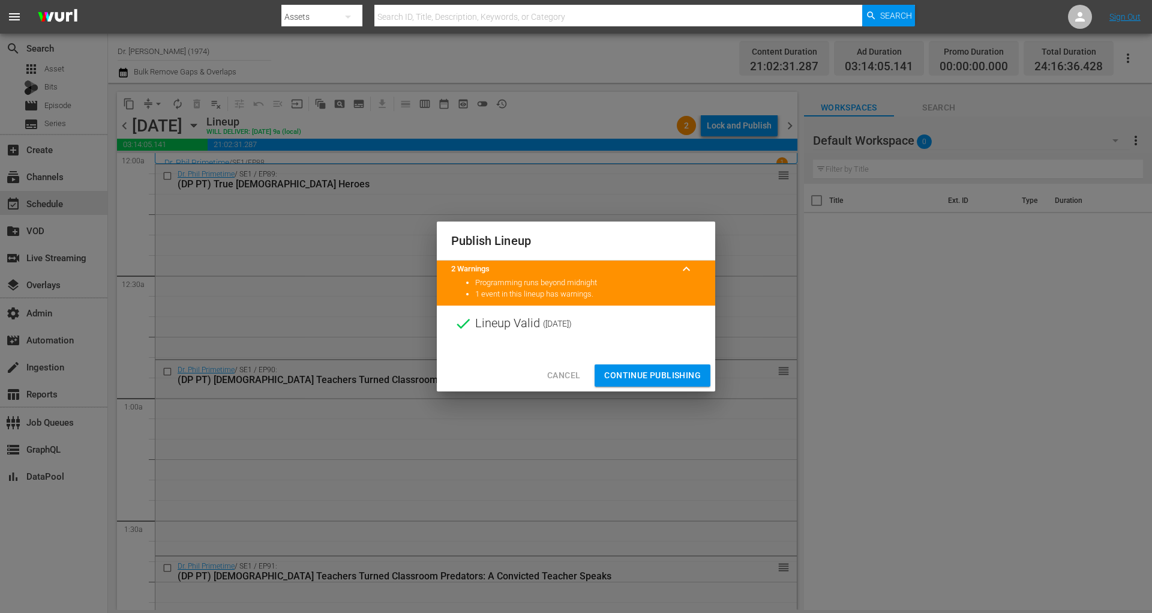
click at [681, 372] on span "Continue Publishing" at bounding box center [652, 375] width 97 height 15
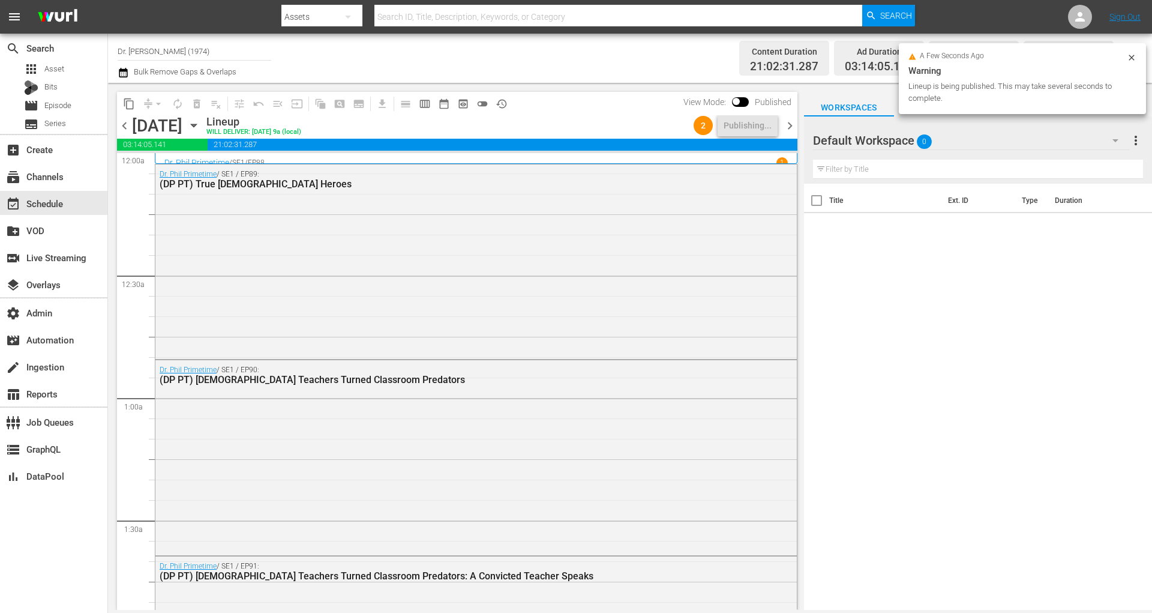
click at [681, 372] on div "Publish Lineup Lineup Invalid ( 2025-10-06 ) Cancel Continue Publishing" at bounding box center [576, 306] width 1152 height 613
click at [790, 120] on span "chevron_right" at bounding box center [790, 125] width 15 height 15
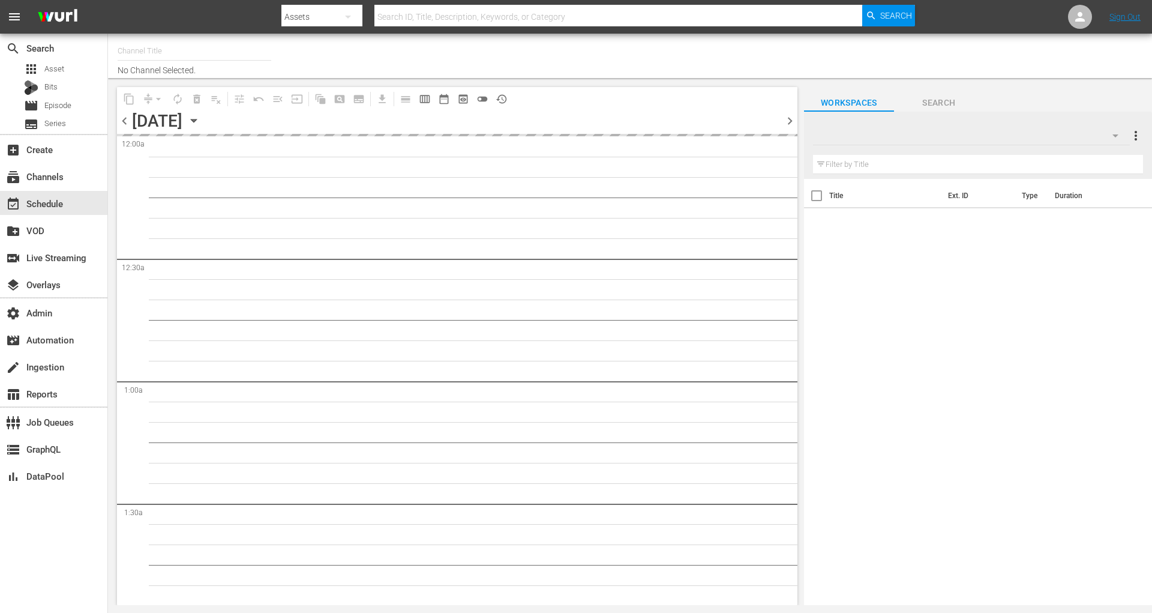
type input "Dr. [PERSON_NAME] (1974)"
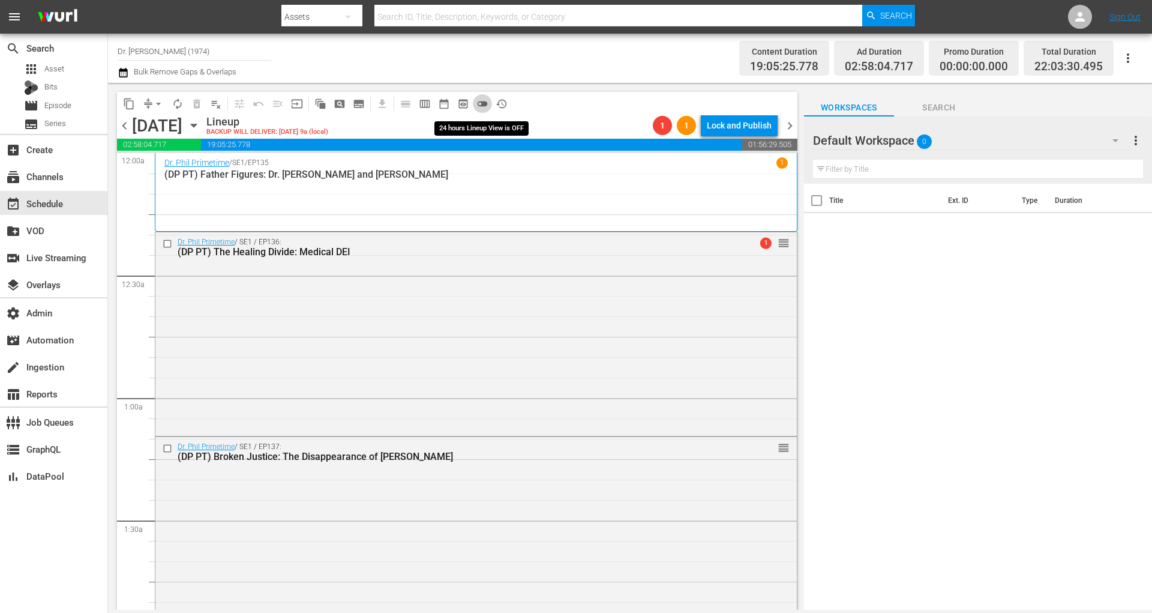
click at [480, 107] on span "toggle_off" at bounding box center [483, 104] width 12 height 12
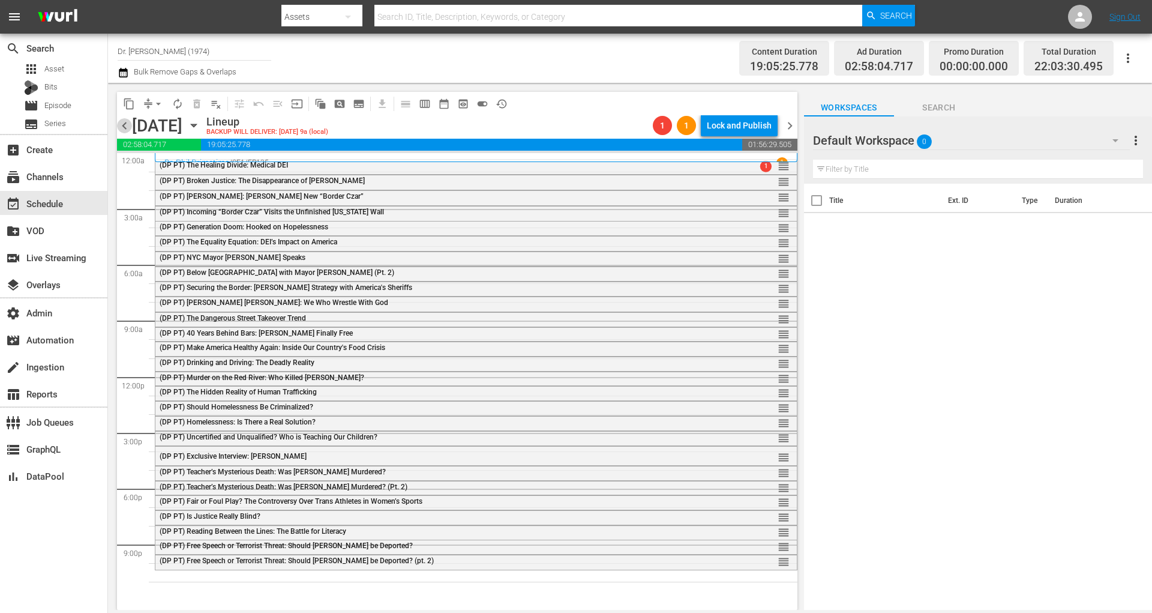
click at [120, 129] on span "chevron_left" at bounding box center [124, 125] width 15 height 15
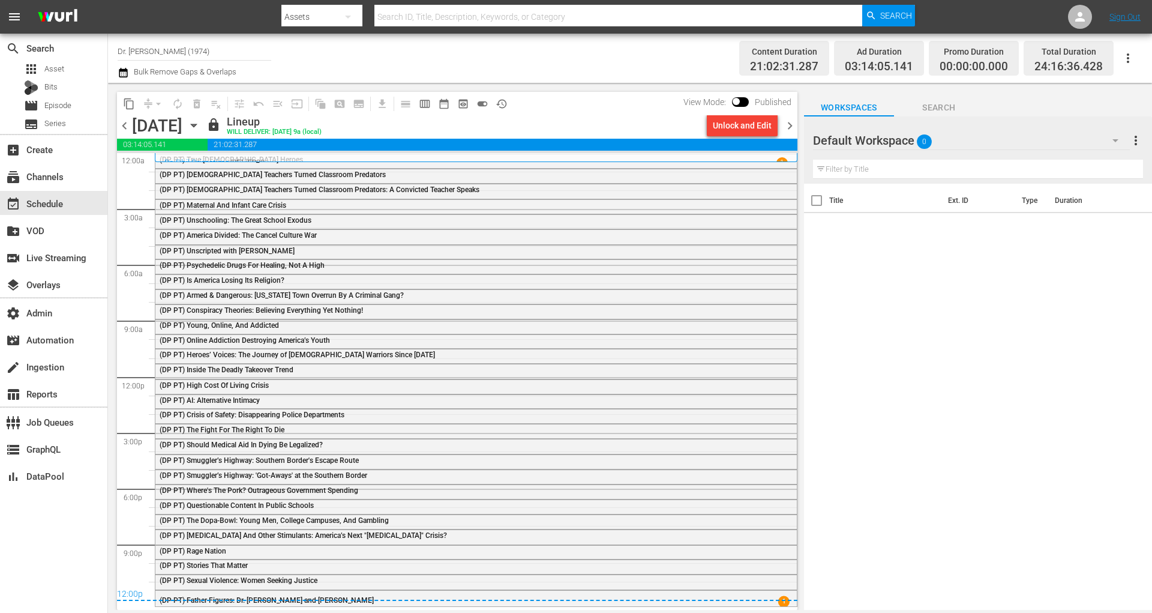
click at [788, 125] on span "chevron_right" at bounding box center [790, 125] width 15 height 15
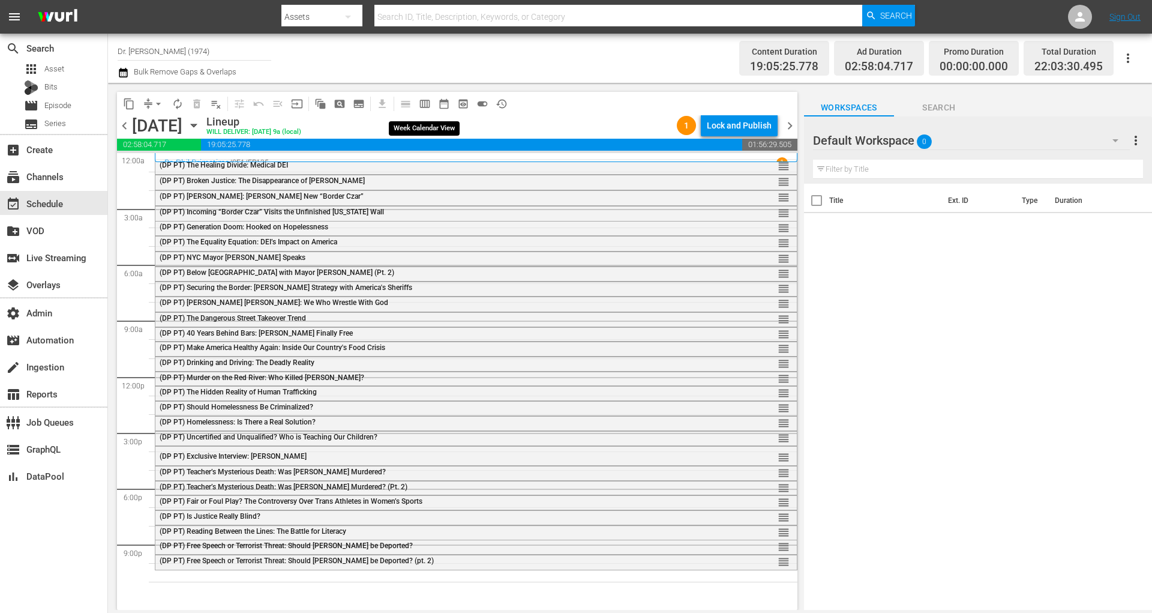
click at [424, 102] on span "calendar_view_week_outlined" at bounding box center [425, 104] width 12 height 12
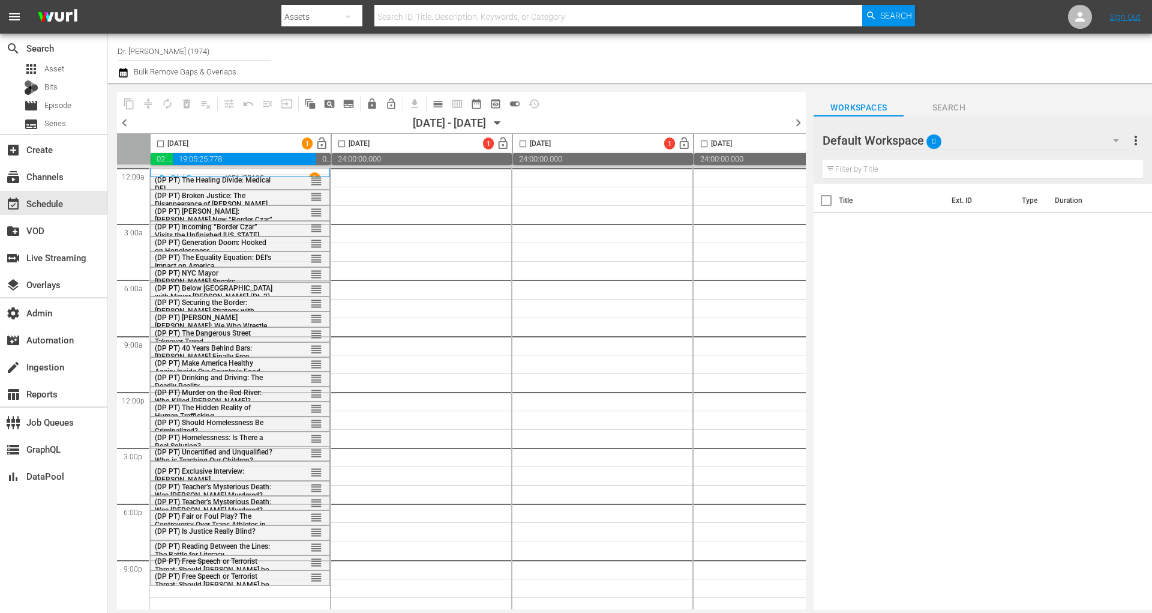
click at [1048, 136] on div "Default Workspace 0" at bounding box center [976, 141] width 307 height 34
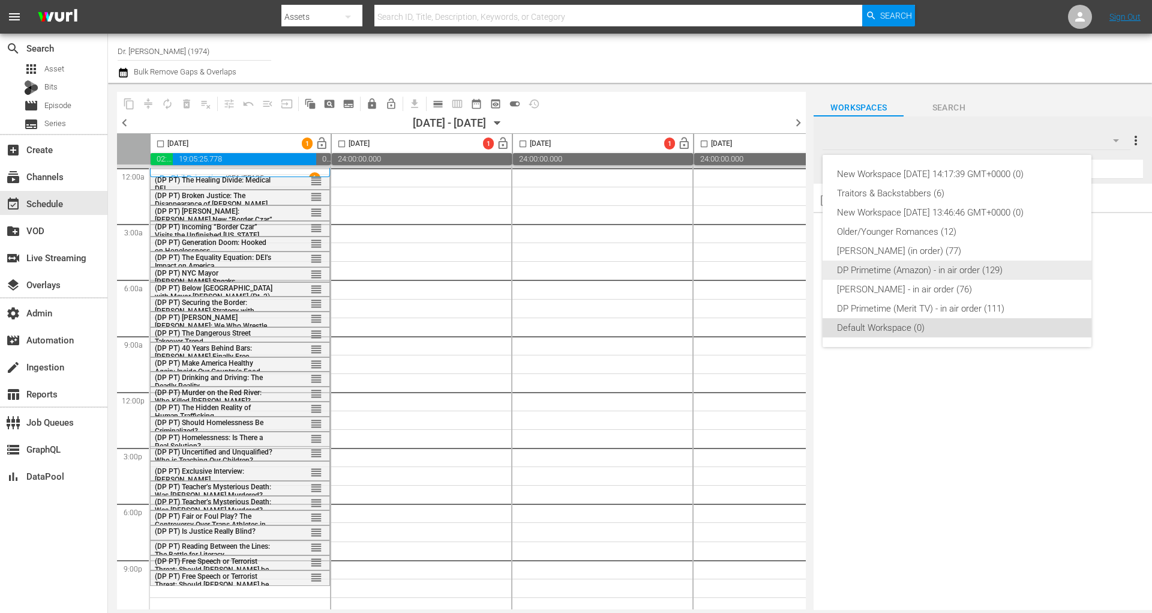
click at [958, 272] on div "DP Primetime (Amazon) - in air order (129)" at bounding box center [957, 269] width 240 height 19
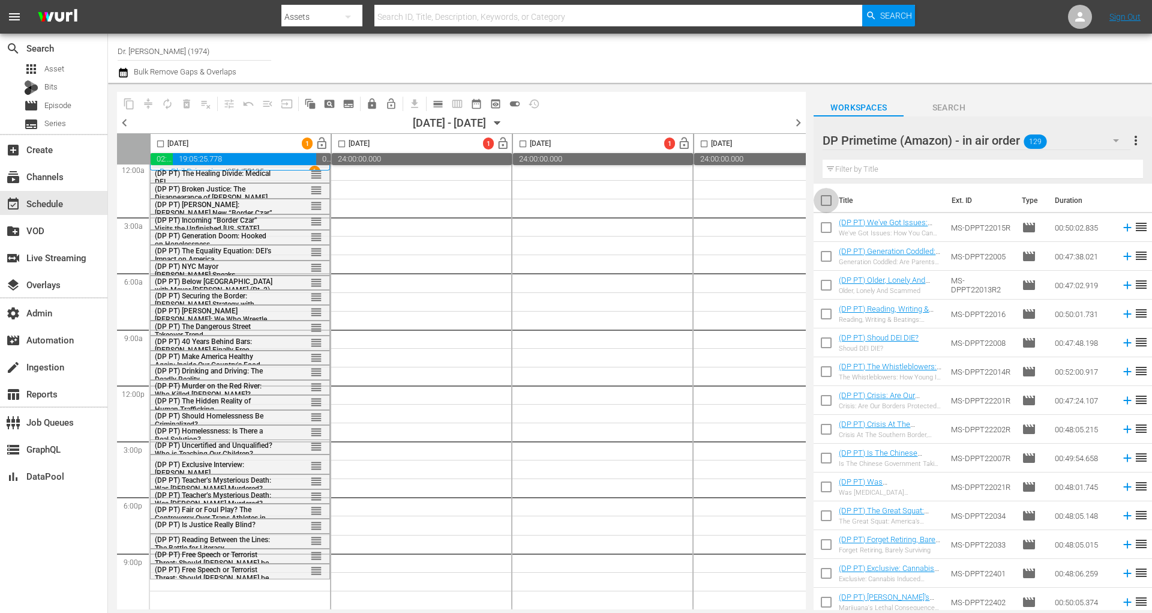
click at [830, 202] on input "checkbox" at bounding box center [826, 202] width 25 height 25
checkbox input "true"
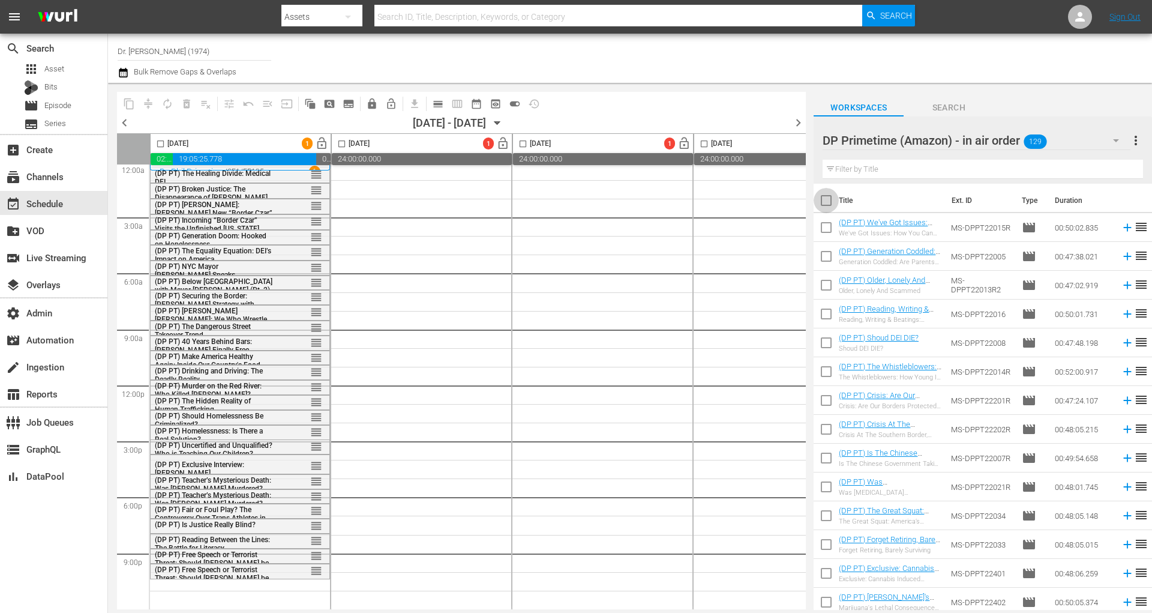
checkbox input "true"
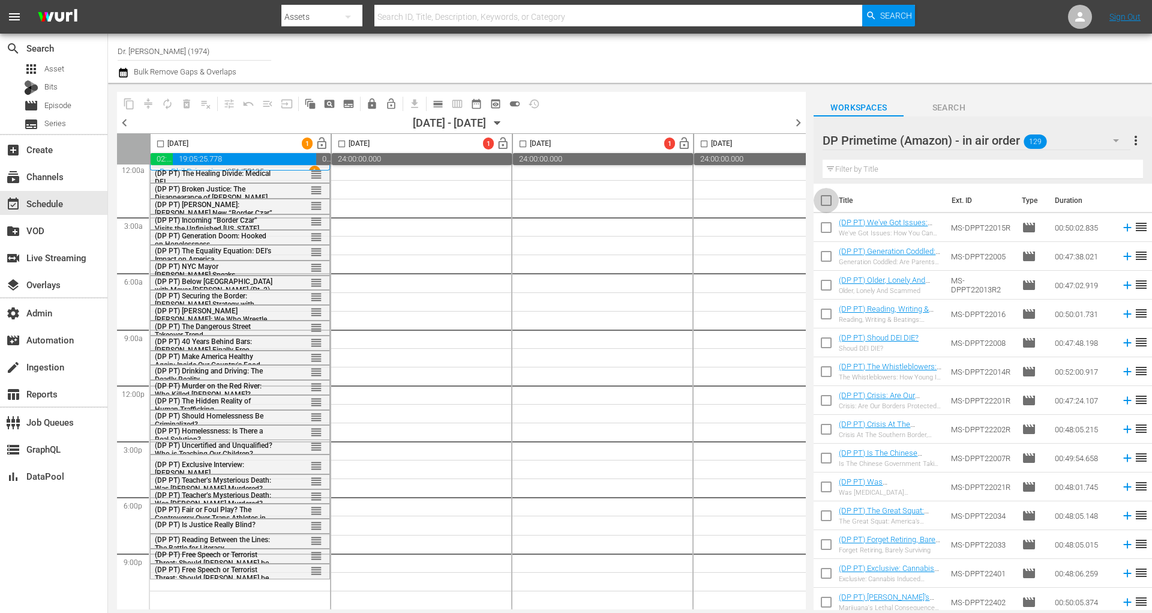
checkbox input "true"
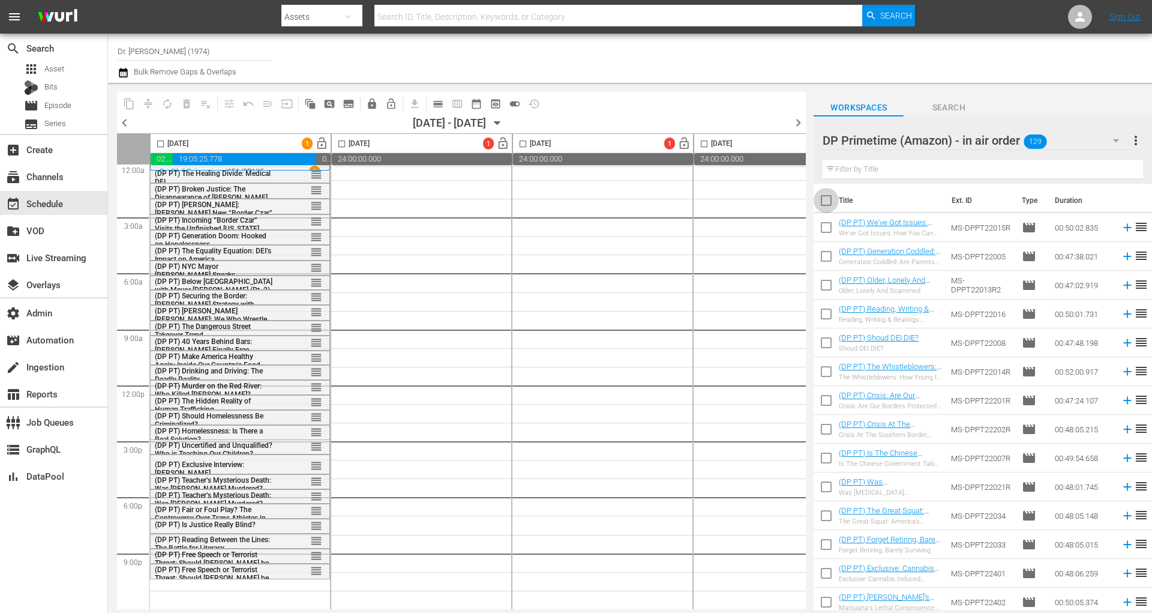
checkbox input "true"
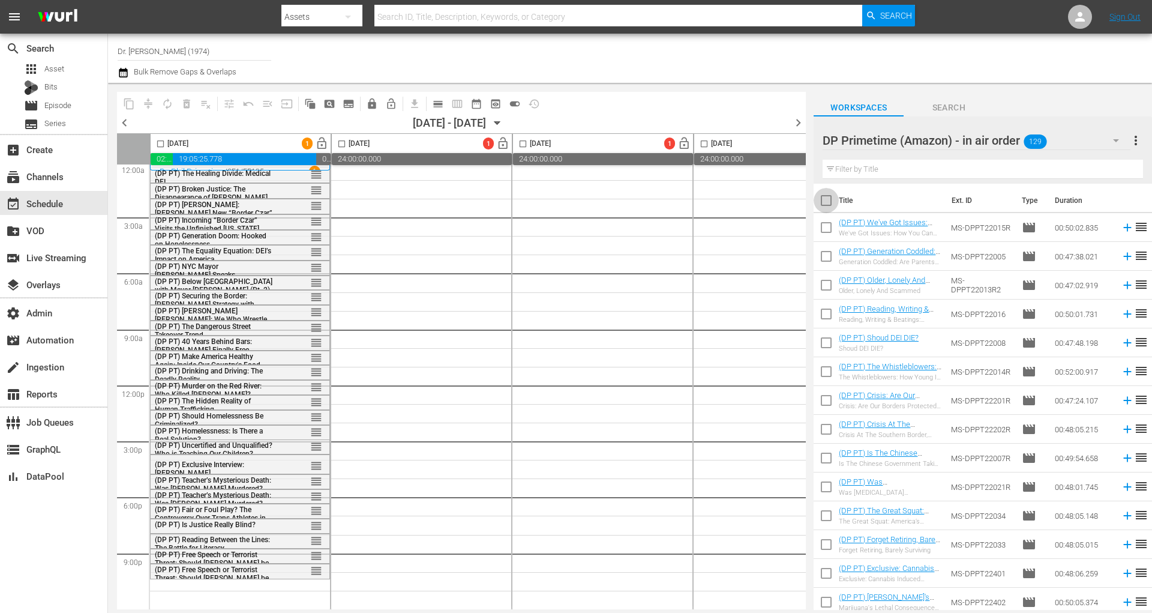
checkbox input "true"
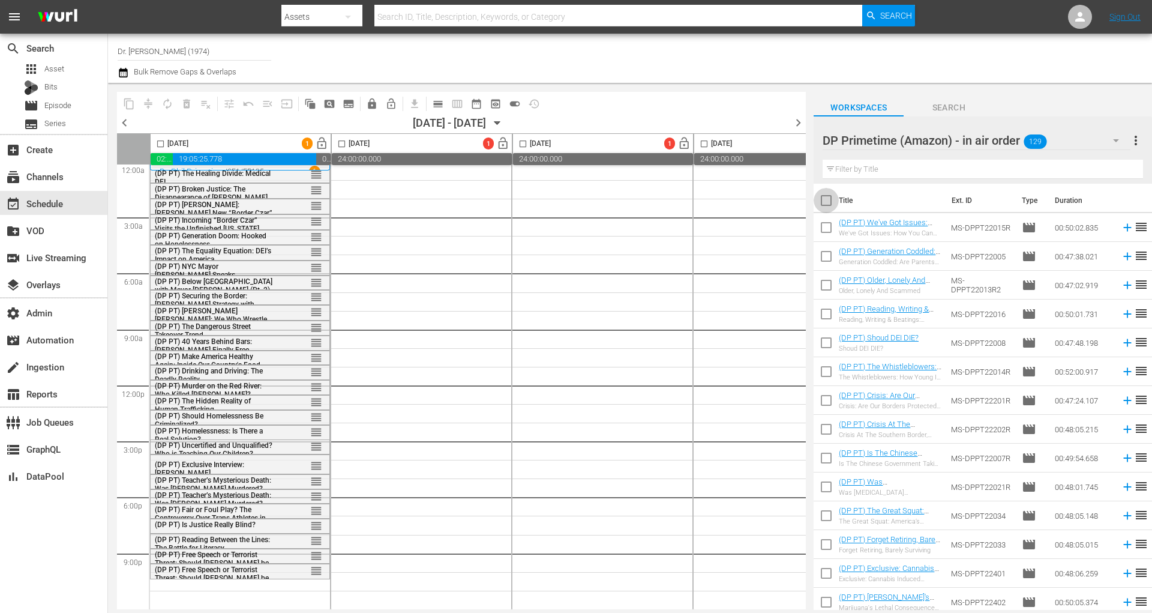
checkbox input "true"
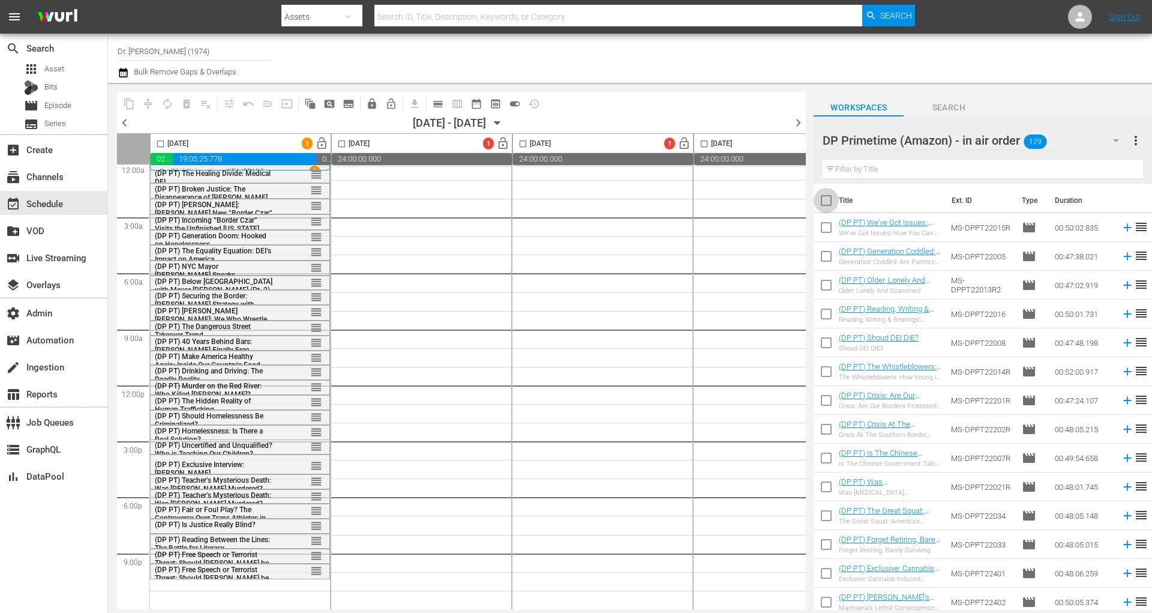
checkbox input "true"
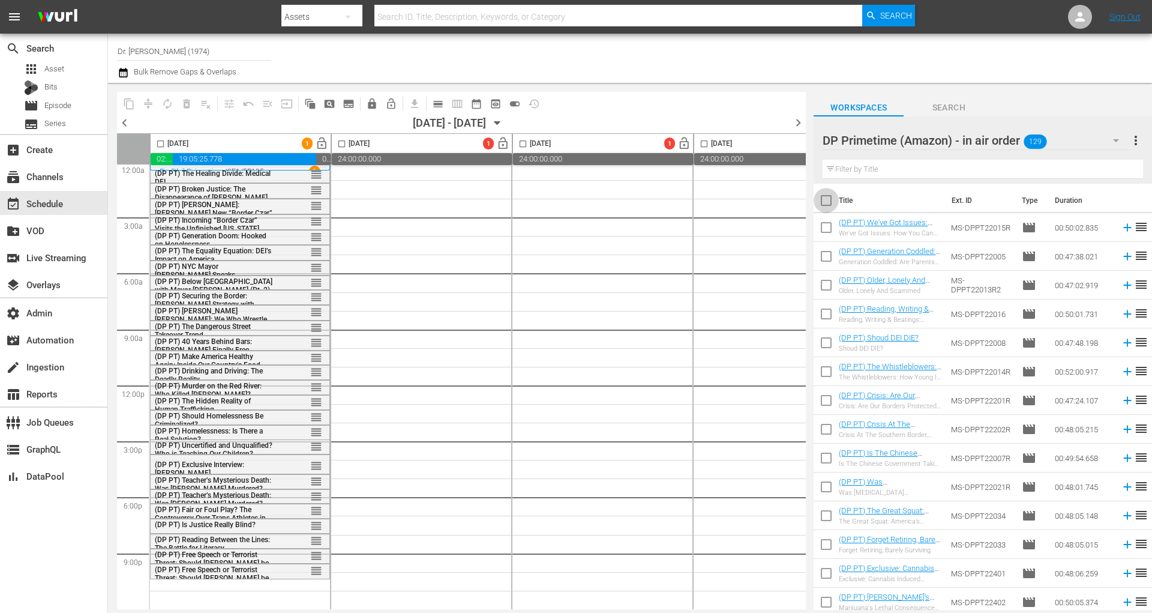
checkbox input "true"
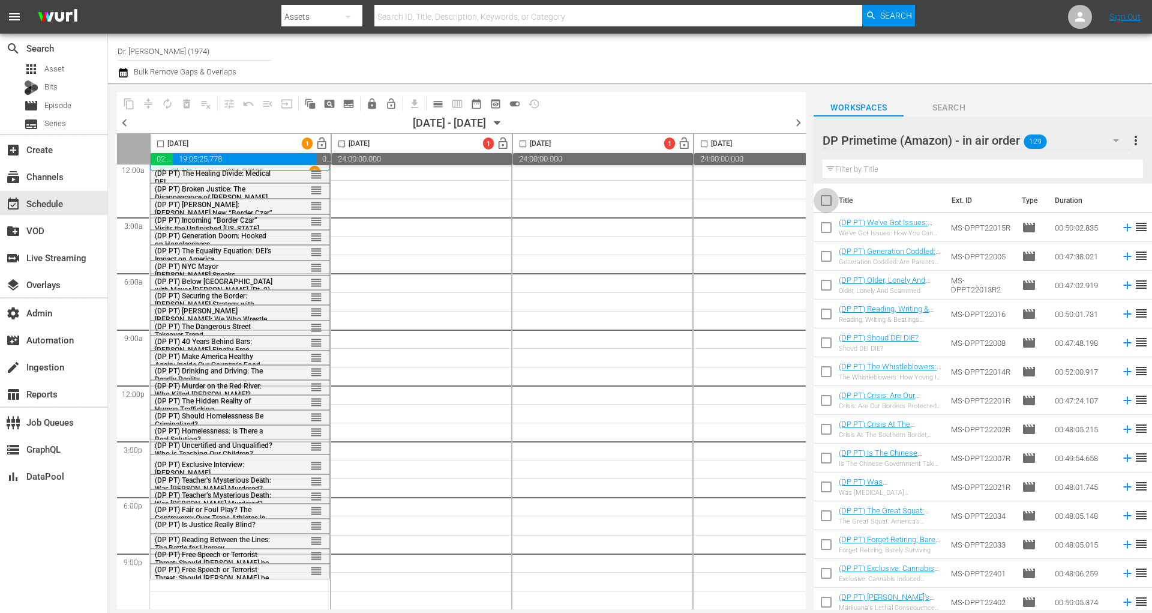
checkbox input "true"
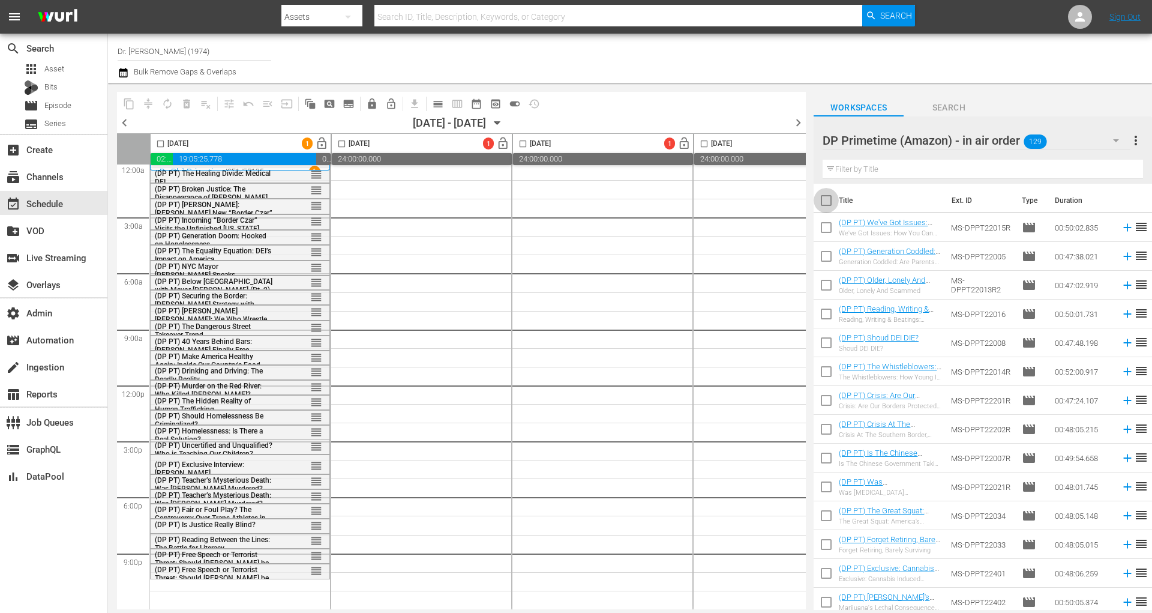
checkbox input "true"
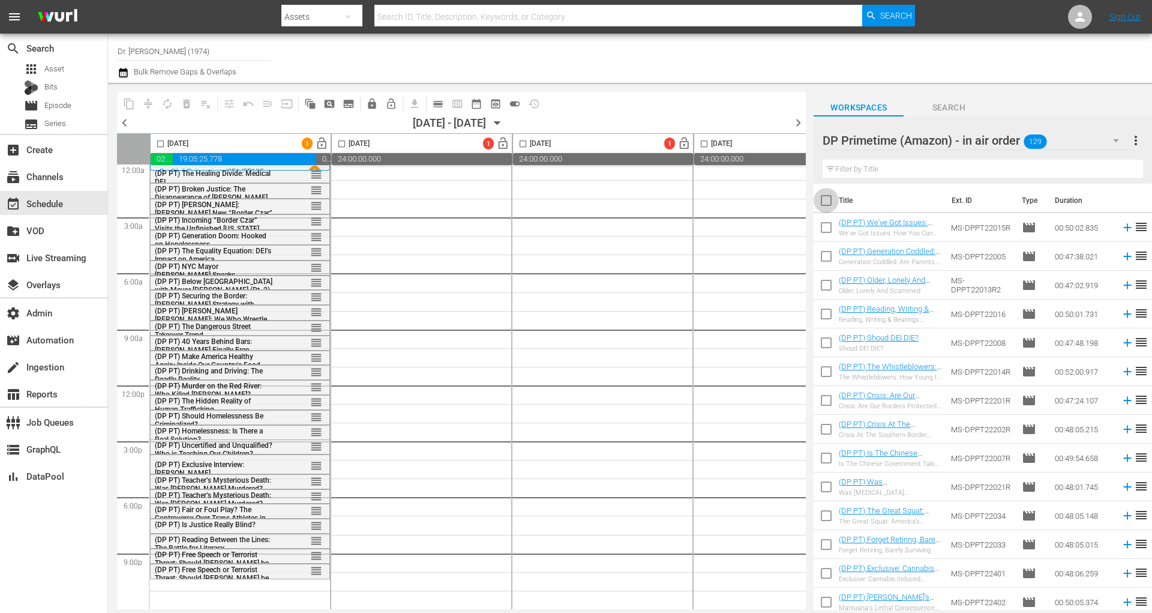
checkbox input "true"
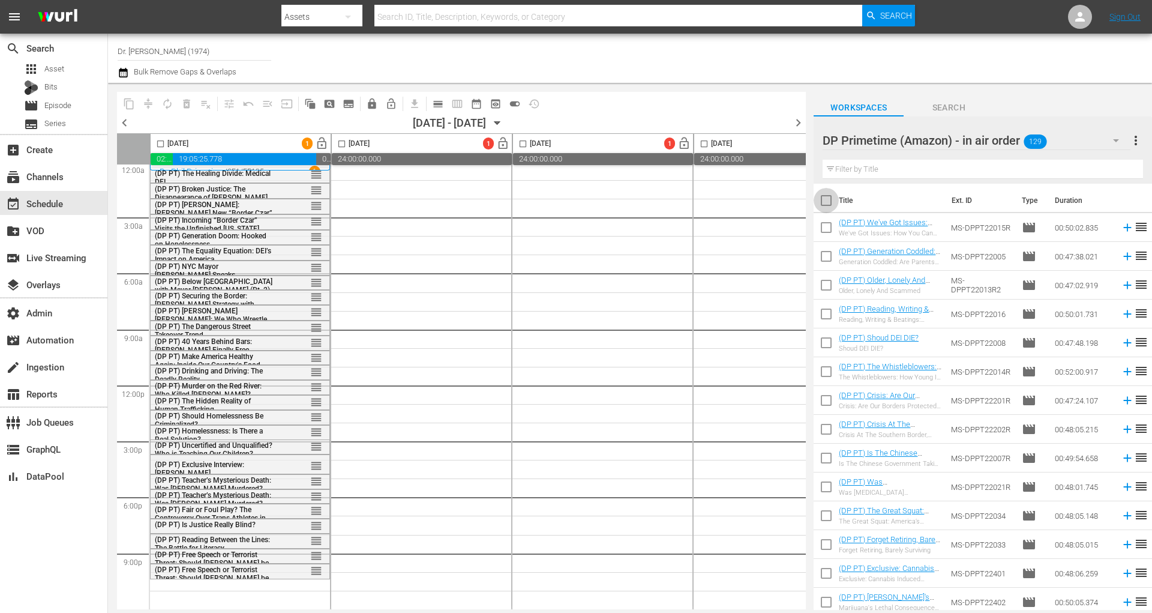
checkbox input "true"
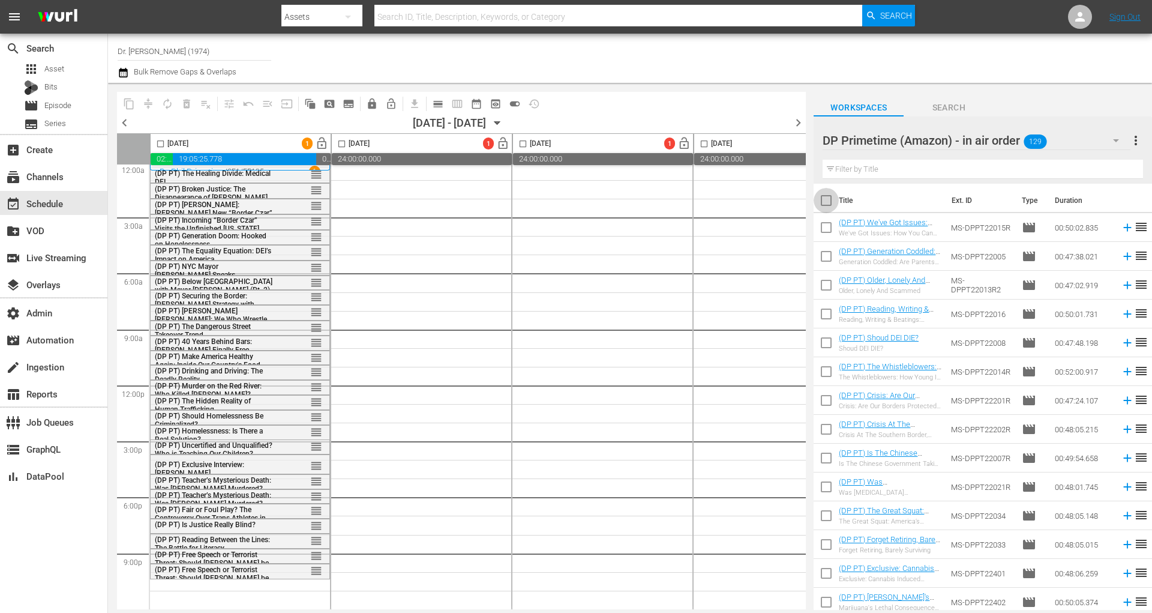
checkbox input "true"
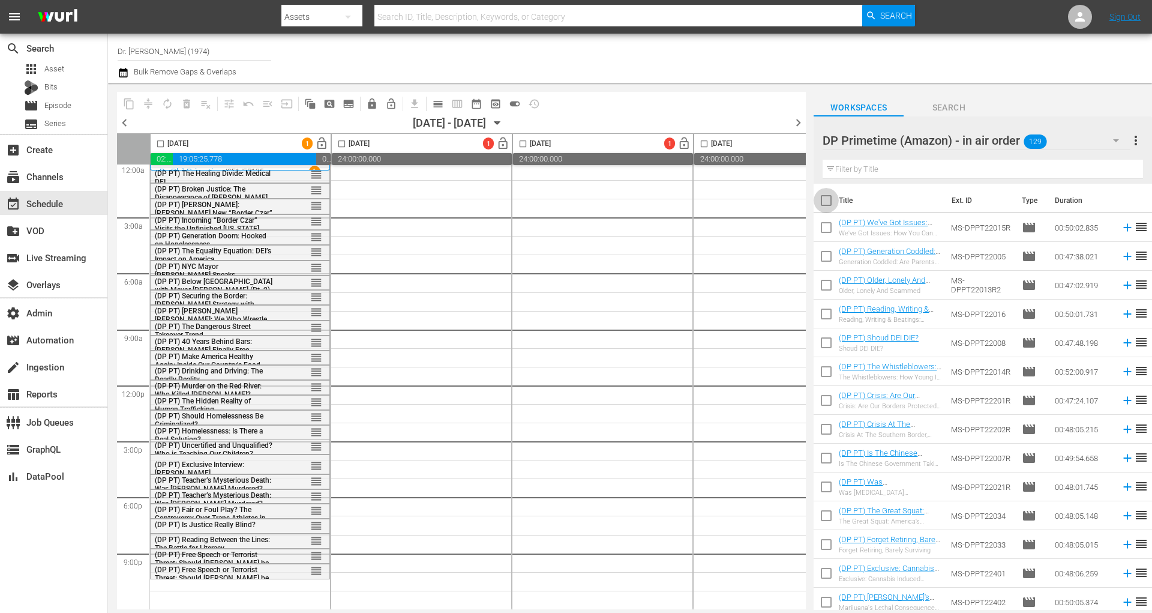
checkbox input "true"
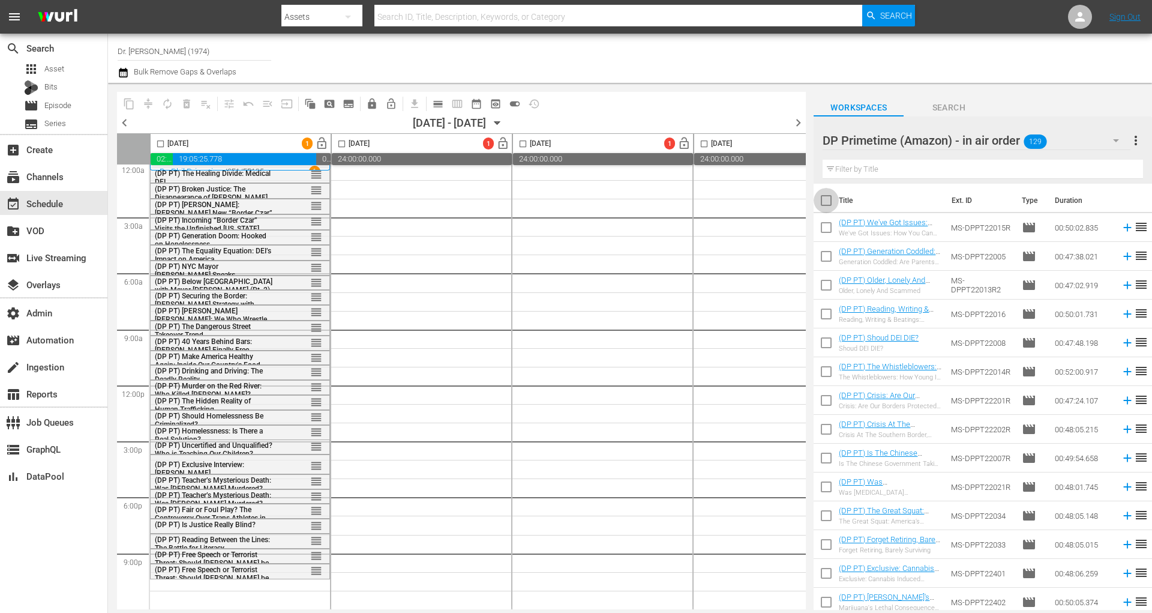
checkbox input "true"
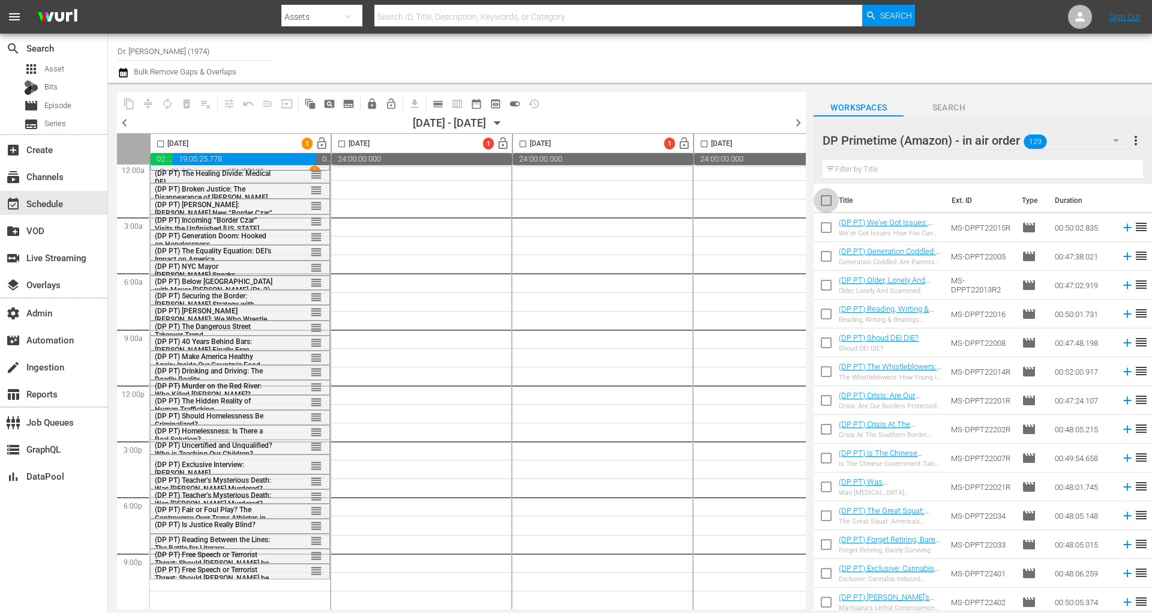
checkbox input "true"
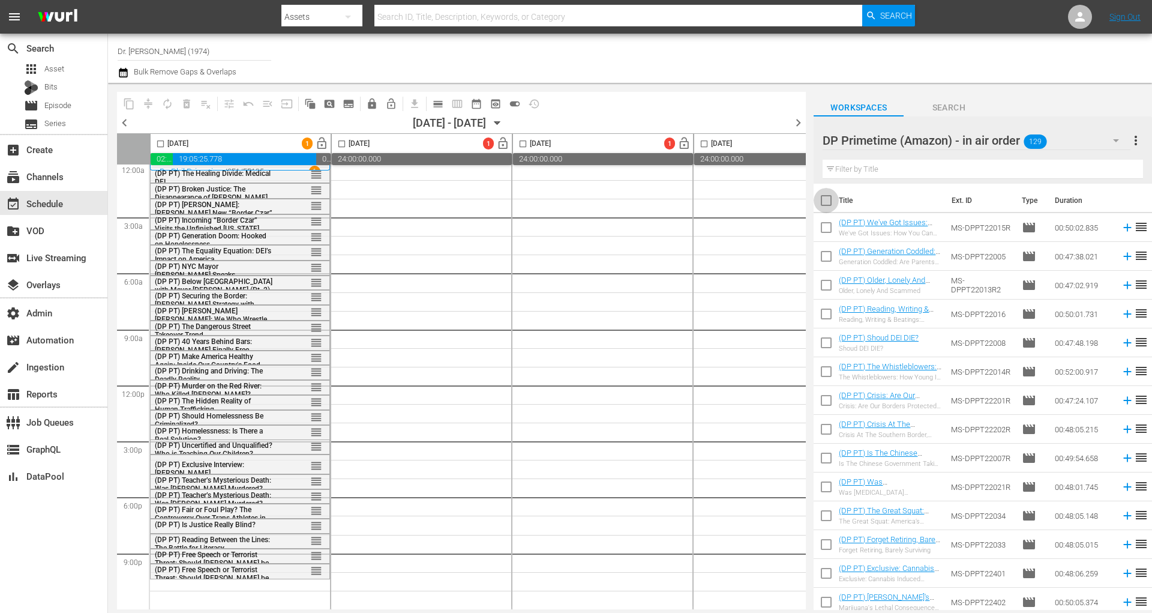
checkbox input "true"
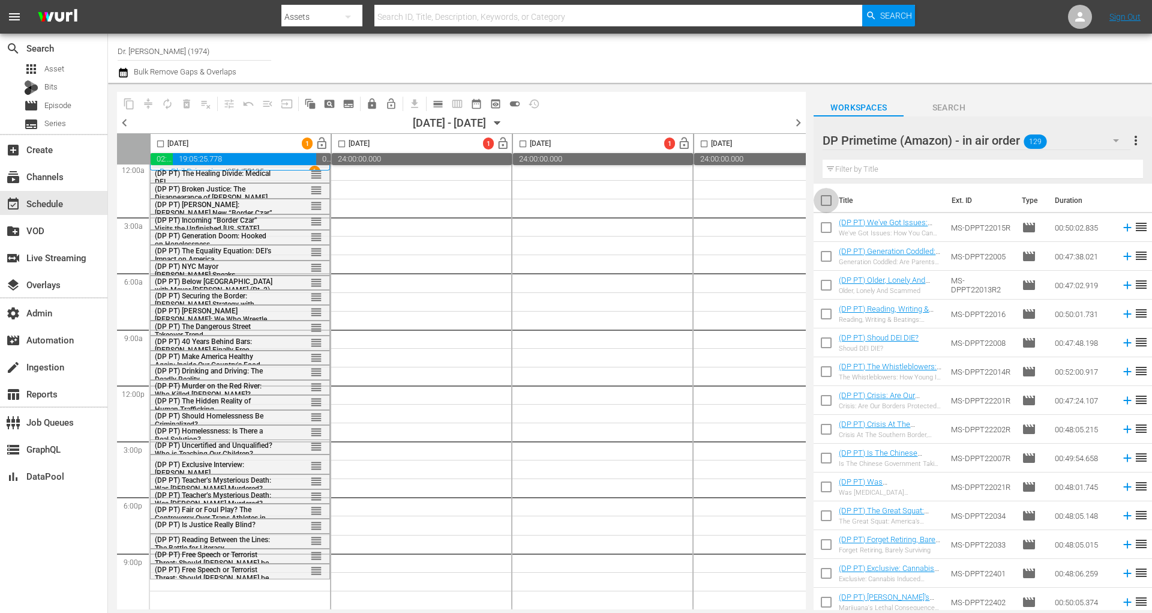
checkbox input "true"
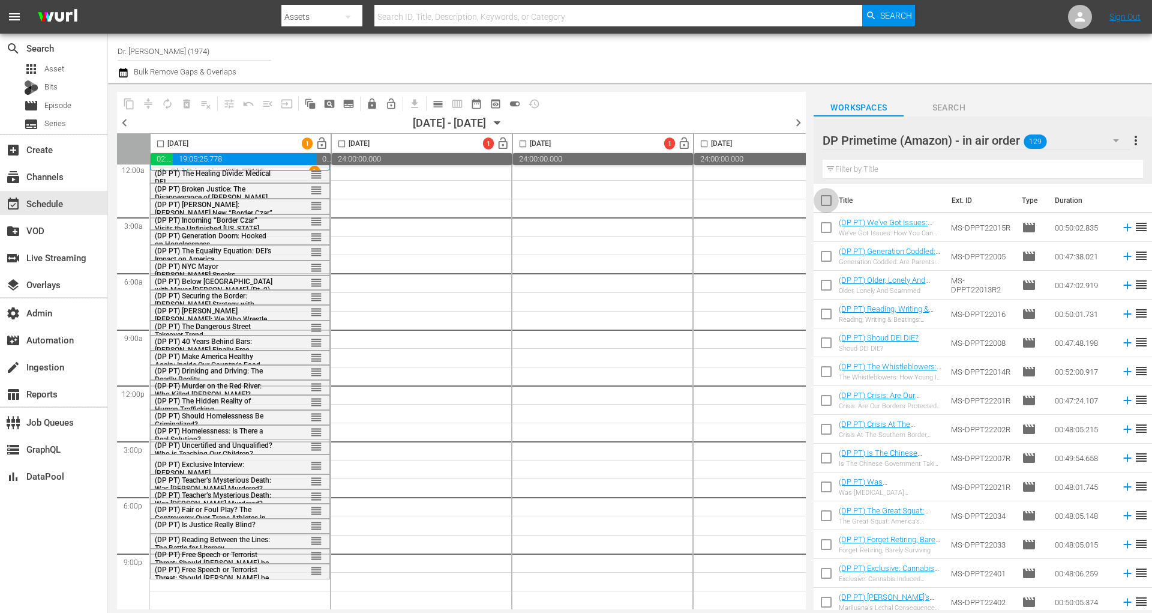
checkbox input "true"
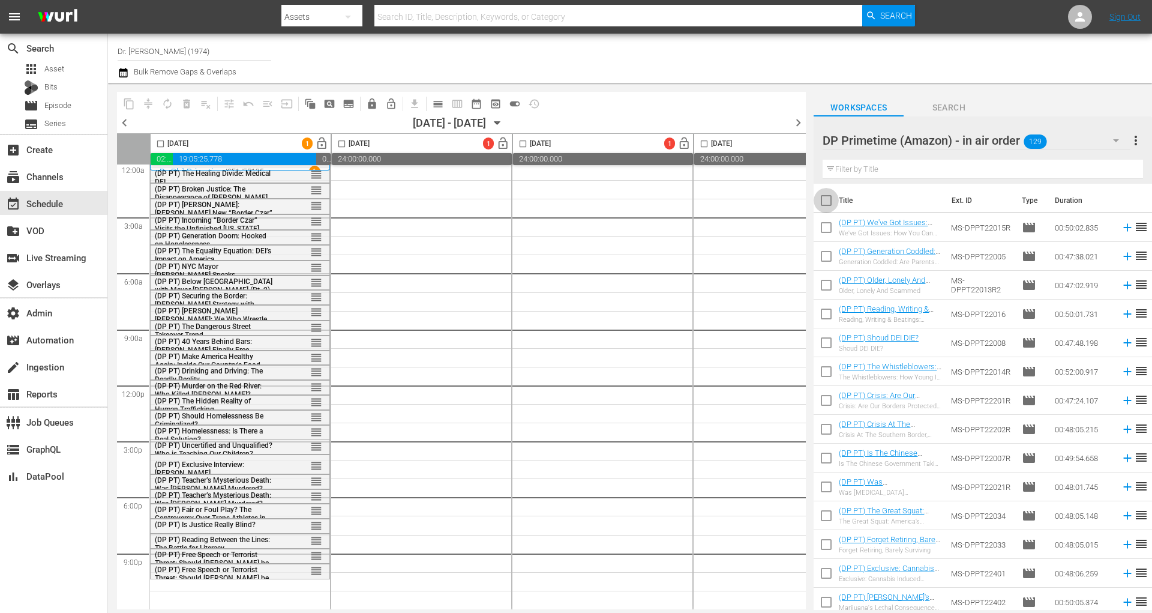
checkbox input "true"
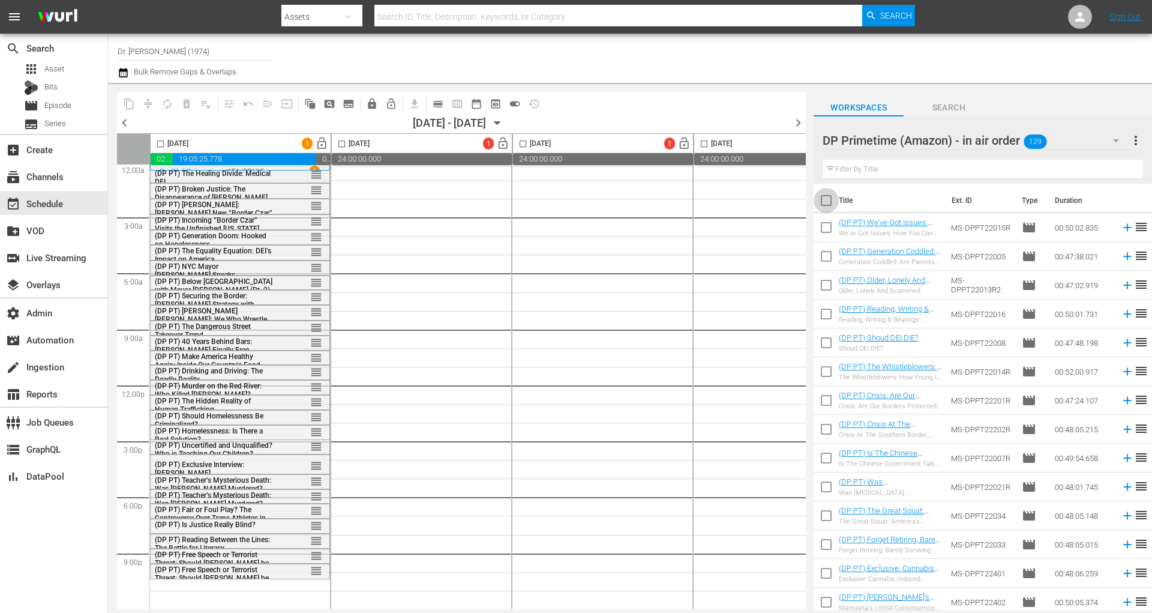
checkbox input "true"
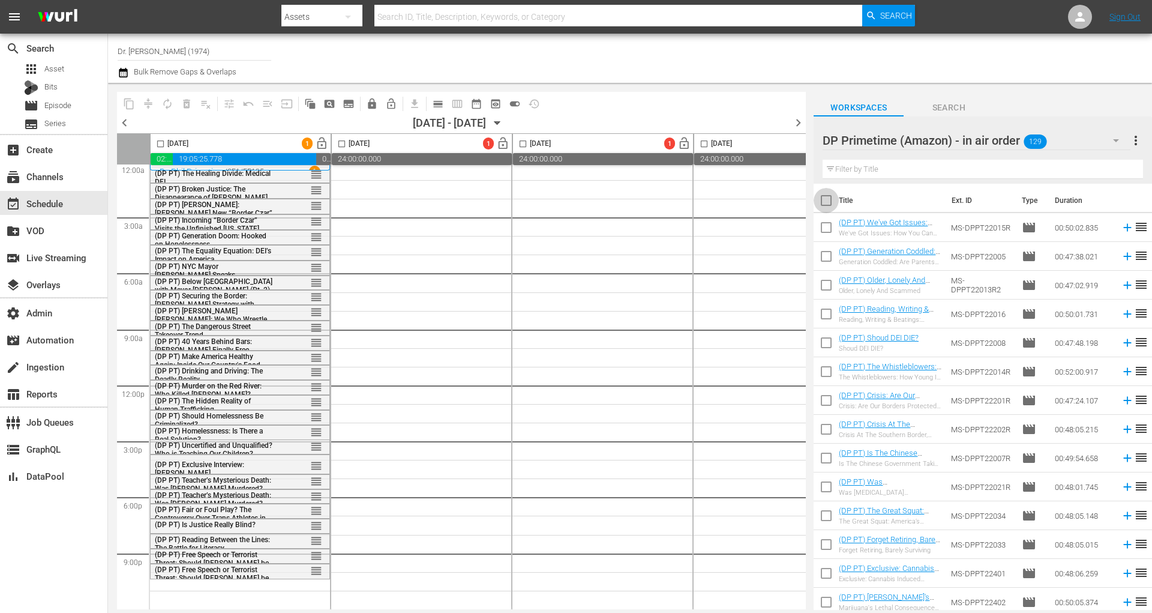
checkbox input "true"
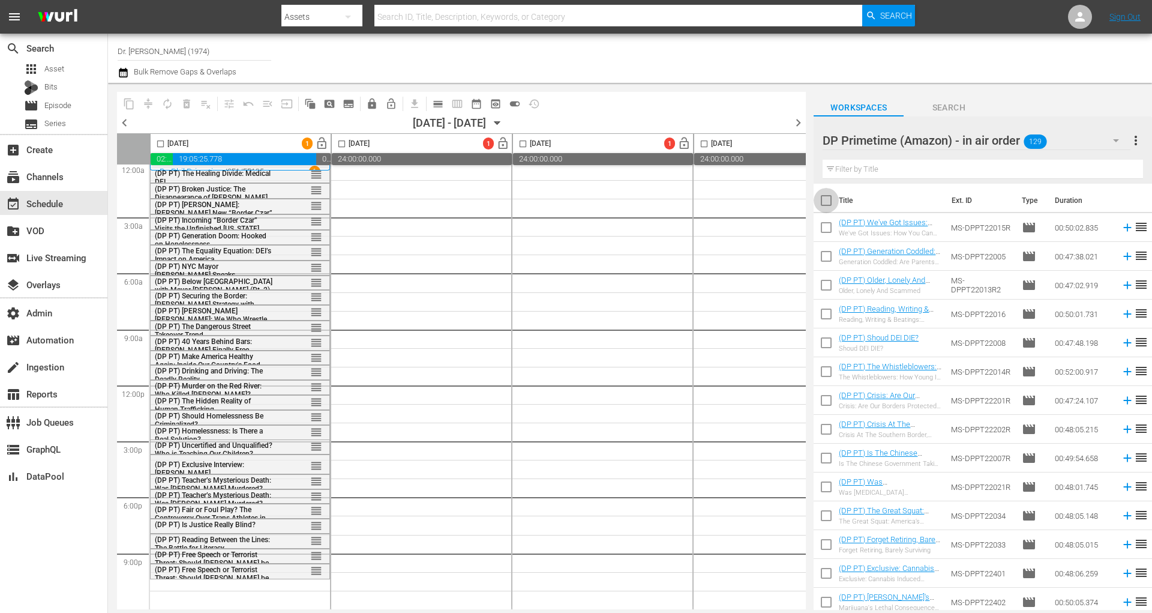
checkbox input "true"
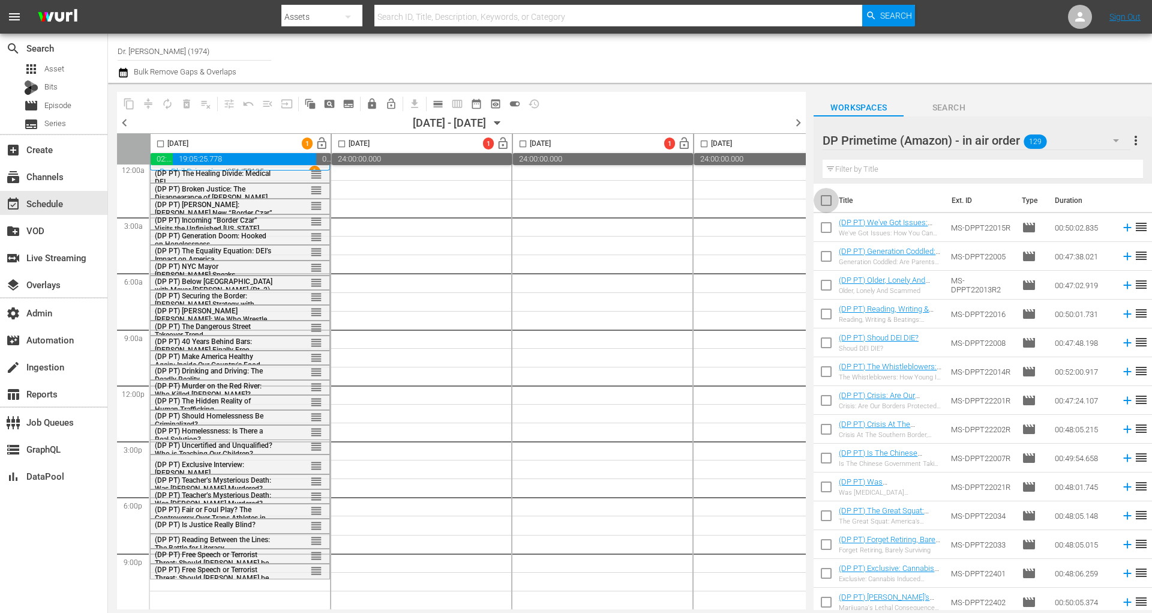
checkbox input "true"
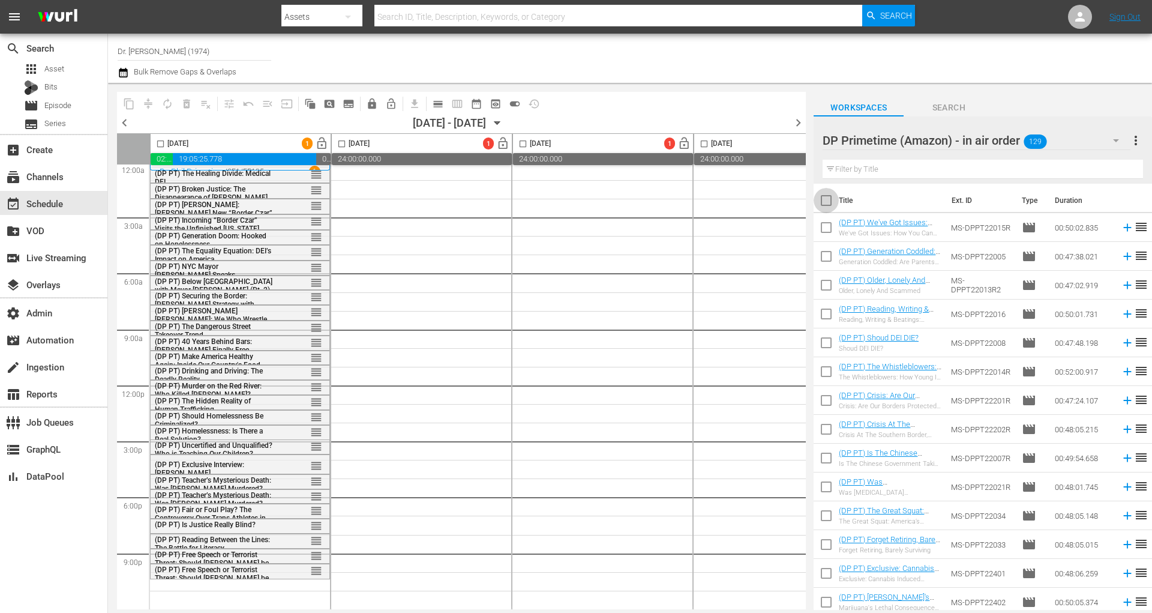
checkbox input "true"
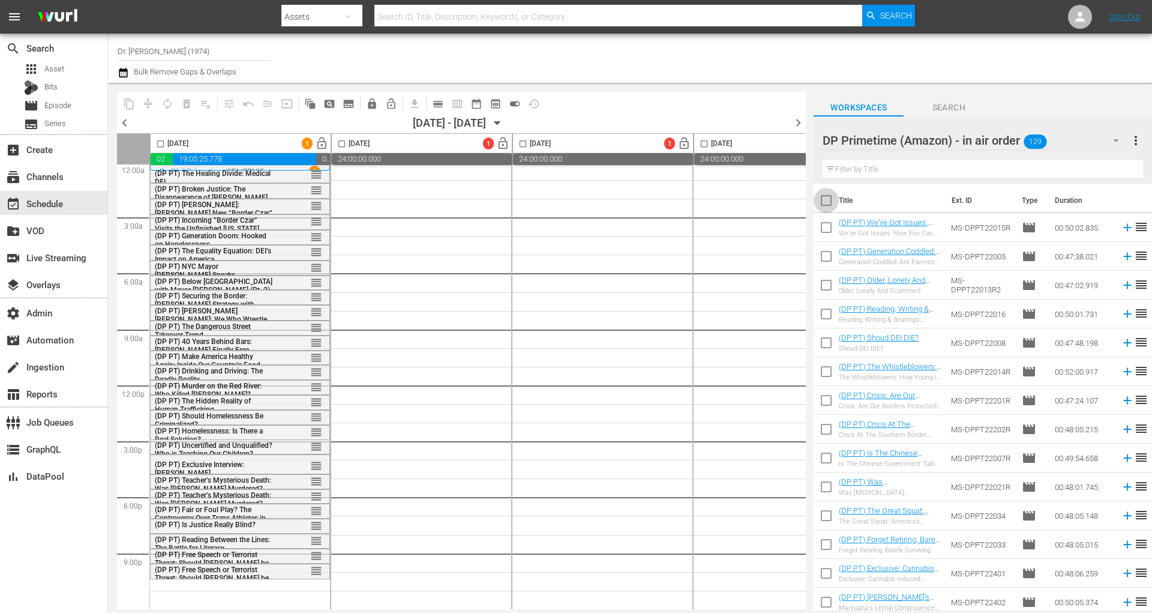
checkbox input "true"
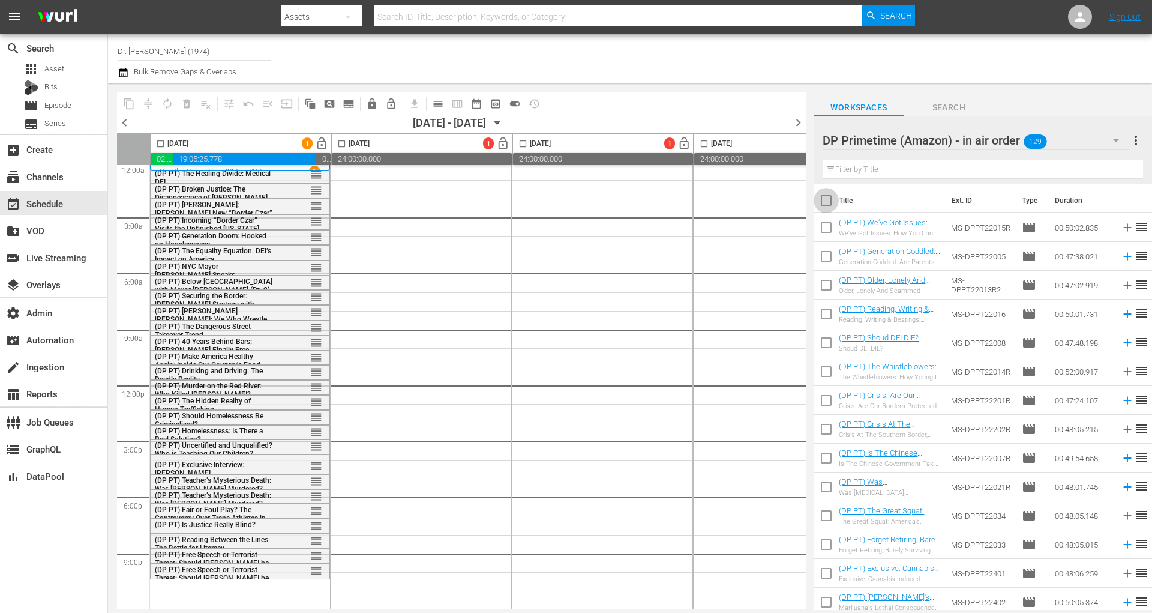
checkbox input "true"
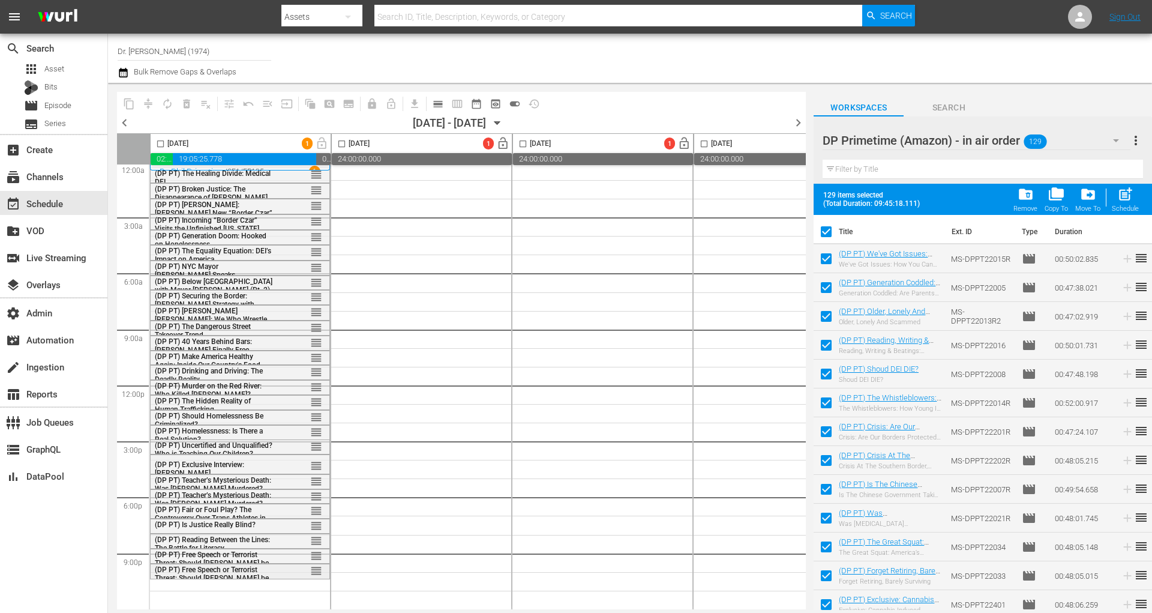
click at [291, 570] on div "reorder" at bounding box center [298, 570] width 47 height 12
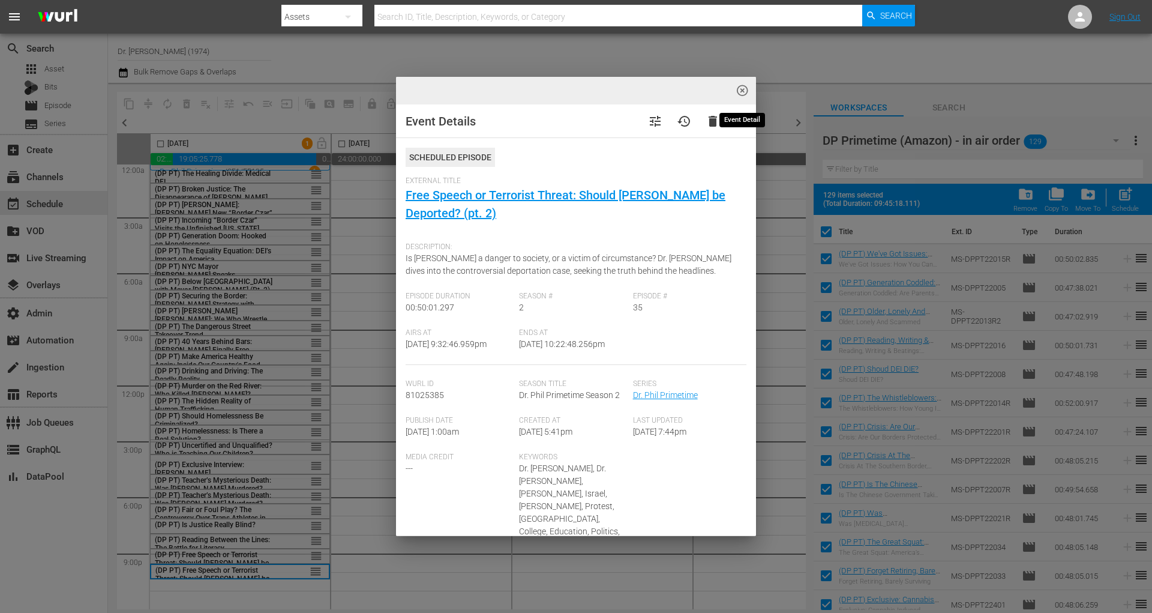
click at [742, 88] on span "highlight_off_icon" at bounding box center [743, 91] width 14 height 14
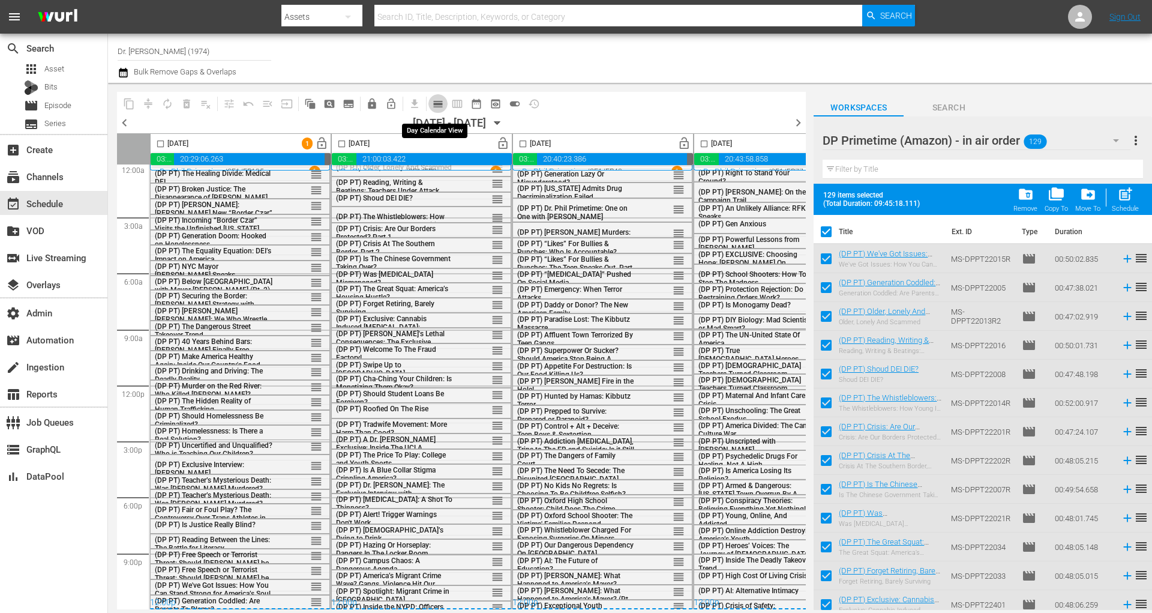
click at [442, 106] on span "calendar_view_day_outlined" at bounding box center [438, 104] width 12 height 12
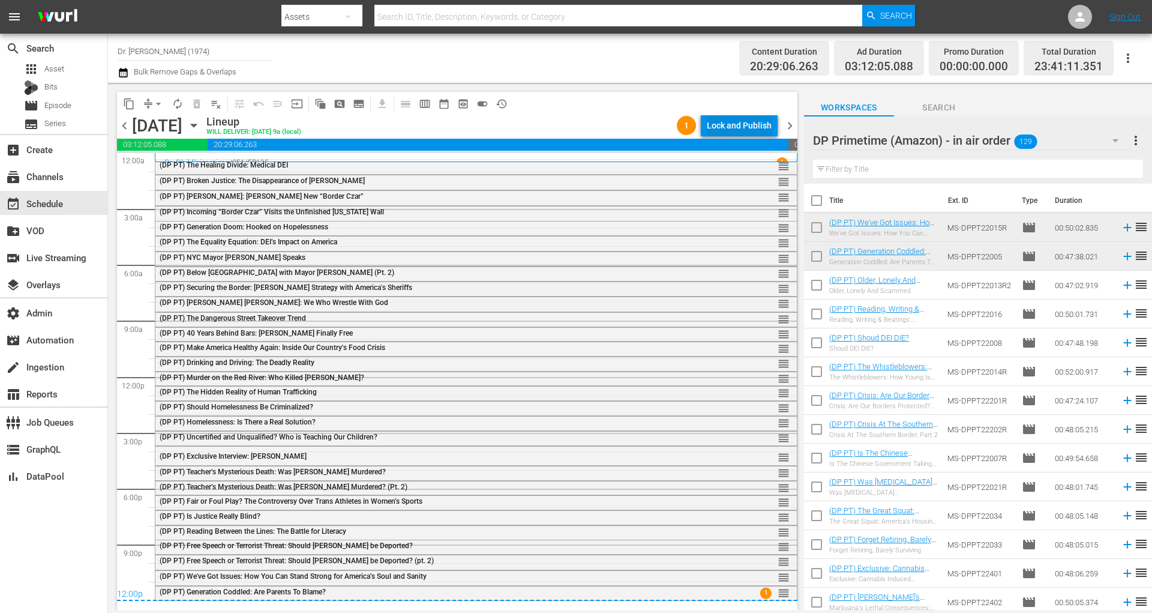
click at [759, 122] on div "Lock and Publish" at bounding box center [739, 126] width 65 height 22
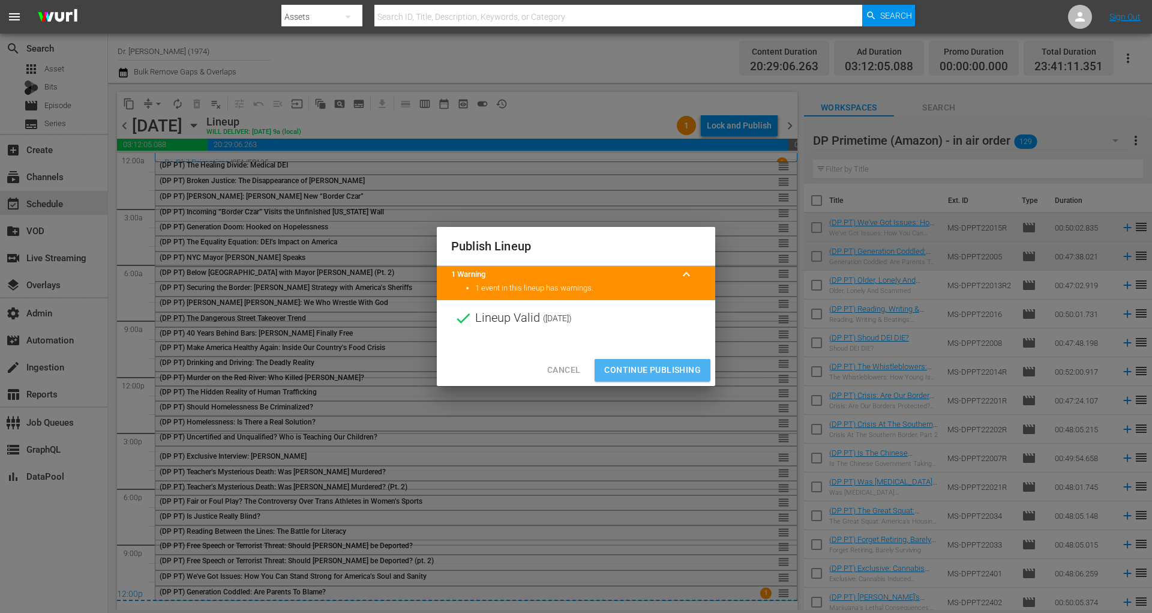
click at [690, 373] on span "Continue Publishing" at bounding box center [652, 369] width 97 height 15
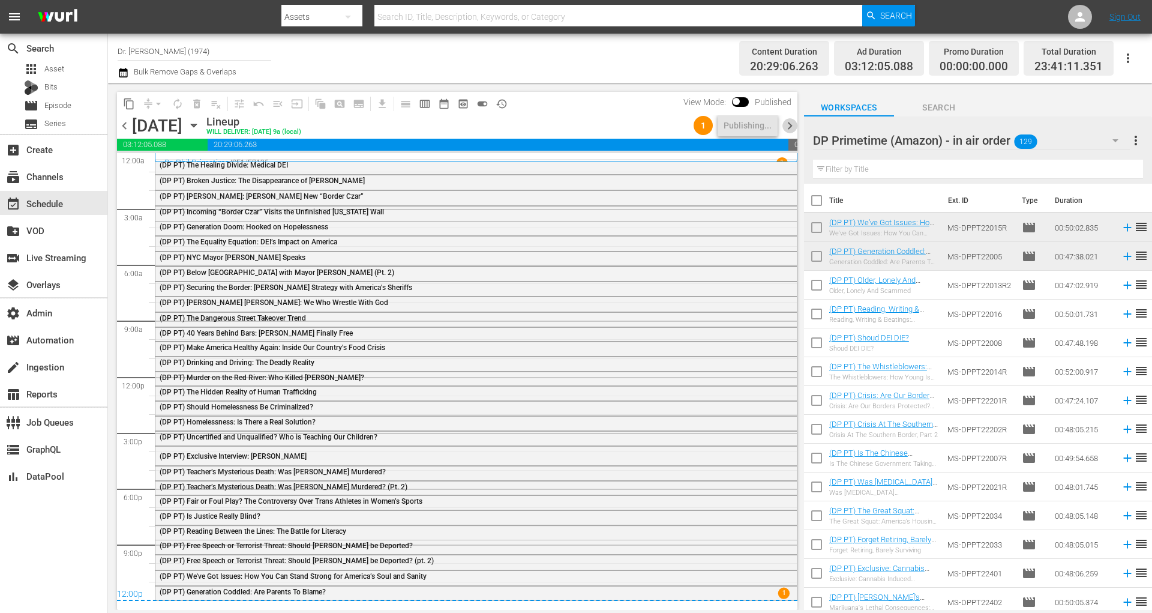
click at [792, 127] on span "chevron_right" at bounding box center [790, 125] width 15 height 15
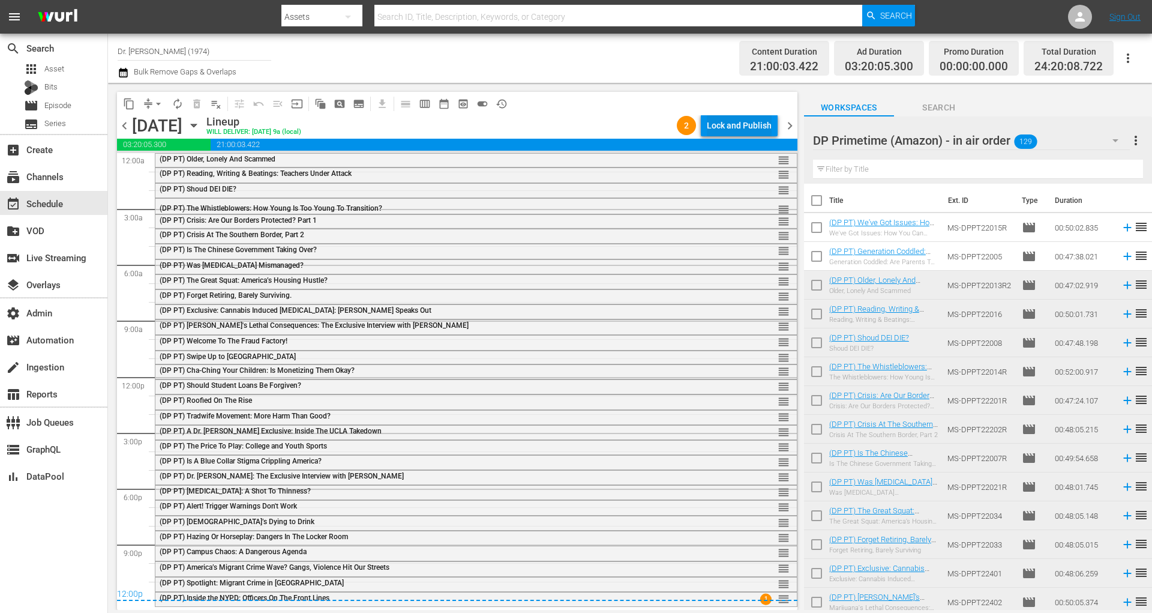
click at [738, 124] on div "Lock and Publish" at bounding box center [739, 126] width 65 height 22
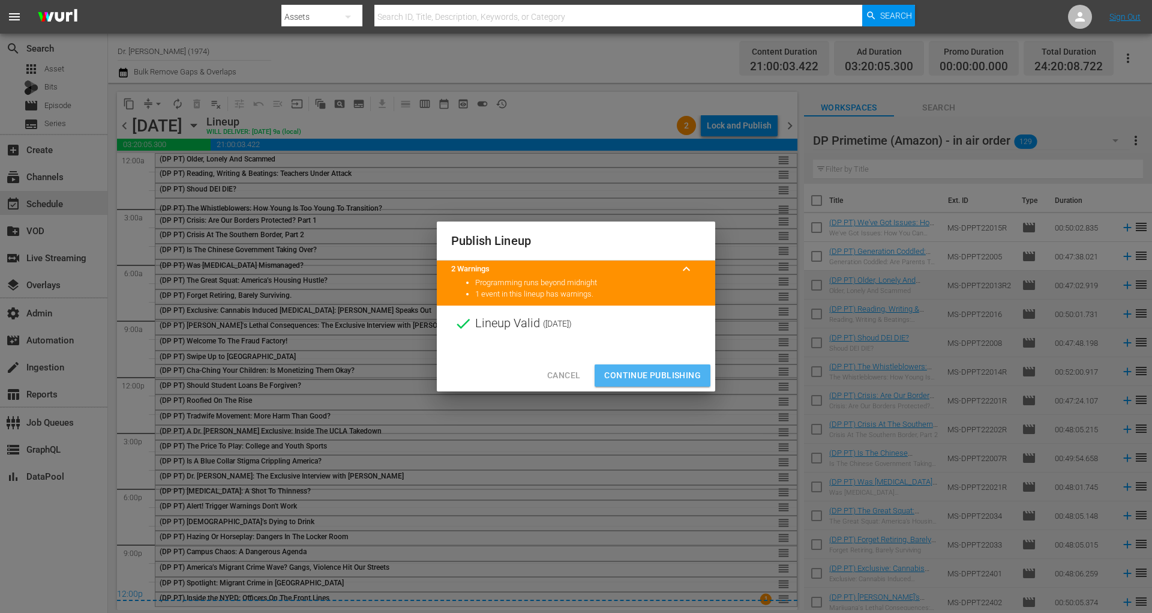
click at [676, 371] on span "Continue Publishing" at bounding box center [652, 375] width 97 height 15
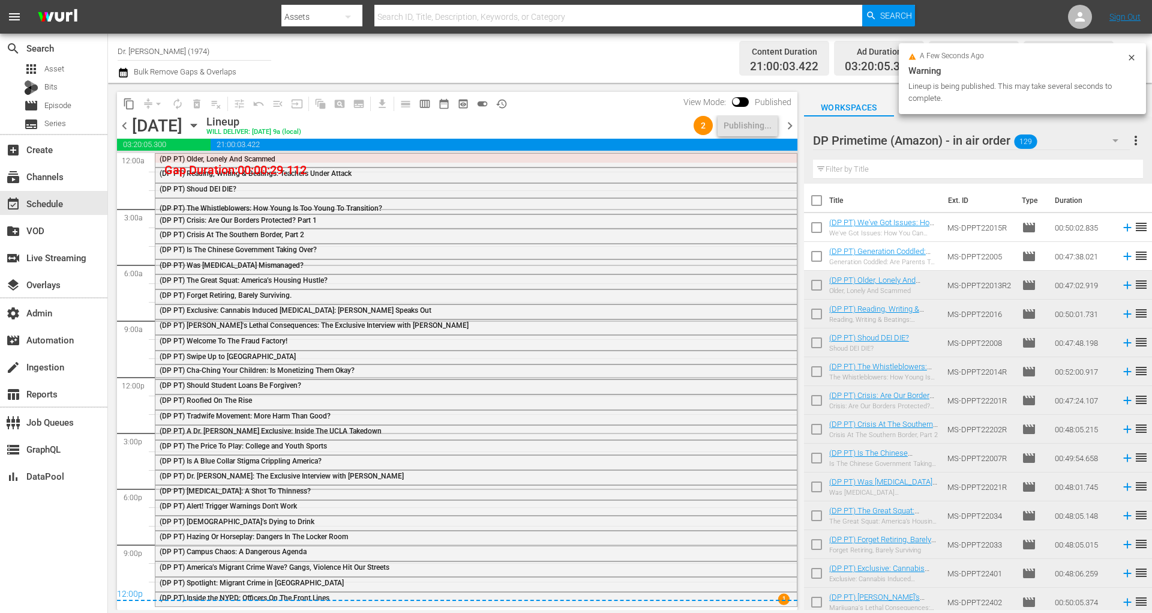
click at [793, 125] on span "chevron_right" at bounding box center [790, 125] width 15 height 15
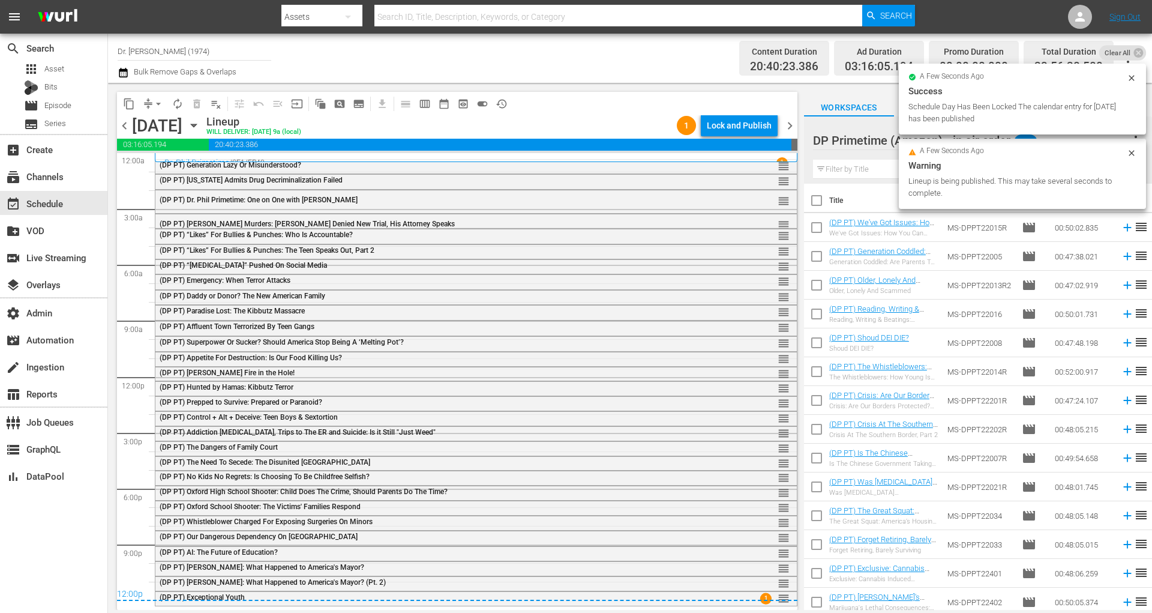
click at [124, 128] on span "chevron_left" at bounding box center [124, 125] width 15 height 15
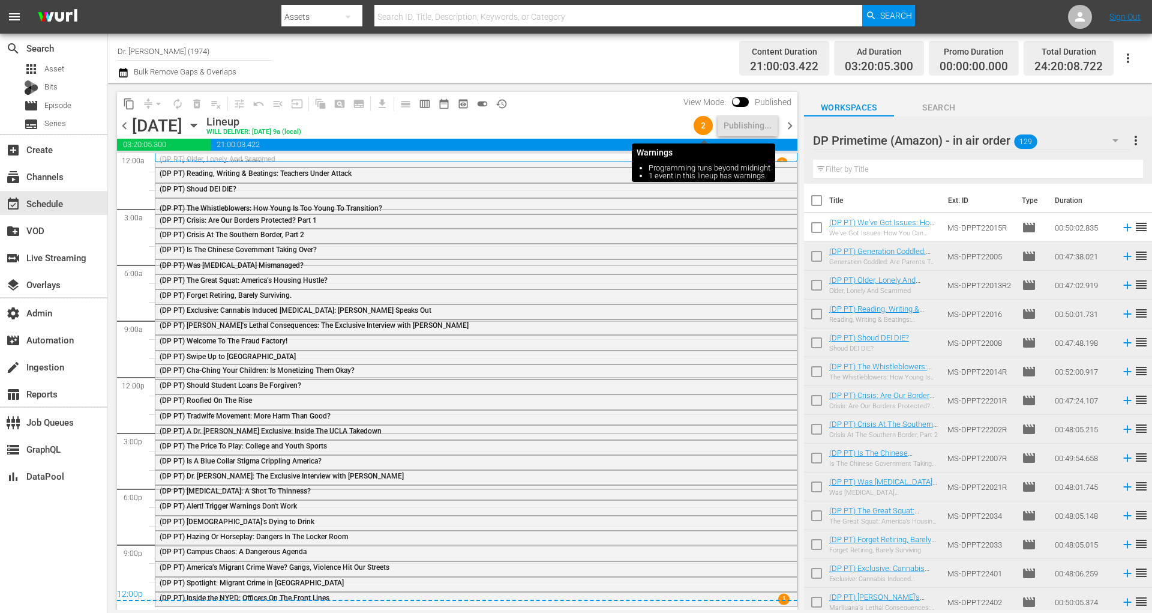
click at [700, 127] on span "2" at bounding box center [703, 126] width 19 height 10
click at [787, 125] on span "chevron_right" at bounding box center [790, 125] width 15 height 15
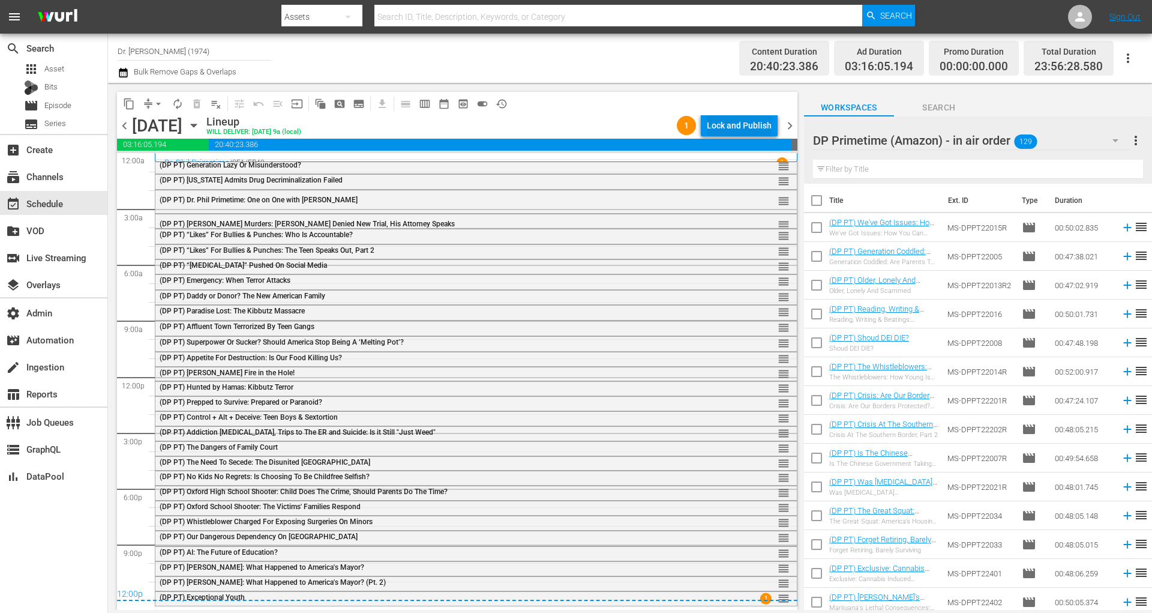
click at [727, 123] on div "Lock and Publish" at bounding box center [739, 126] width 65 height 22
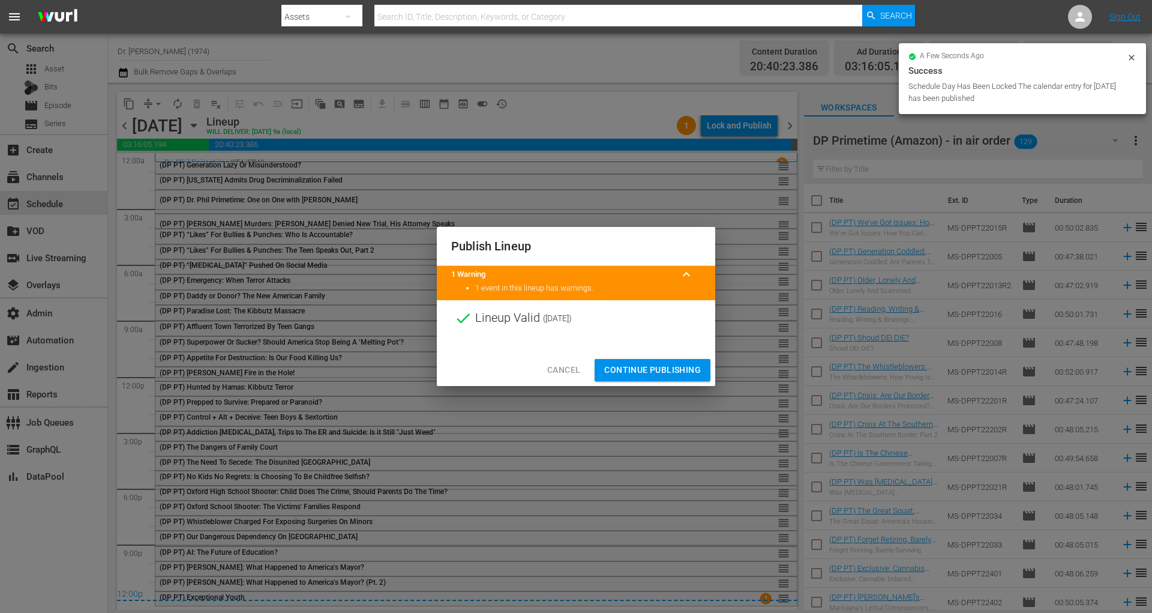
click at [648, 361] on button "Continue Publishing" at bounding box center [653, 370] width 116 height 22
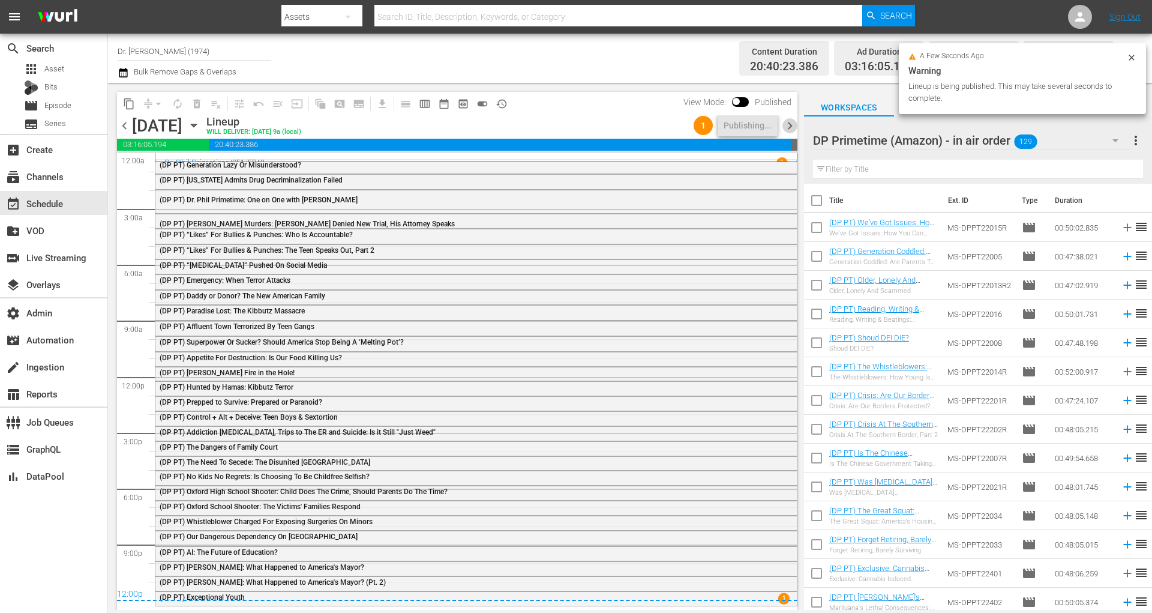
click at [793, 118] on span "chevron_right" at bounding box center [790, 125] width 15 height 15
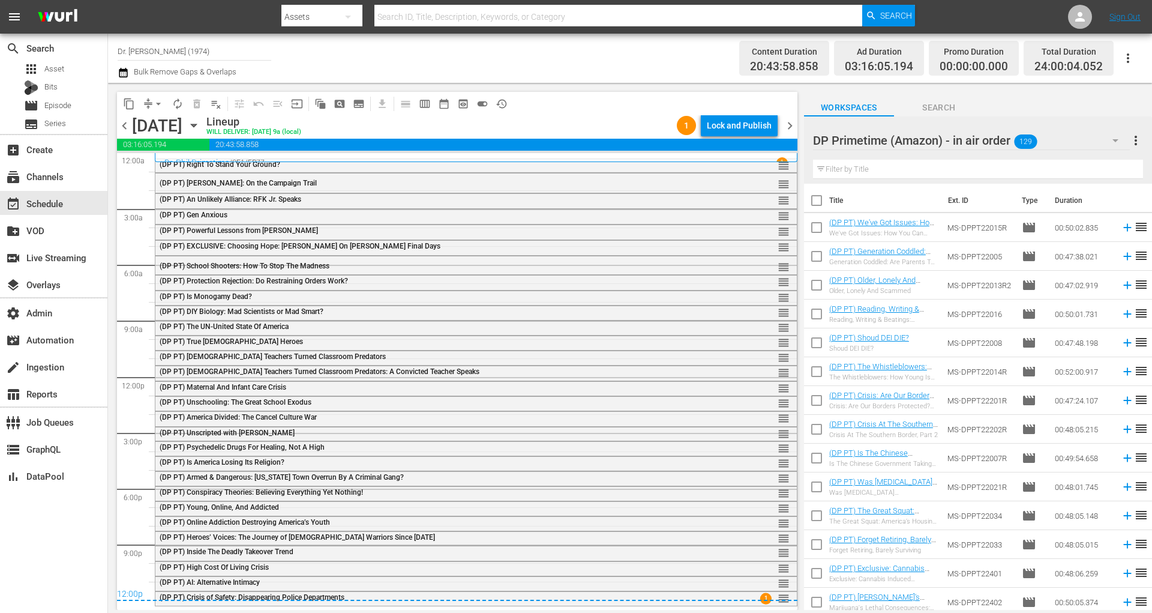
click at [754, 127] on div "Lock and Publish" at bounding box center [739, 126] width 65 height 22
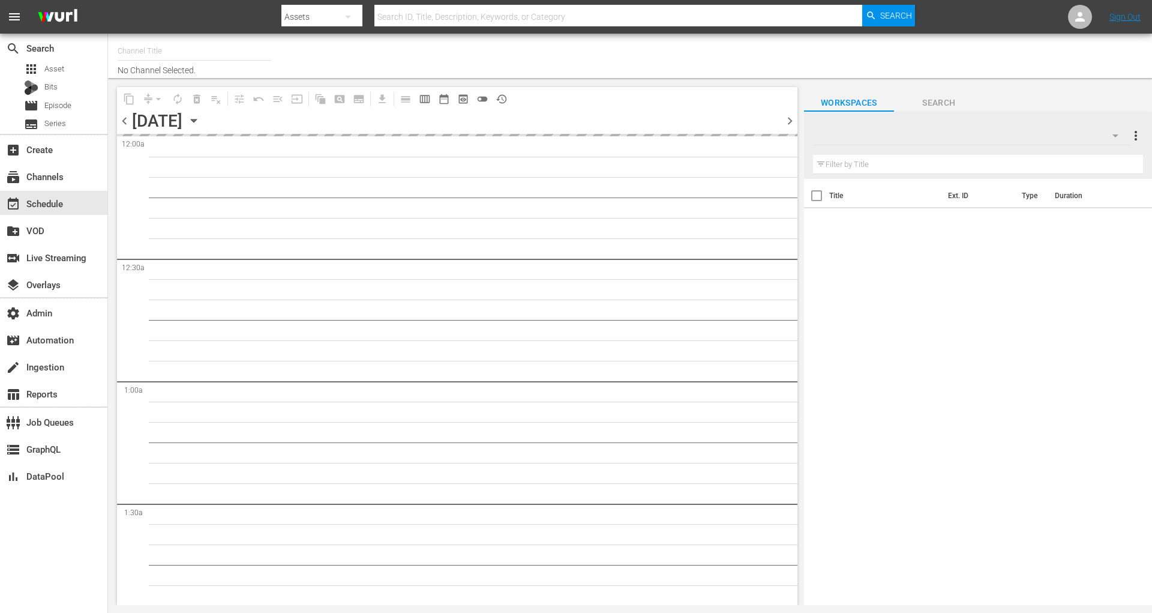
type input "Dr. [PERSON_NAME] (1974)"
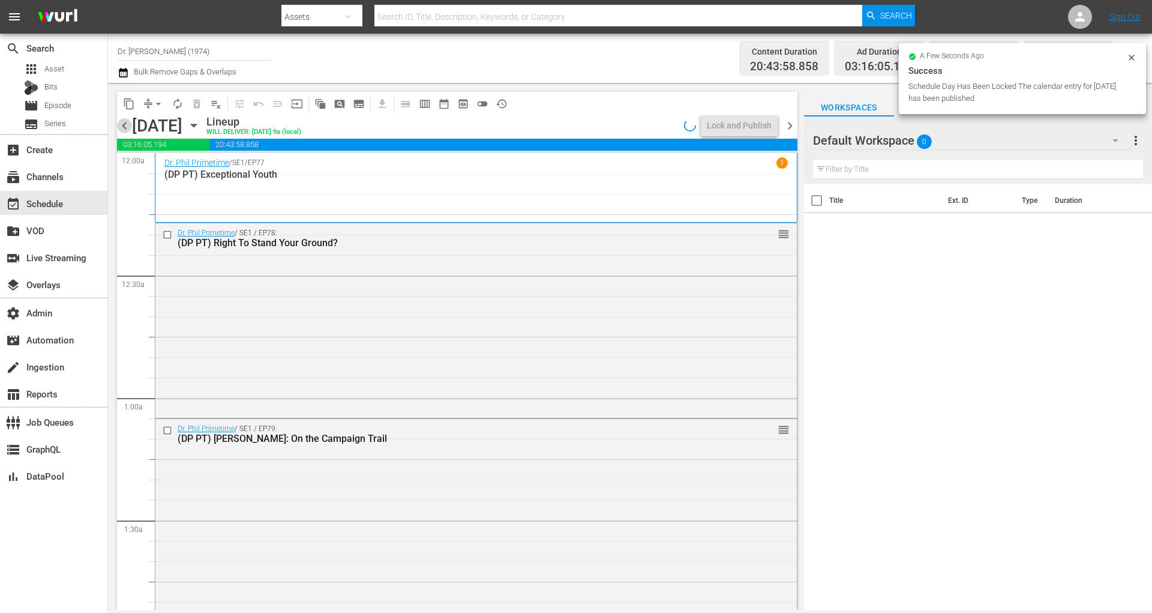
click at [127, 126] on span "chevron_left" at bounding box center [124, 125] width 15 height 15
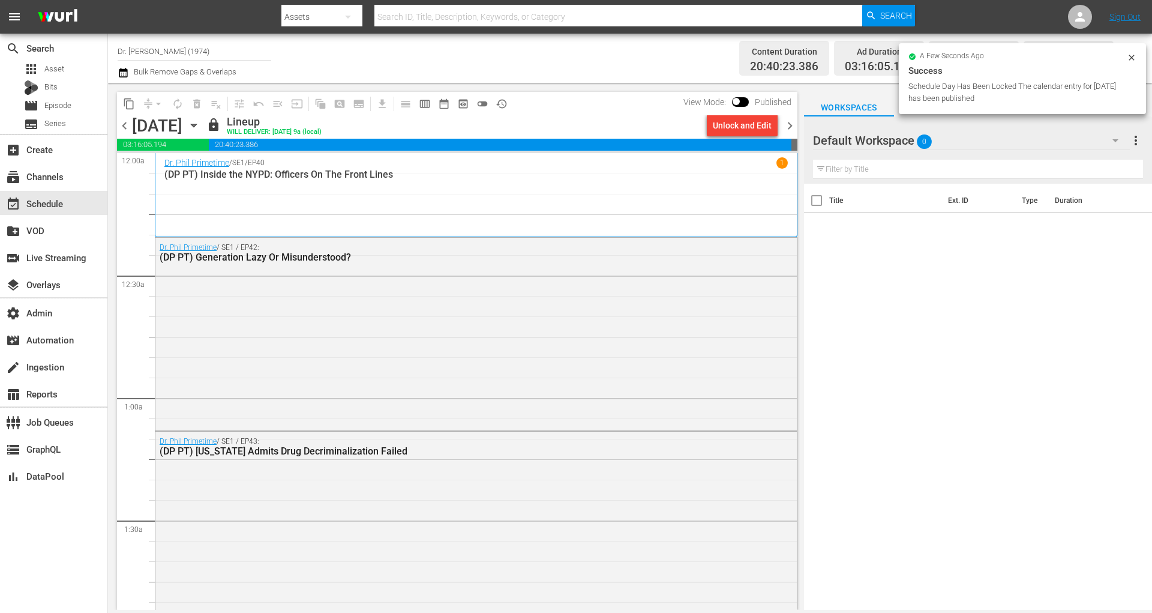
click at [788, 124] on span "chevron_right" at bounding box center [790, 125] width 15 height 15
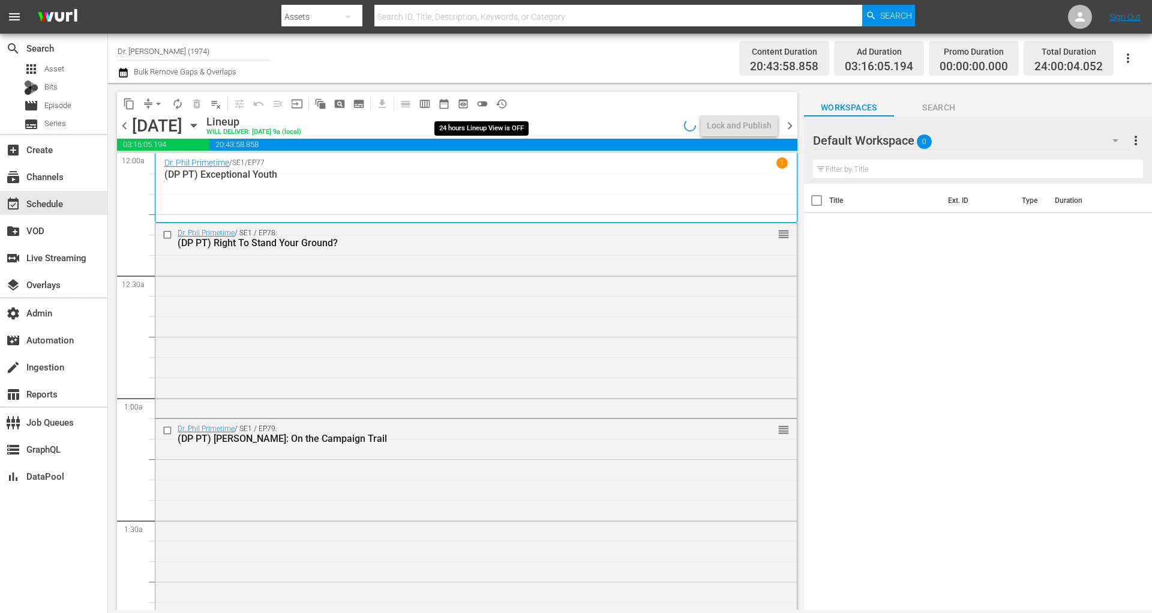
click at [483, 100] on span "toggle_off" at bounding box center [483, 104] width 12 height 12
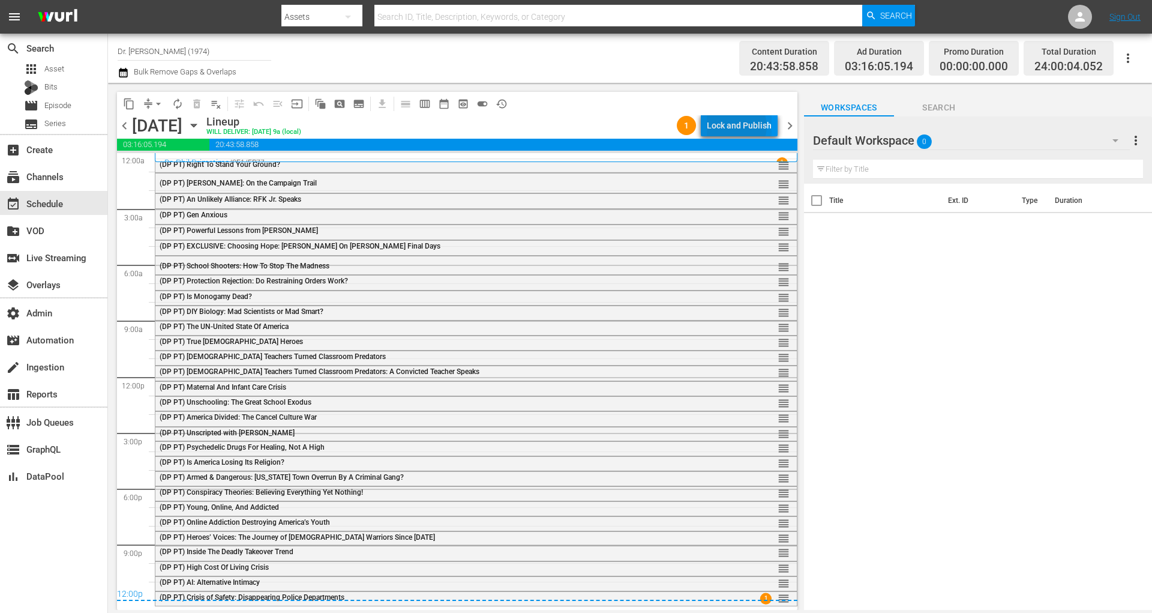
click at [739, 126] on div "Lock and Publish" at bounding box center [739, 126] width 65 height 22
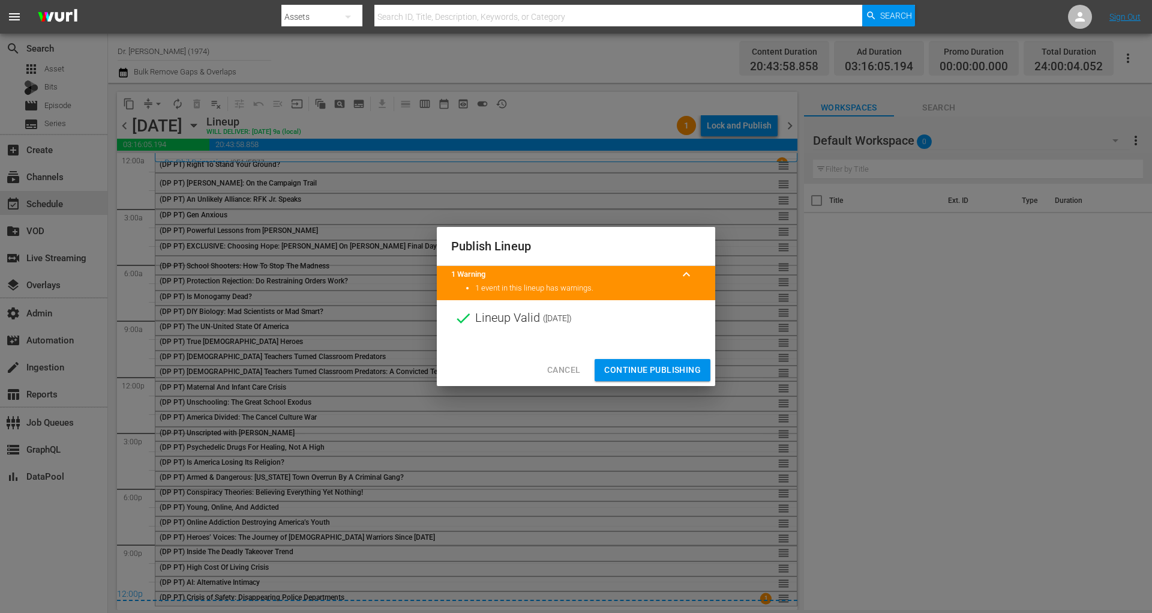
click at [688, 383] on div "Cancel Continue Publishing" at bounding box center [576, 370] width 278 height 32
click at [681, 366] on span "Continue Publishing" at bounding box center [652, 369] width 97 height 15
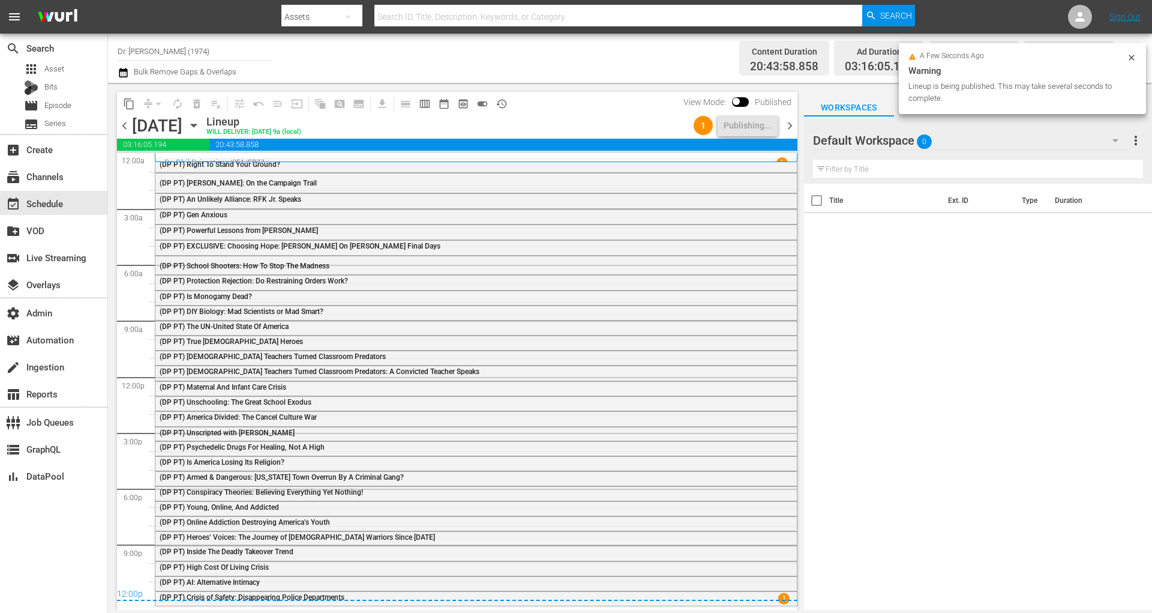
click at [791, 128] on span "chevron_right" at bounding box center [790, 125] width 15 height 15
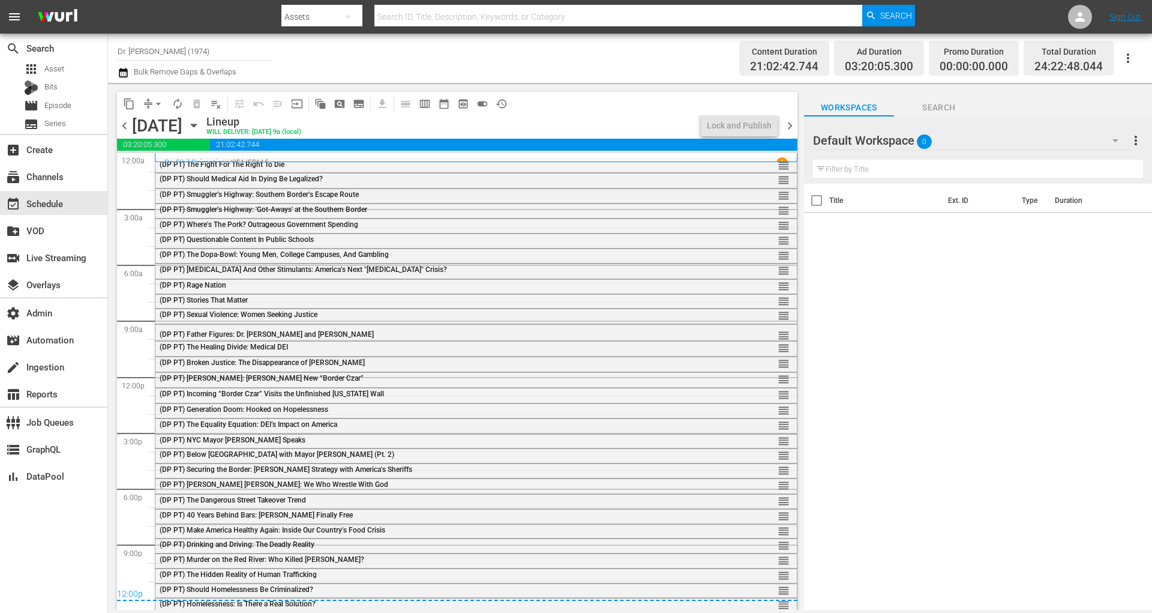
scroll to position [3, 0]
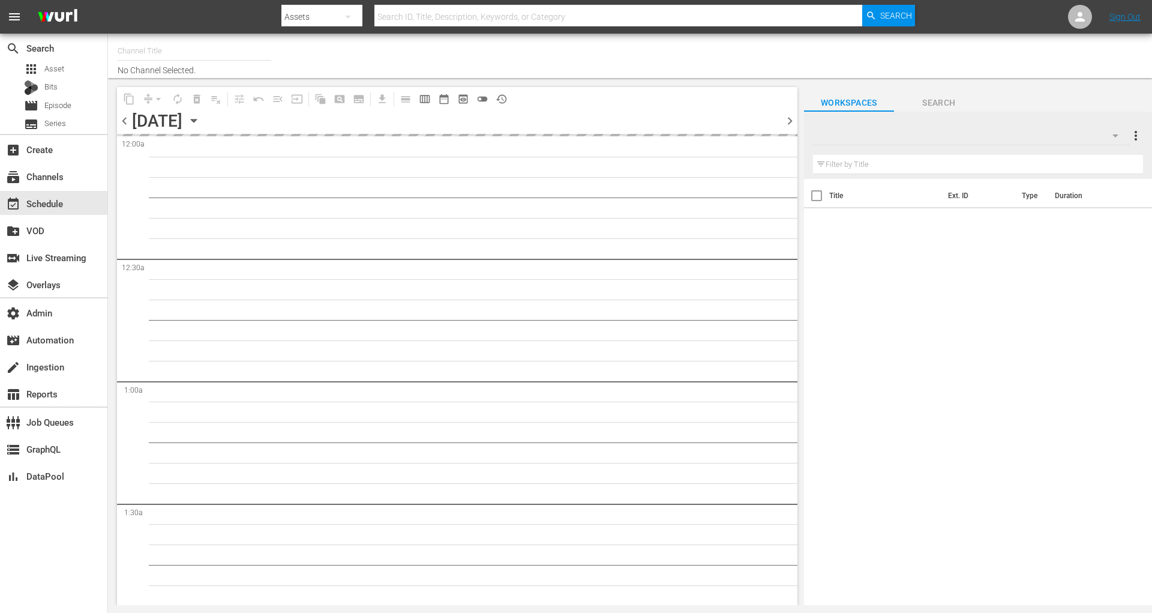
type input "Dr. [PERSON_NAME] (1974)"
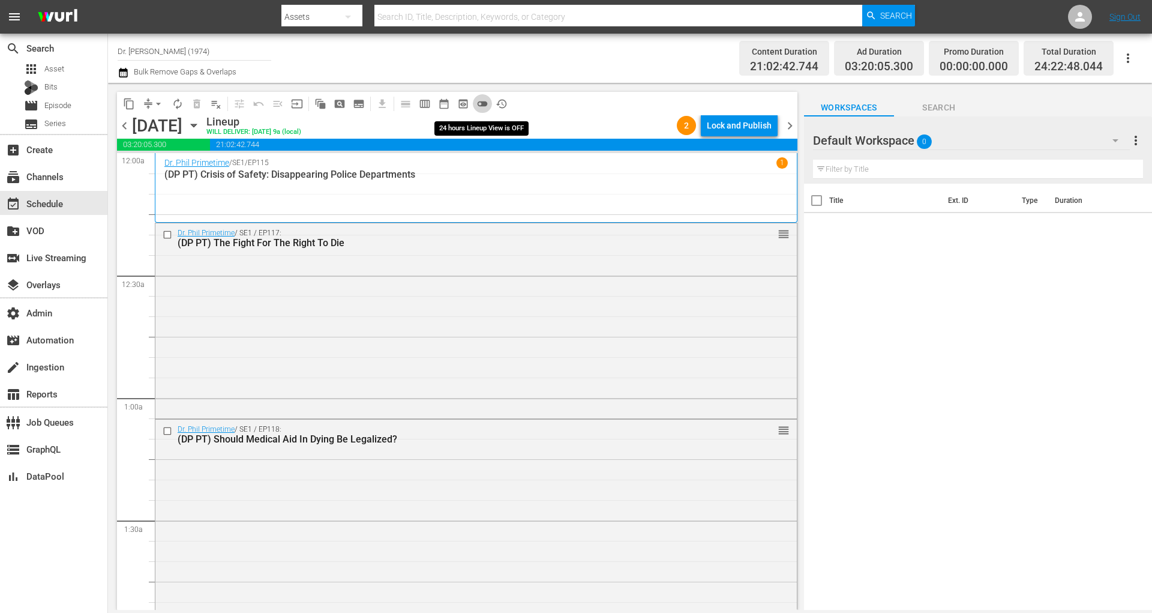
click at [480, 101] on span "toggle_off" at bounding box center [483, 104] width 12 height 12
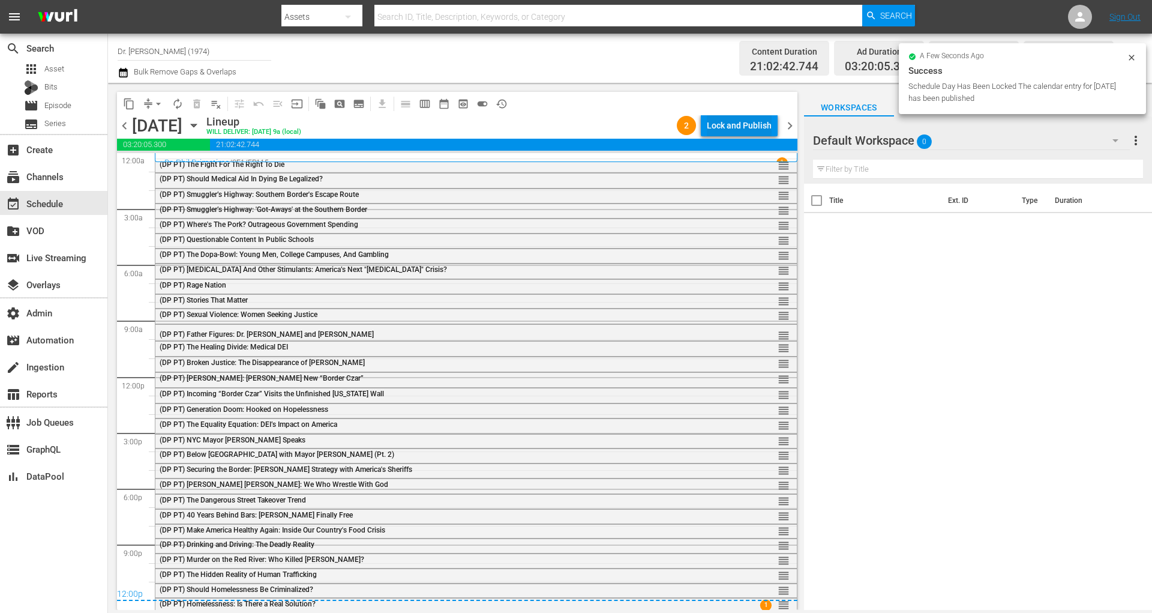
click at [727, 126] on div "Lock and Publish" at bounding box center [739, 126] width 65 height 22
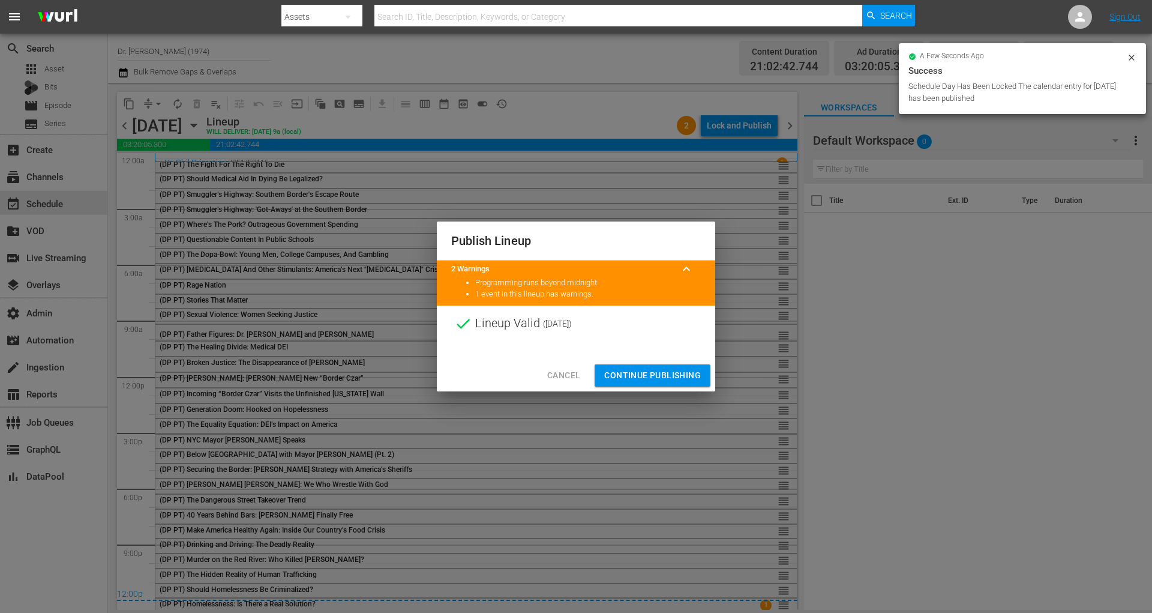
click at [645, 385] on button "Continue Publishing" at bounding box center [653, 375] width 116 height 22
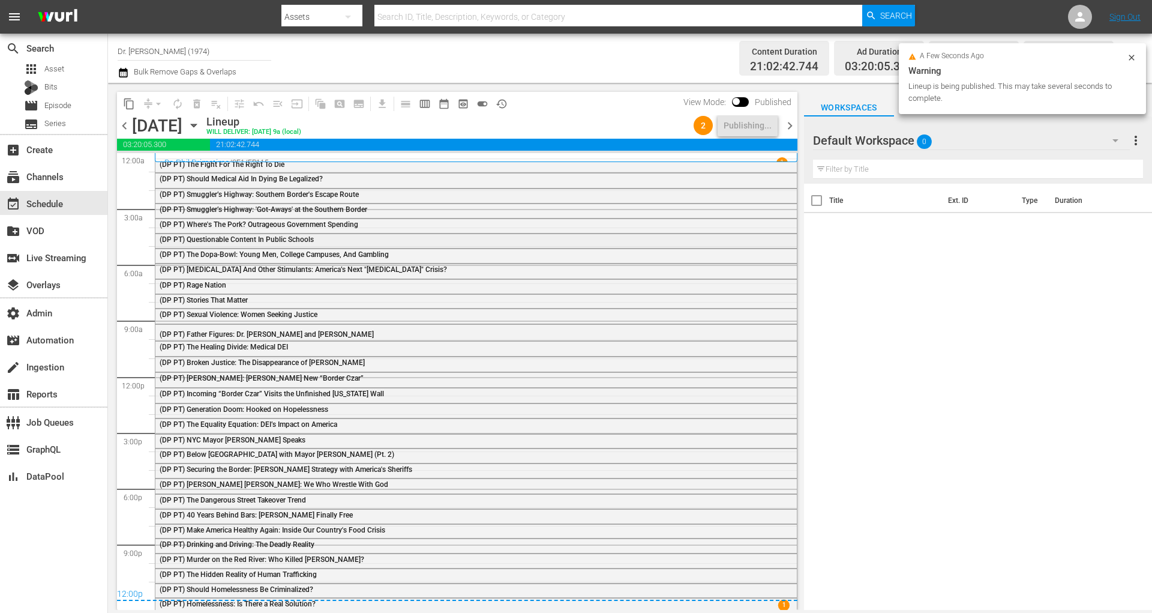
scroll to position [3, 0]
click at [790, 131] on span "chevron_right" at bounding box center [790, 125] width 15 height 15
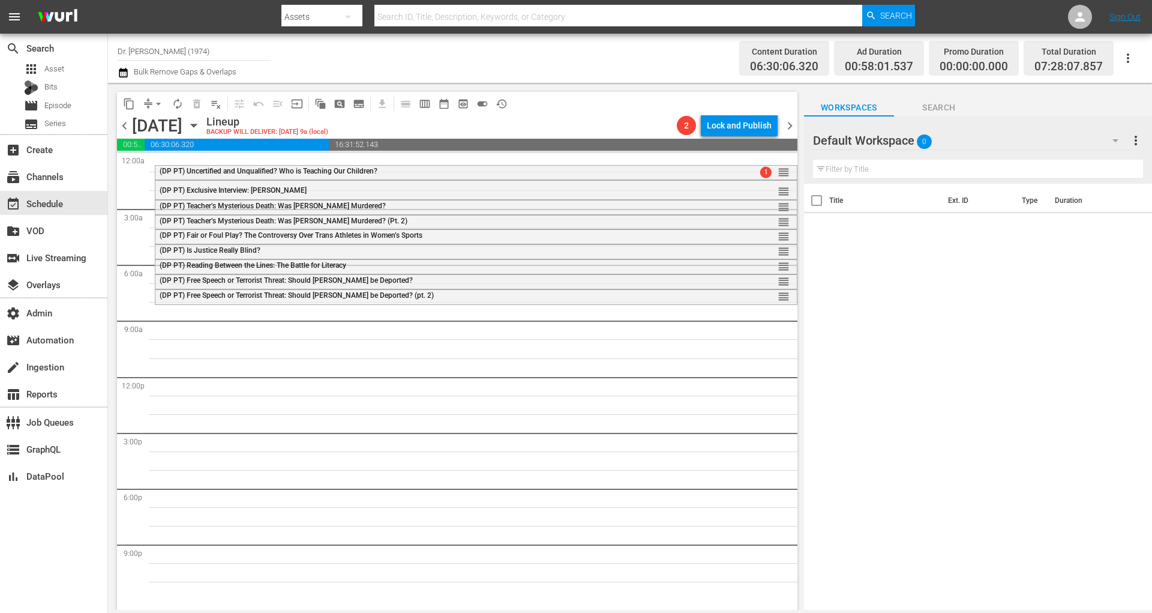
click at [121, 128] on span "chevron_left" at bounding box center [124, 125] width 15 height 15
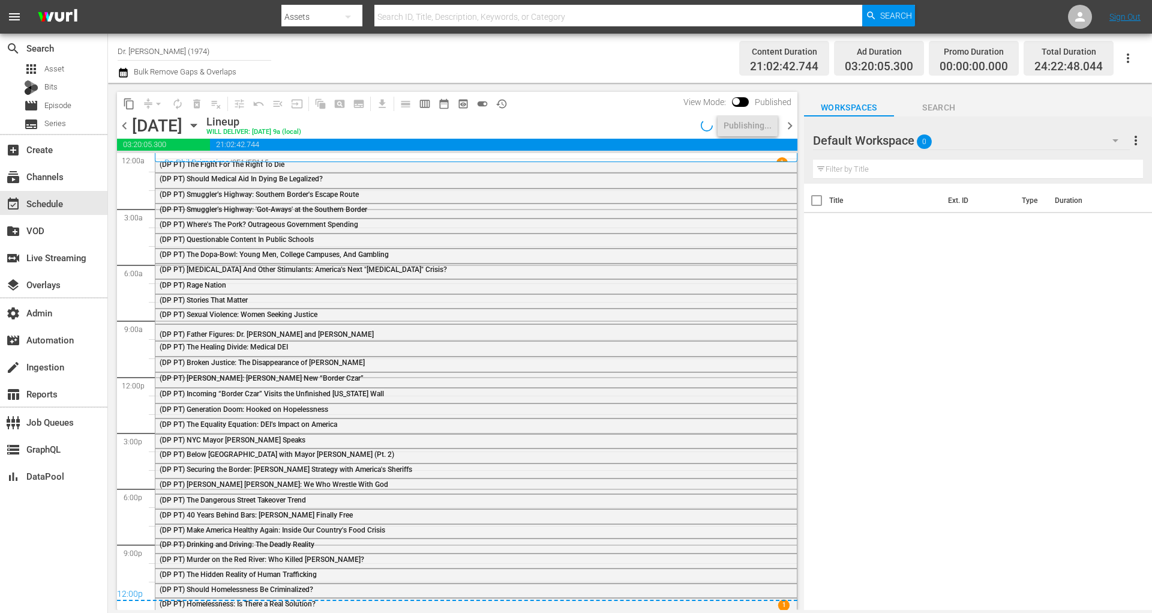
scroll to position [3, 0]
